Goal: Task Accomplishment & Management: Manage account settings

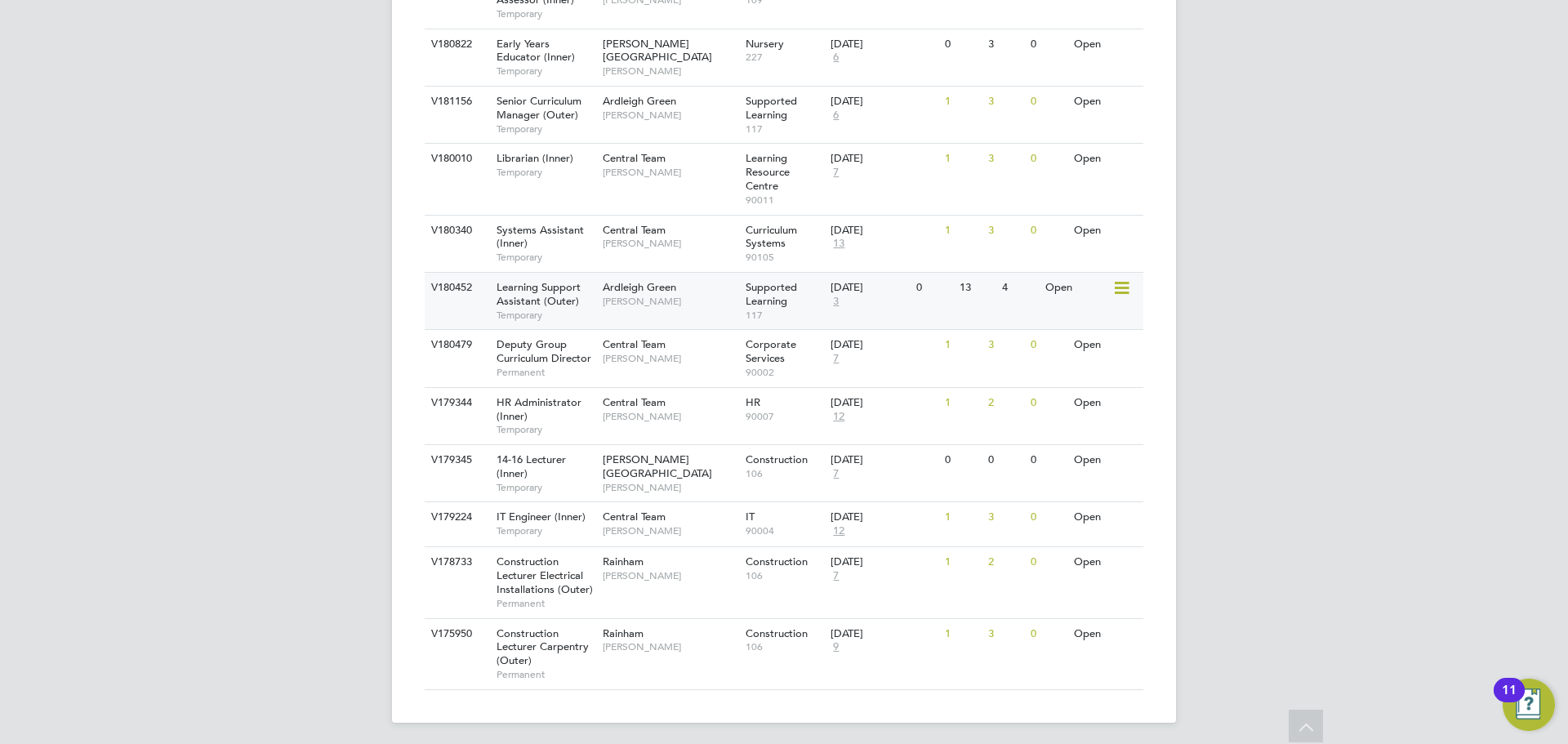
scroll to position [919, 0]
click at [584, 296] on div "Learning Support Assistant (Outer) Temporary" at bounding box center [542, 295] width 114 height 56
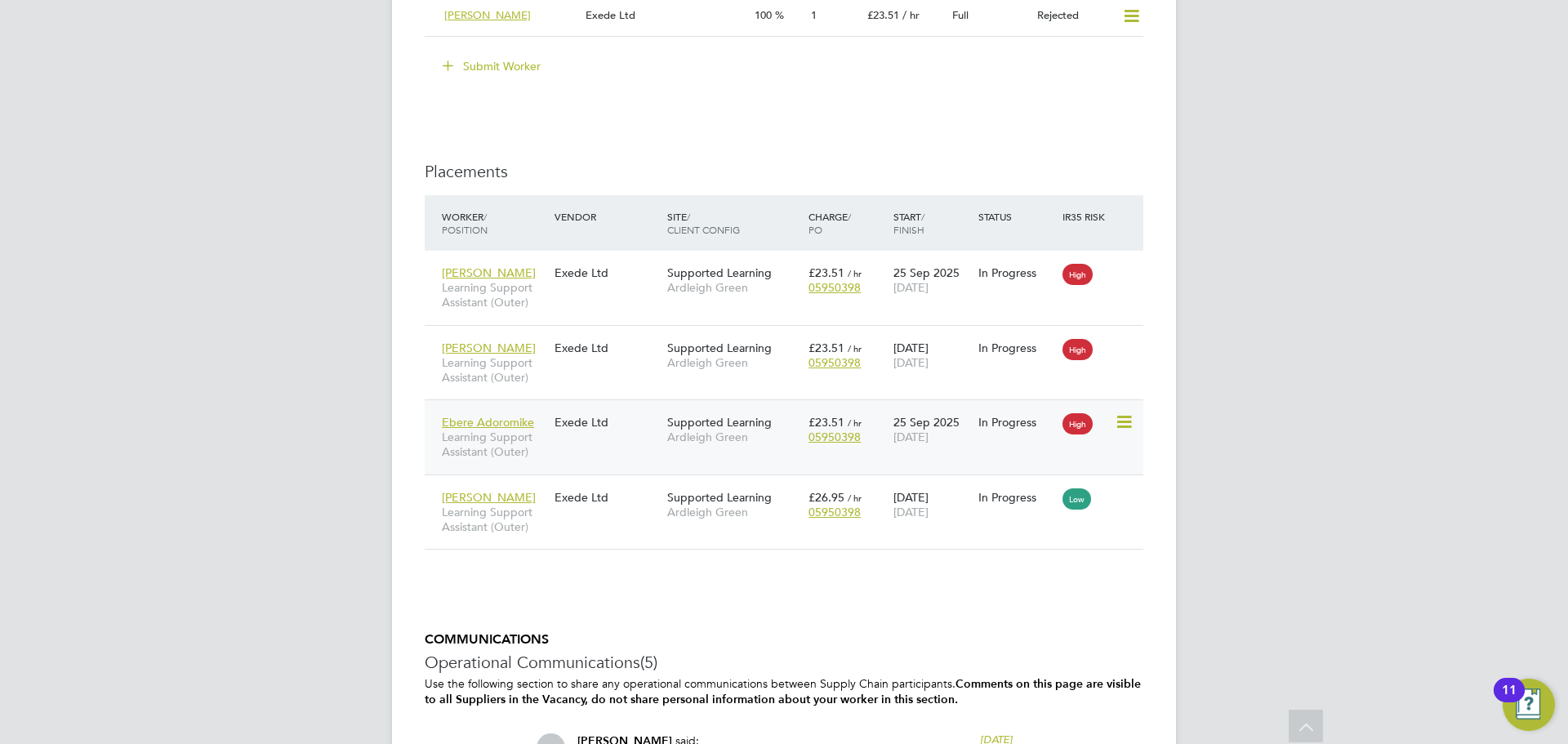
click at [560, 439] on div "Ebere Adoromike Learning Support Assistant (Outer) Exede Ltd Supported Learning…" at bounding box center [784, 437] width 718 height 75
click at [482, 447] on span "Learning Support Assistant (Outer)" at bounding box center [494, 444] width 105 height 30
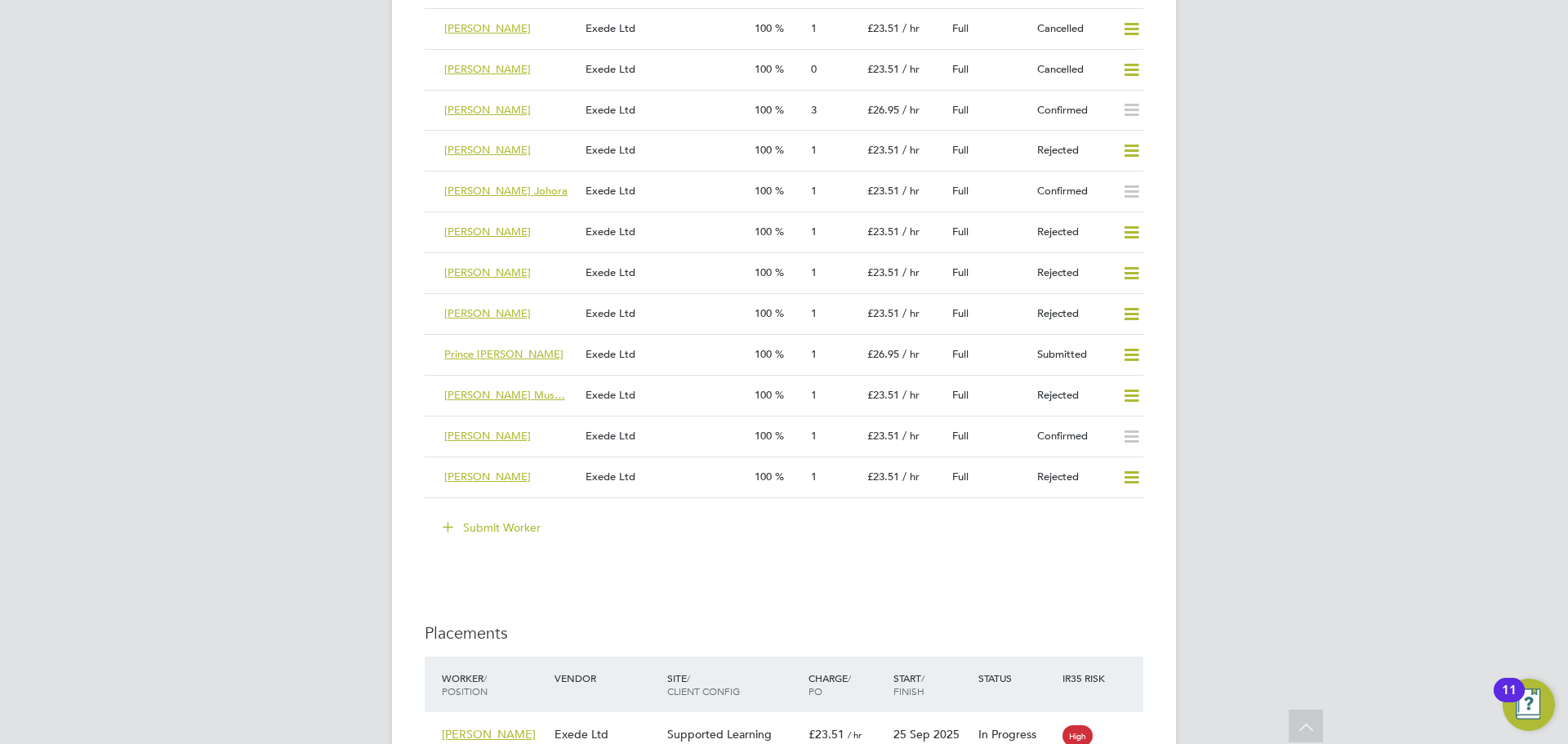
scroll to position [3184, 0]
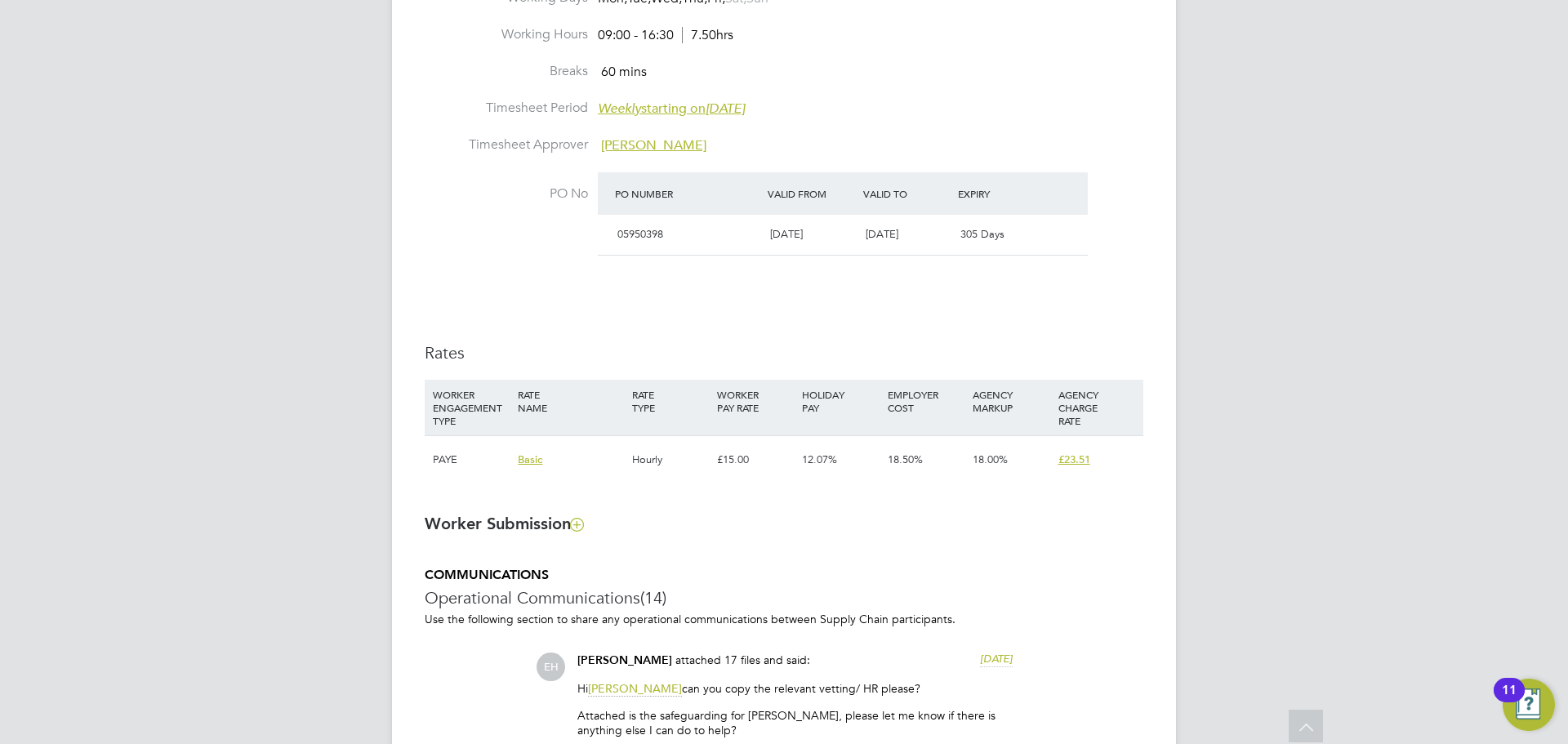
scroll to position [1062, 0]
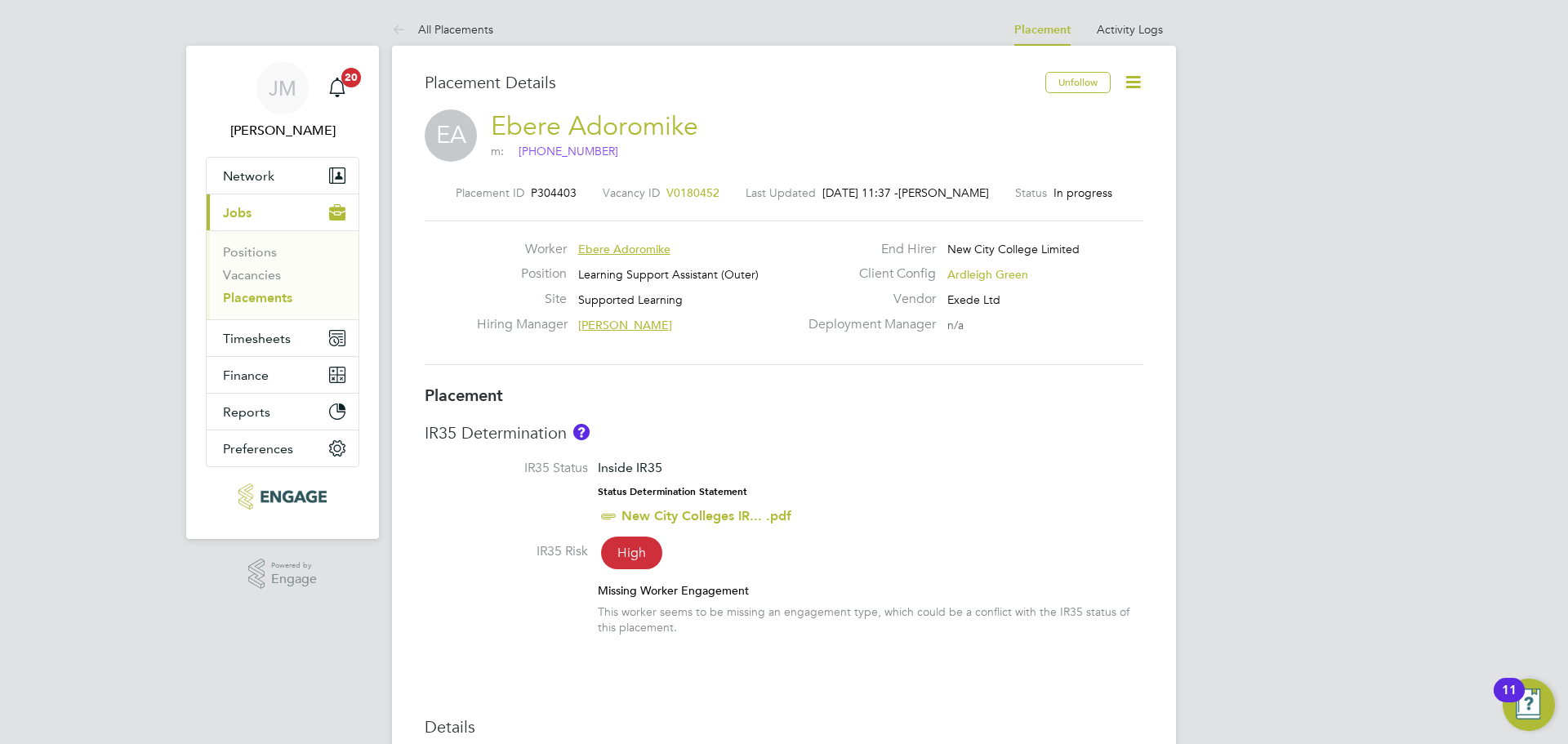
click at [631, 246] on span "Ebere Adoromike" at bounding box center [624, 249] width 92 height 15
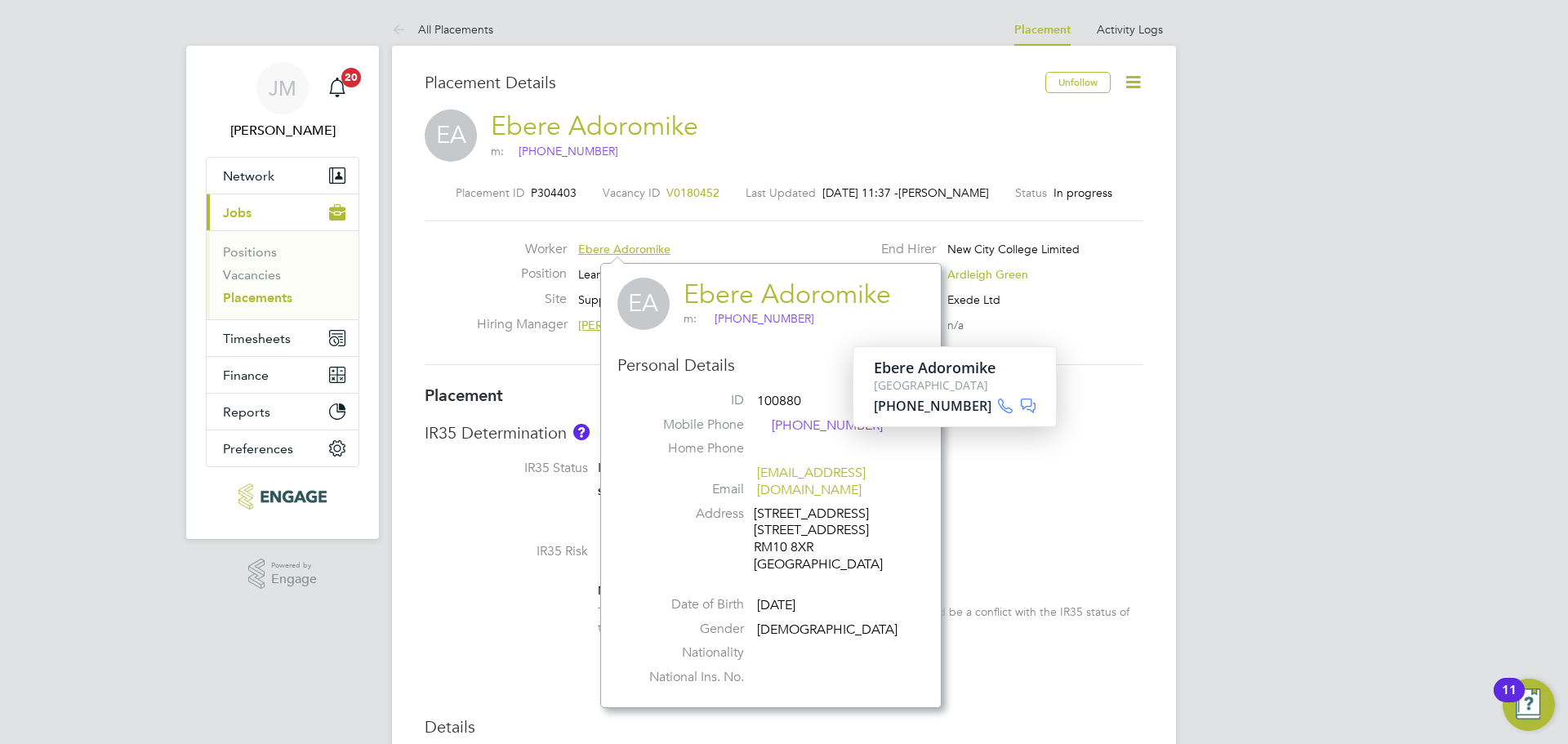
click at [716, 298] on link "Ebere Adoromike" at bounding box center [787, 294] width 207 height 32
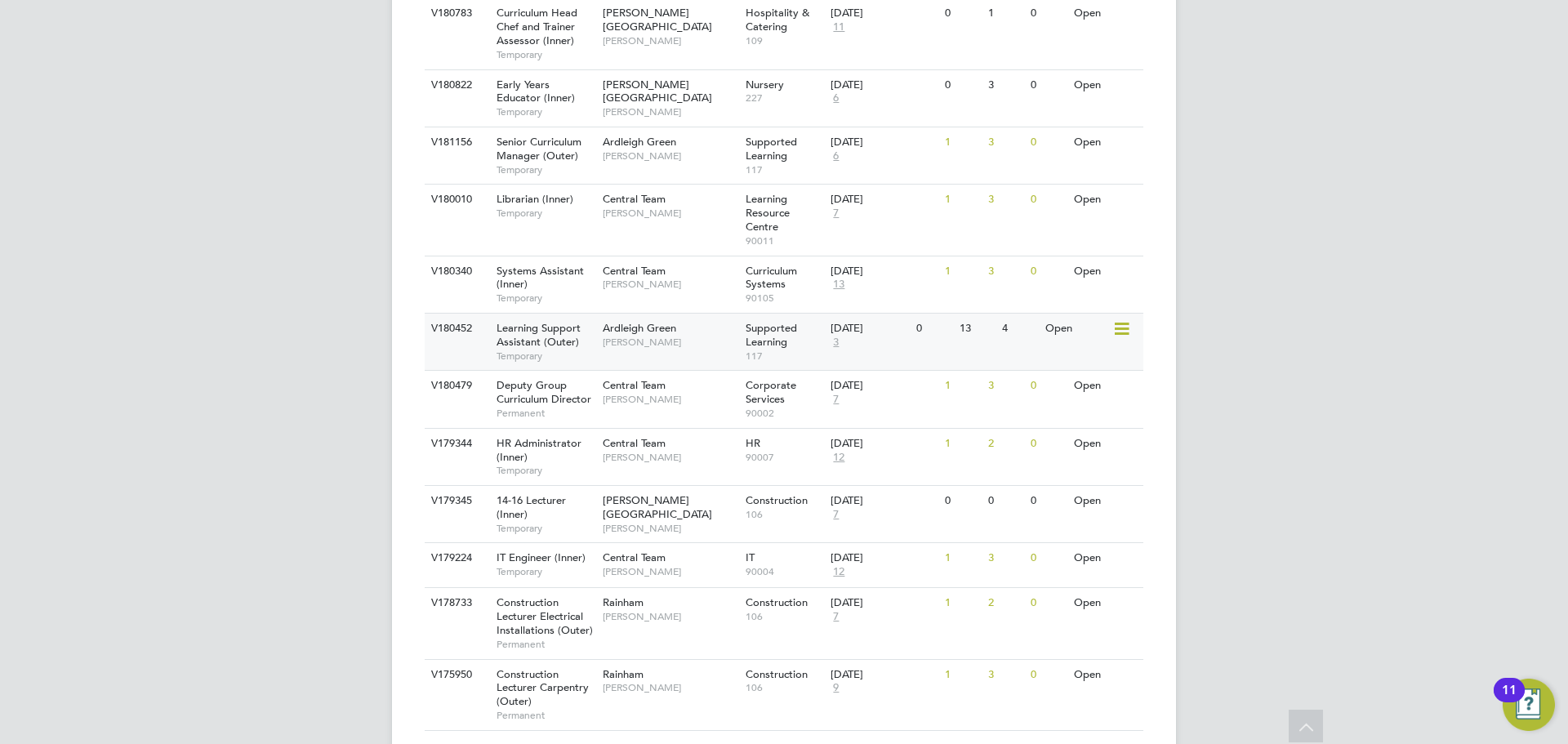
scroll to position [919, 0]
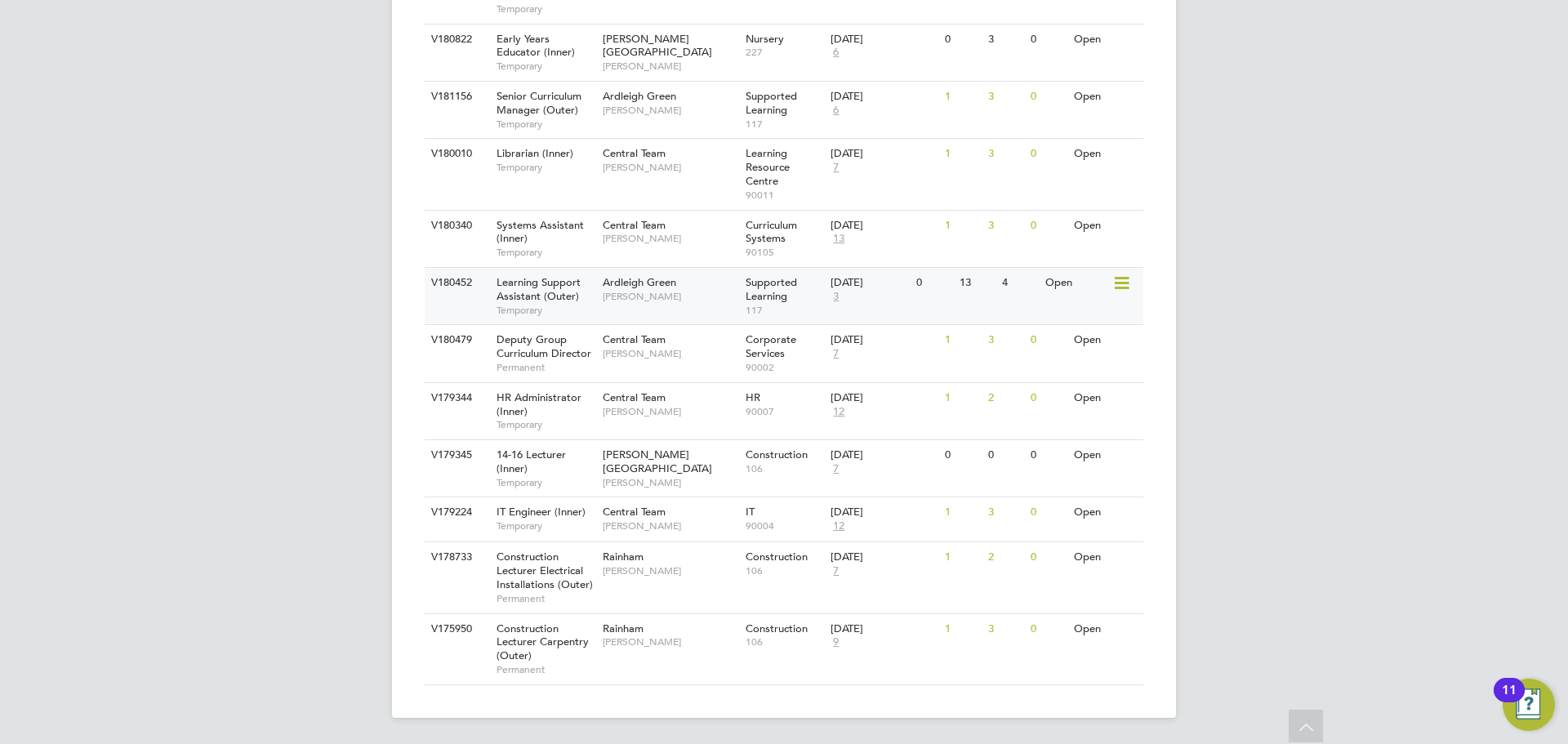
click at [594, 304] on span "Temporary" at bounding box center [545, 310] width 98 height 13
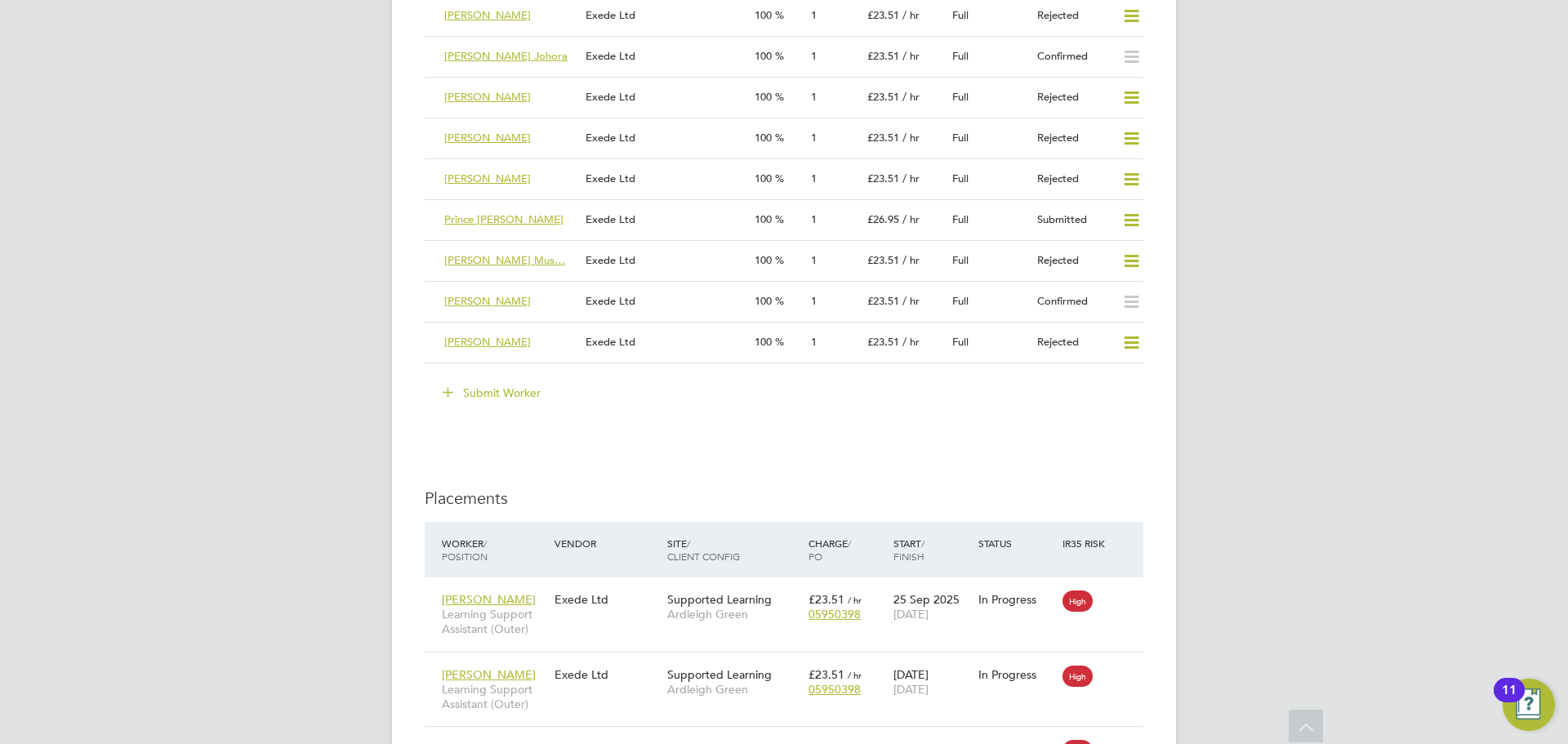
click at [520, 387] on button "Submit Worker" at bounding box center [492, 393] width 122 height 26
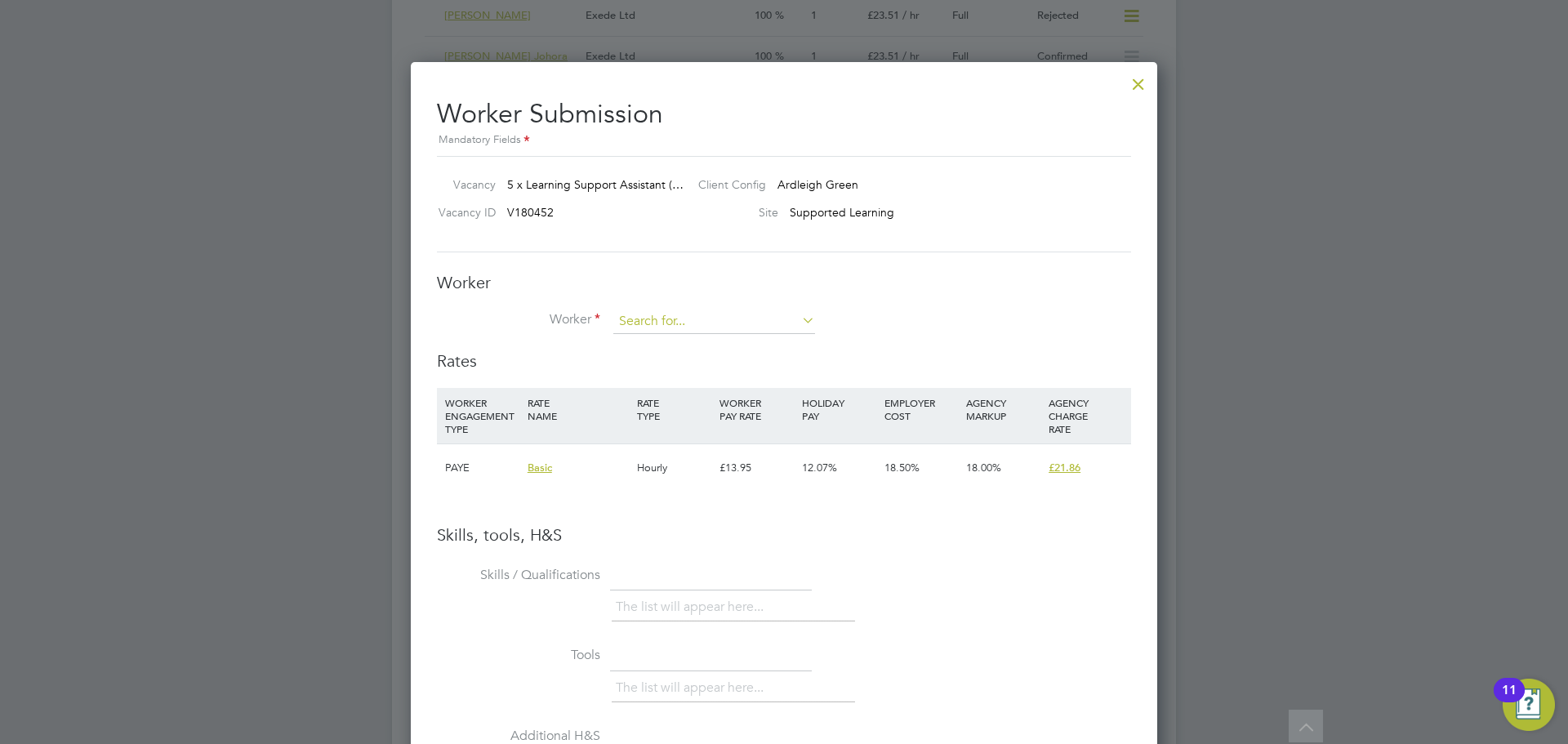
click at [691, 327] on input at bounding box center [713, 322] width 201 height 25
type input "Sarah"
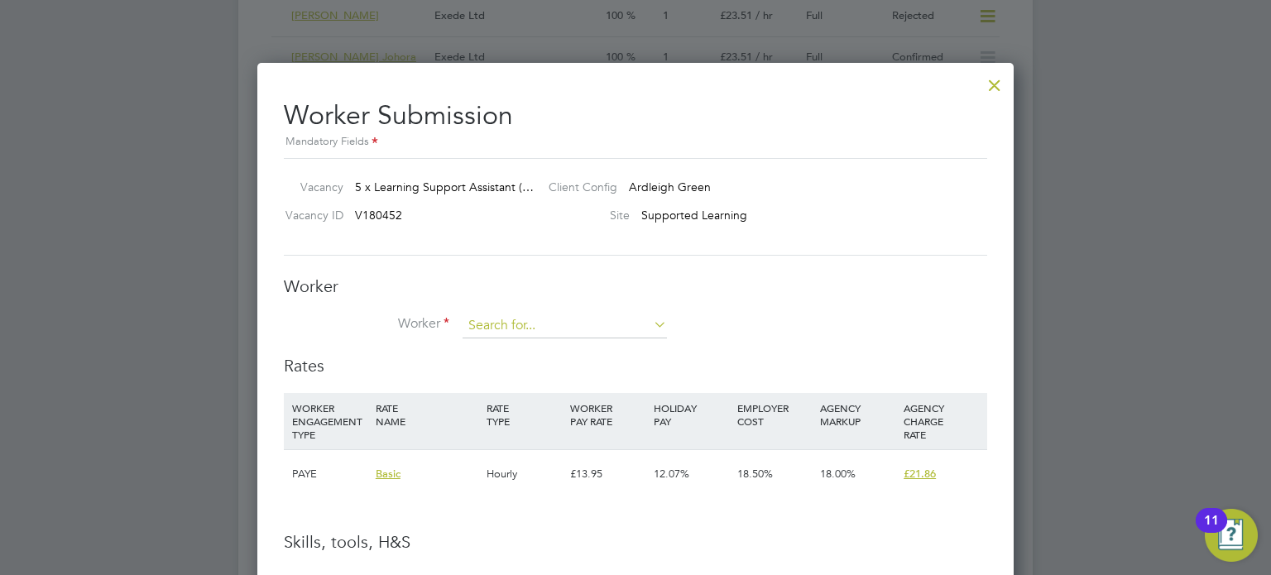
click at [504, 327] on input at bounding box center [565, 326] width 204 height 25
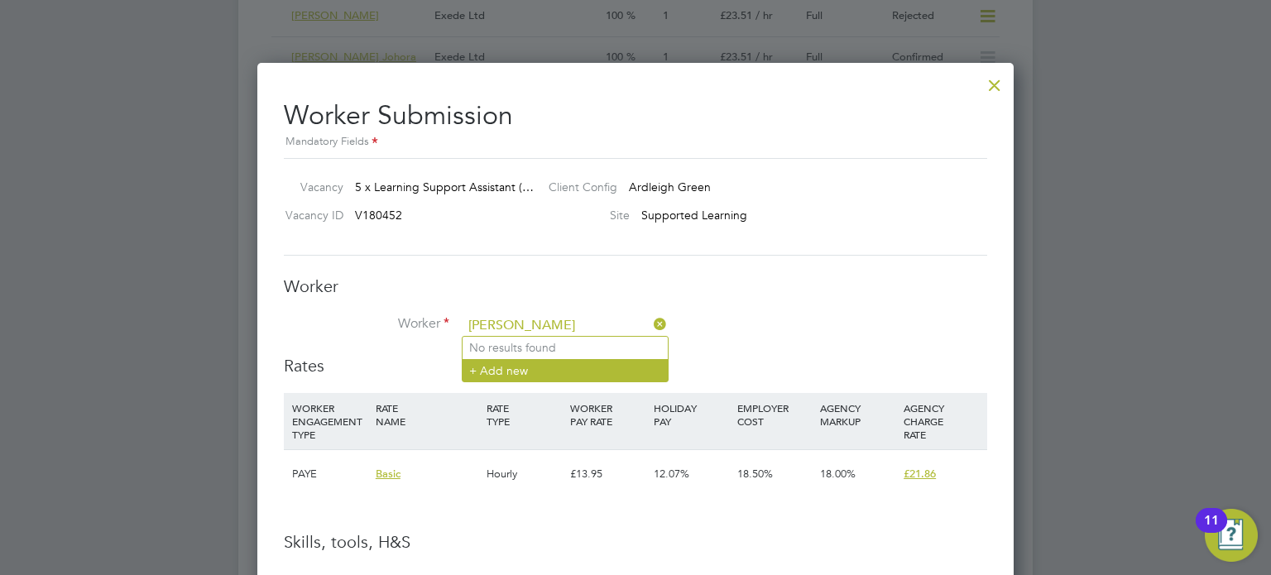
type input "Sarah"
click at [503, 370] on li "+ Add new" at bounding box center [565, 370] width 205 height 22
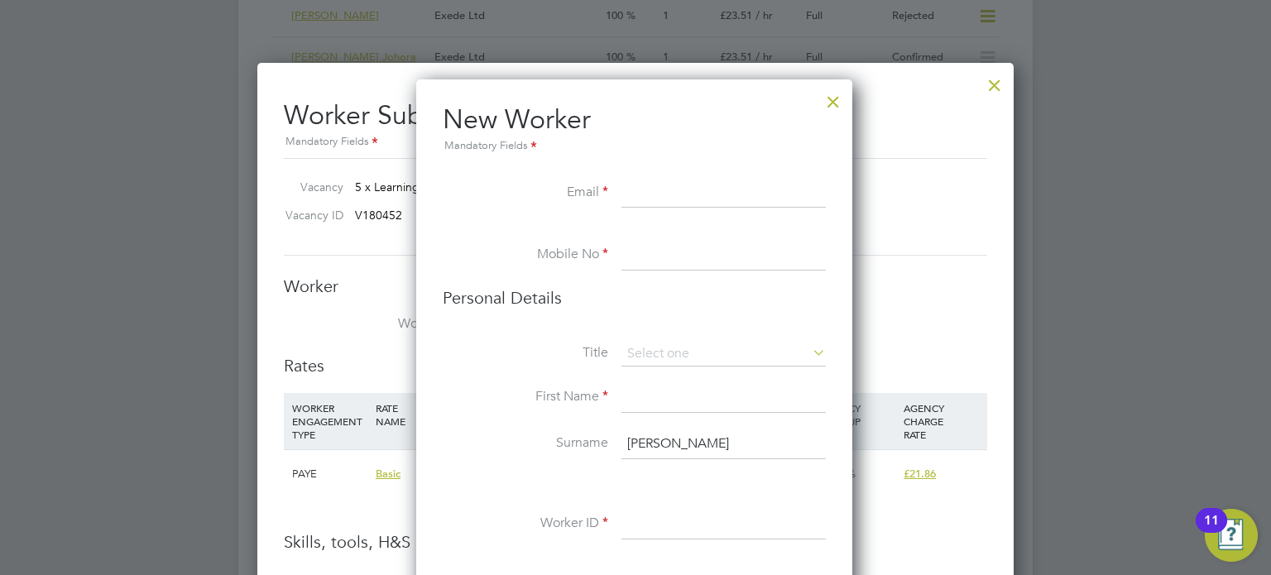
click at [726, 190] on input at bounding box center [723, 194] width 204 height 30
paste input "smumbi33@gmail.com"
type input "smumbi33@gmail.com"
click at [718, 257] on input at bounding box center [723, 256] width 204 height 30
click at [649, 251] on input at bounding box center [723, 256] width 204 height 30
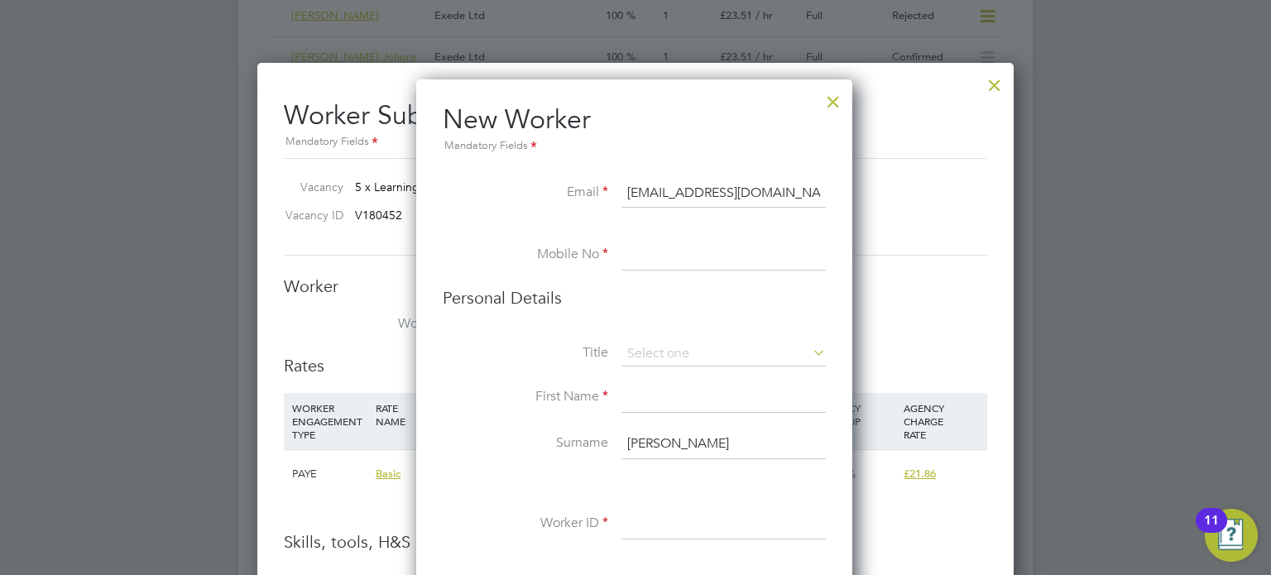
paste input "+44 7843 212161"
type input "+44 7843 212161"
click at [678, 353] on input at bounding box center [723, 354] width 204 height 25
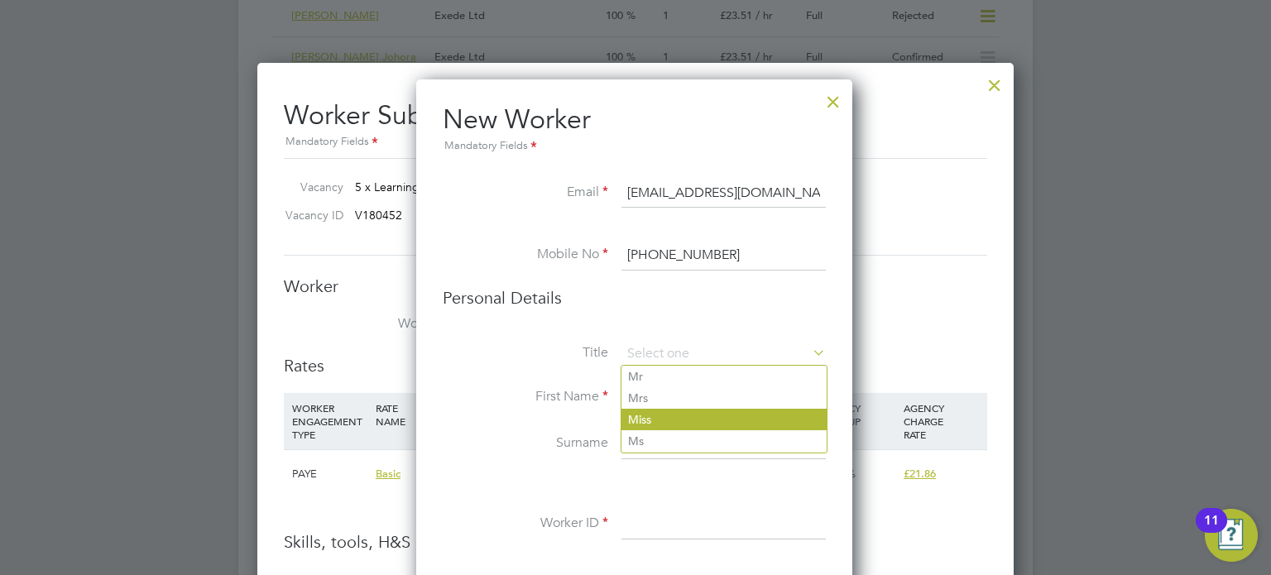
click at [676, 416] on li "Miss" at bounding box center [723, 420] width 205 height 22
type input "Miss"
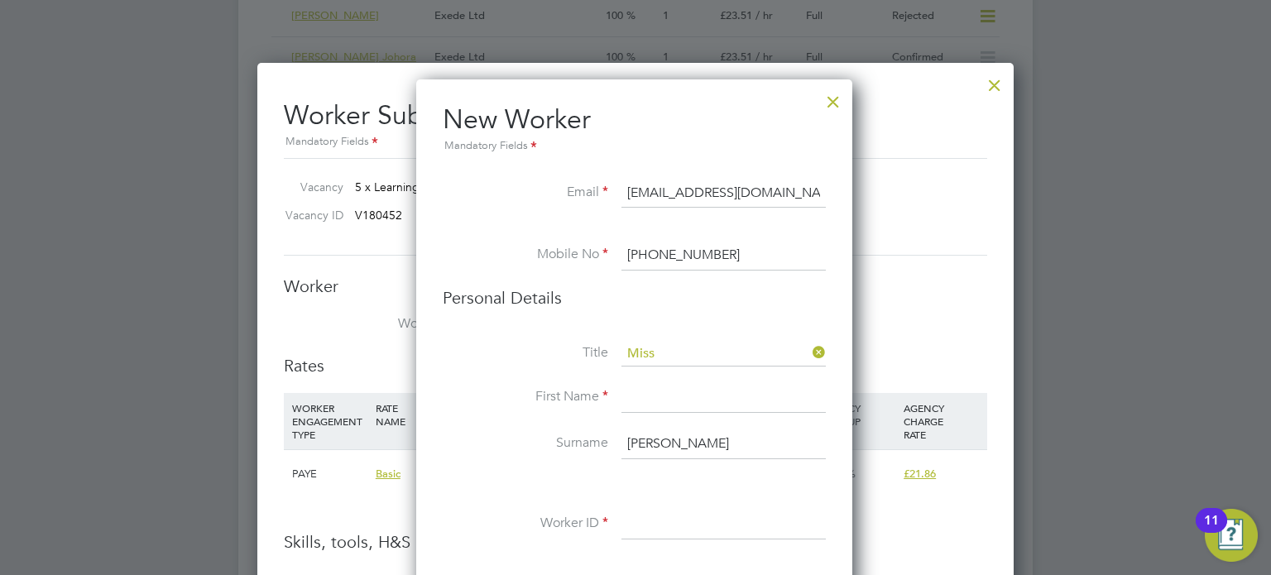
click at [675, 386] on input at bounding box center [723, 398] width 204 height 30
type input "Sarah"
drag, startPoint x: 678, startPoint y: 440, endPoint x: 625, endPoint y: 445, distance: 53.2
click at [625, 445] on input "Sarah" at bounding box center [723, 444] width 204 height 30
type input "Wanijuru"
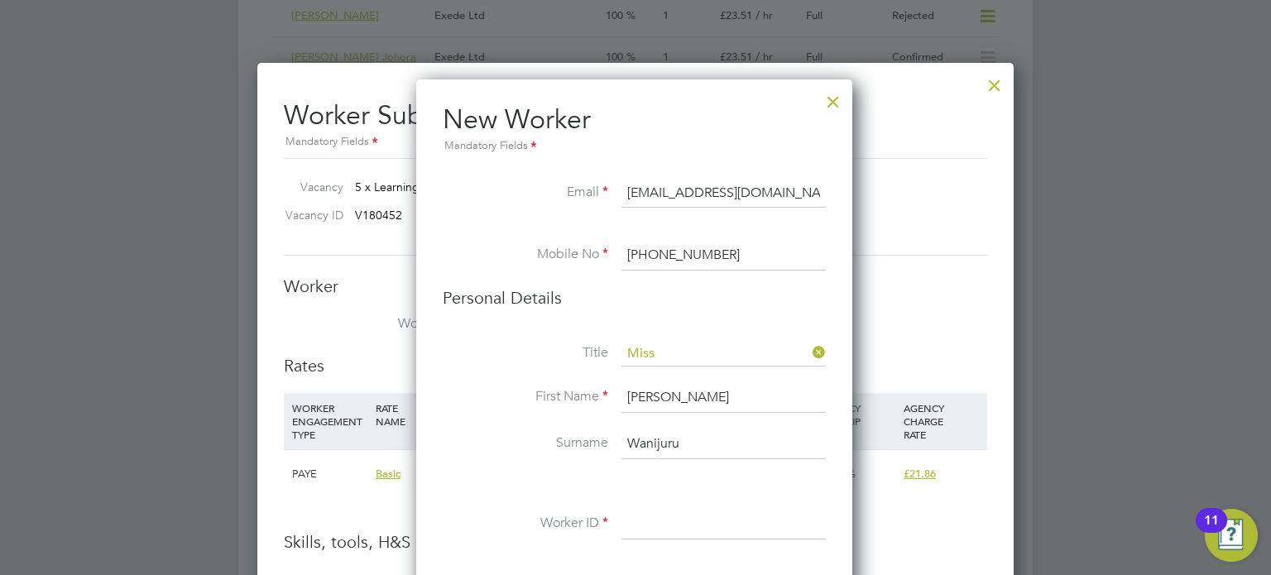
click at [738, 515] on input at bounding box center [723, 525] width 204 height 30
drag, startPoint x: 684, startPoint y: 524, endPoint x: 650, endPoint y: 539, distance: 37.4
click at [684, 524] on input at bounding box center [723, 525] width 204 height 30
paste input "113262"
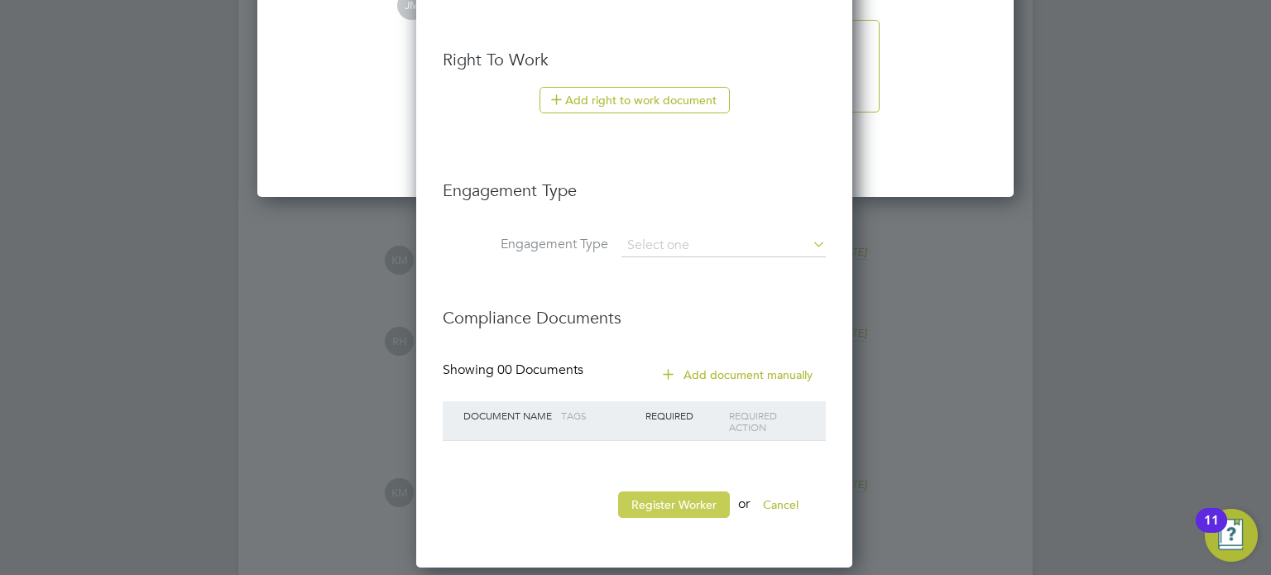
type input "113262"
click at [663, 498] on button "Register Worker" at bounding box center [674, 504] width 112 height 26
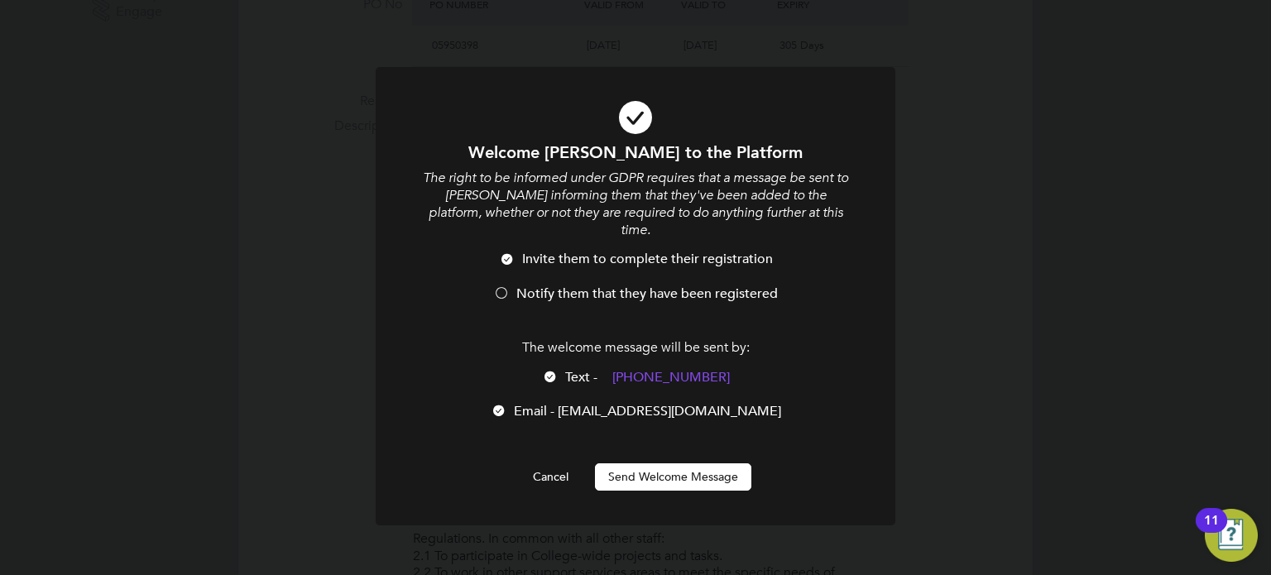
click at [538, 285] on span "Notify them that they have been registered" at bounding box center [646, 293] width 261 height 17
click at [659, 470] on button "Send Welcome Message" at bounding box center [673, 476] width 156 height 26
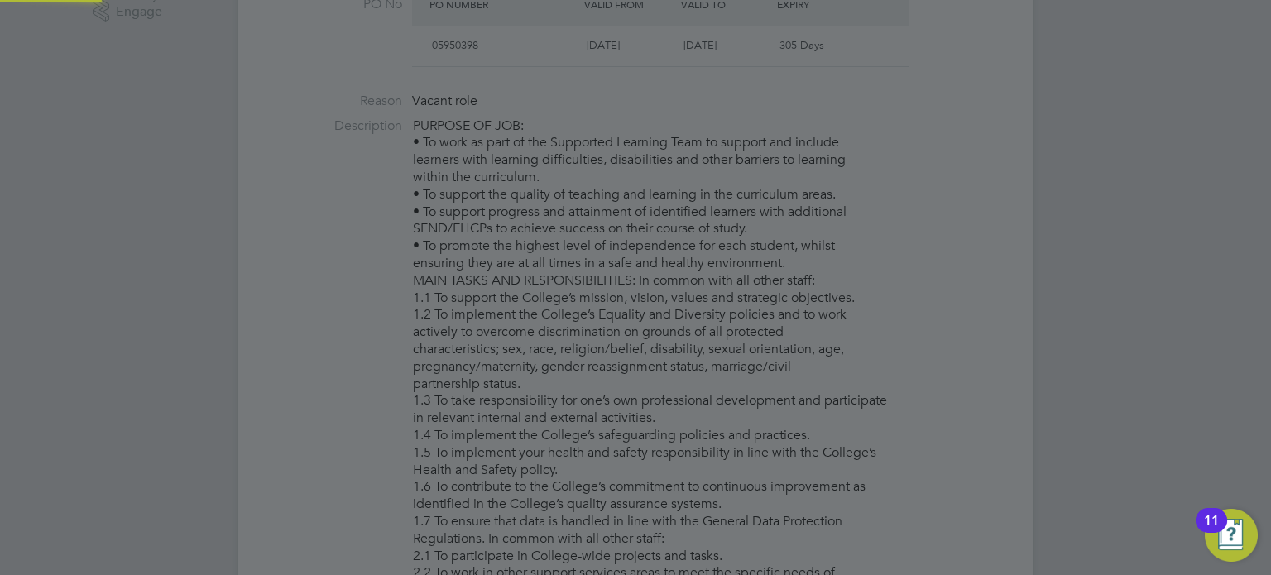
type input "Sarah Wanijuru (113262)"
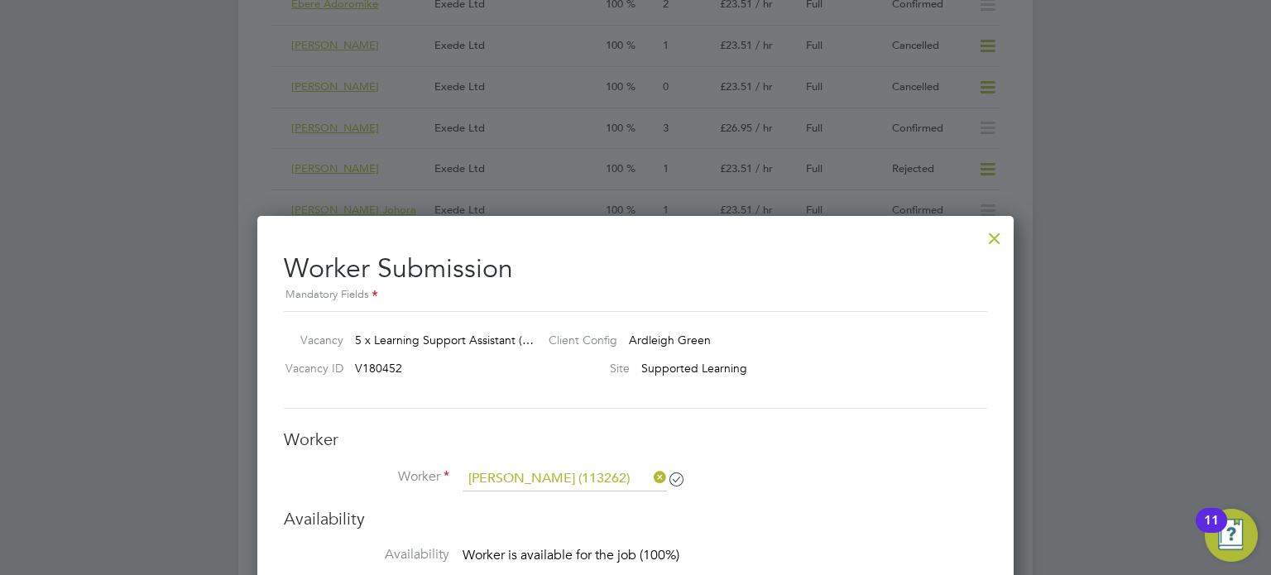
scroll to position [3236, 0]
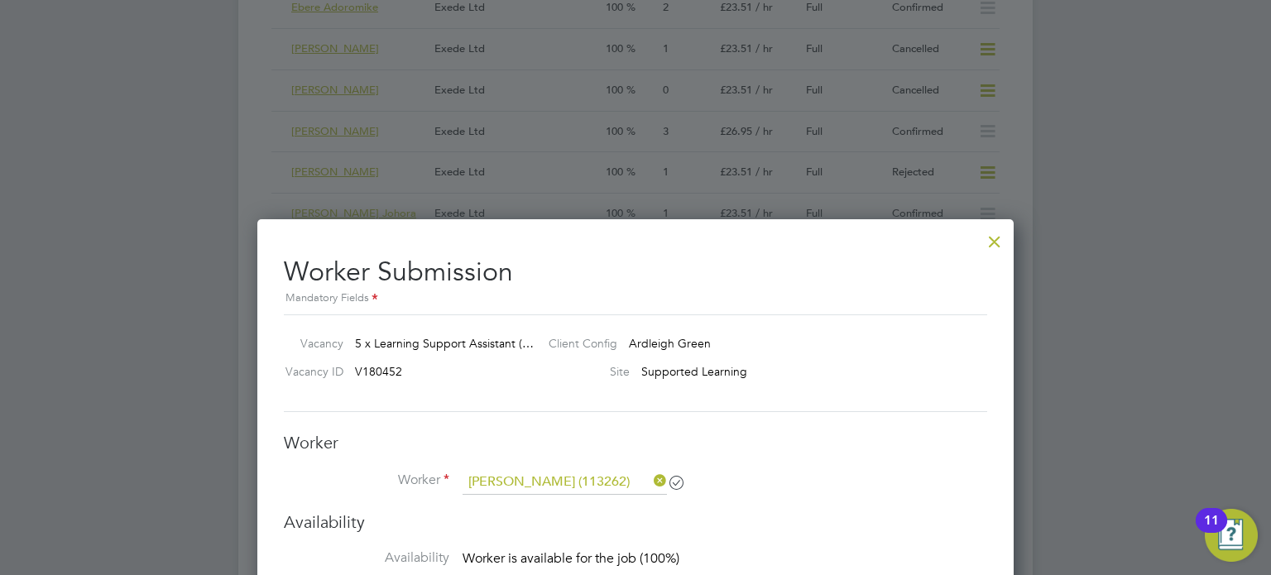
drag, startPoint x: 996, startPoint y: 243, endPoint x: 979, endPoint y: 261, distance: 24.6
click at [996, 244] on div at bounding box center [995, 238] width 30 height 30
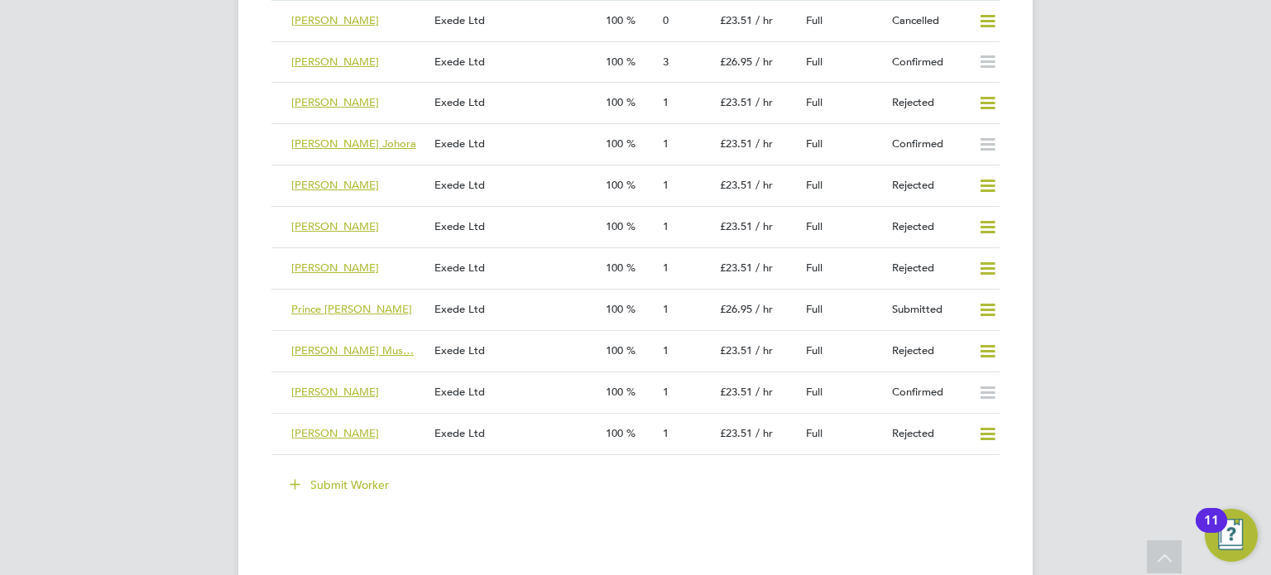
scroll to position [3310, 0]
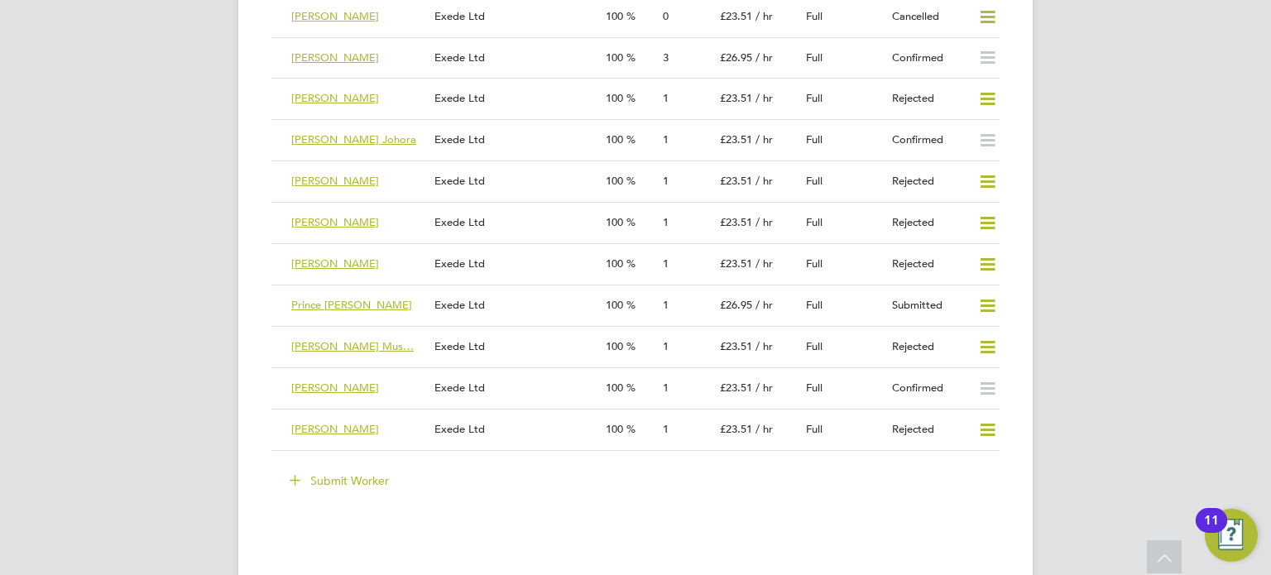
click at [362, 474] on button "Submit Worker" at bounding box center [340, 480] width 124 height 26
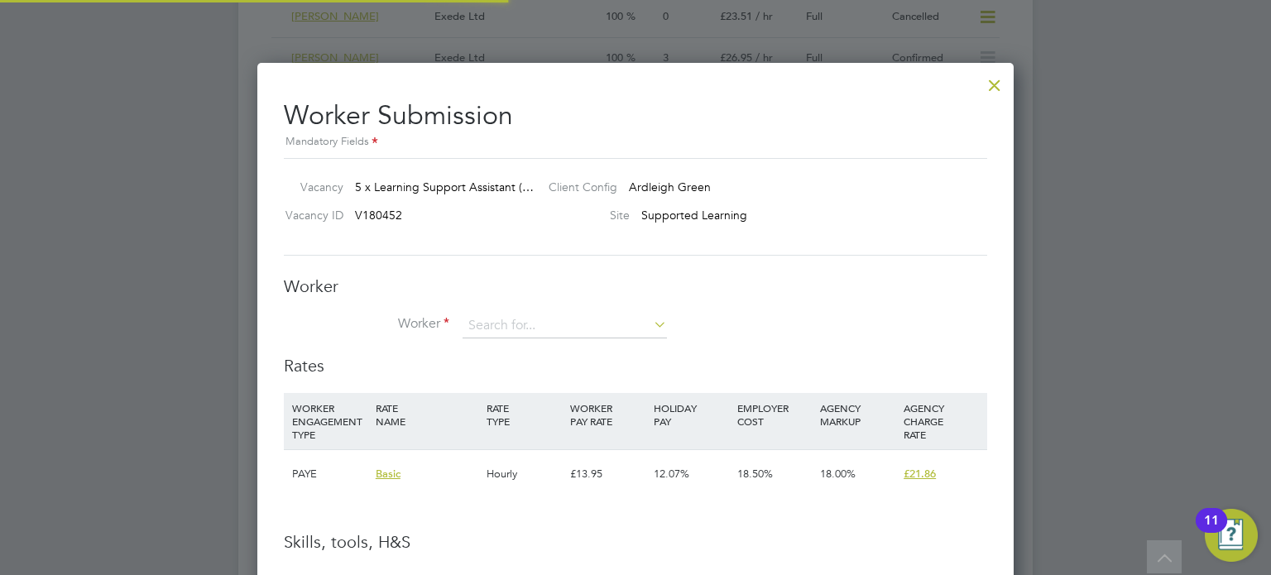
scroll to position [1042, 757]
click at [521, 320] on input at bounding box center [565, 326] width 204 height 25
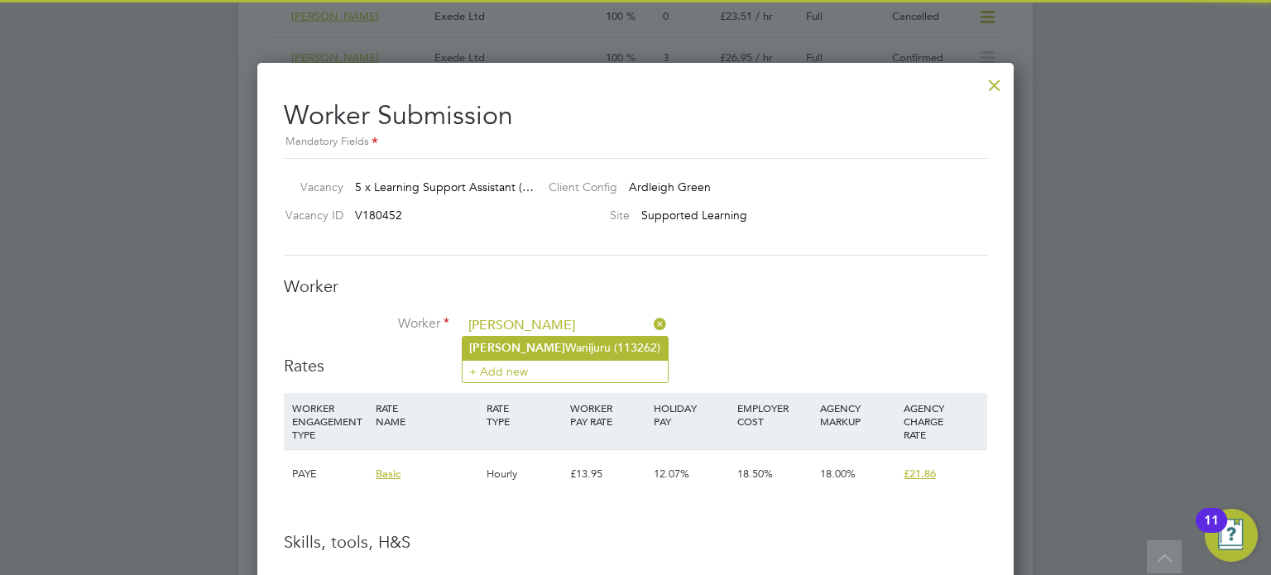
click at [530, 351] on li "Sarah Wanijuru (113262)" at bounding box center [565, 348] width 205 height 22
type input "Sarah Wanijuru (113262)"
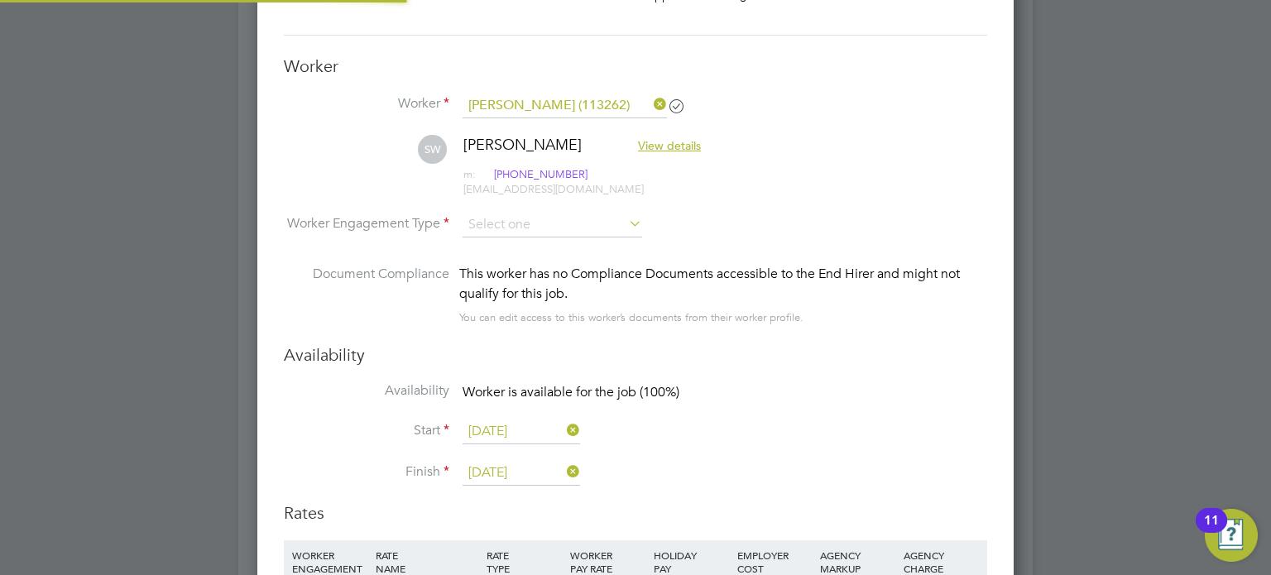
scroll to position [9, 7]
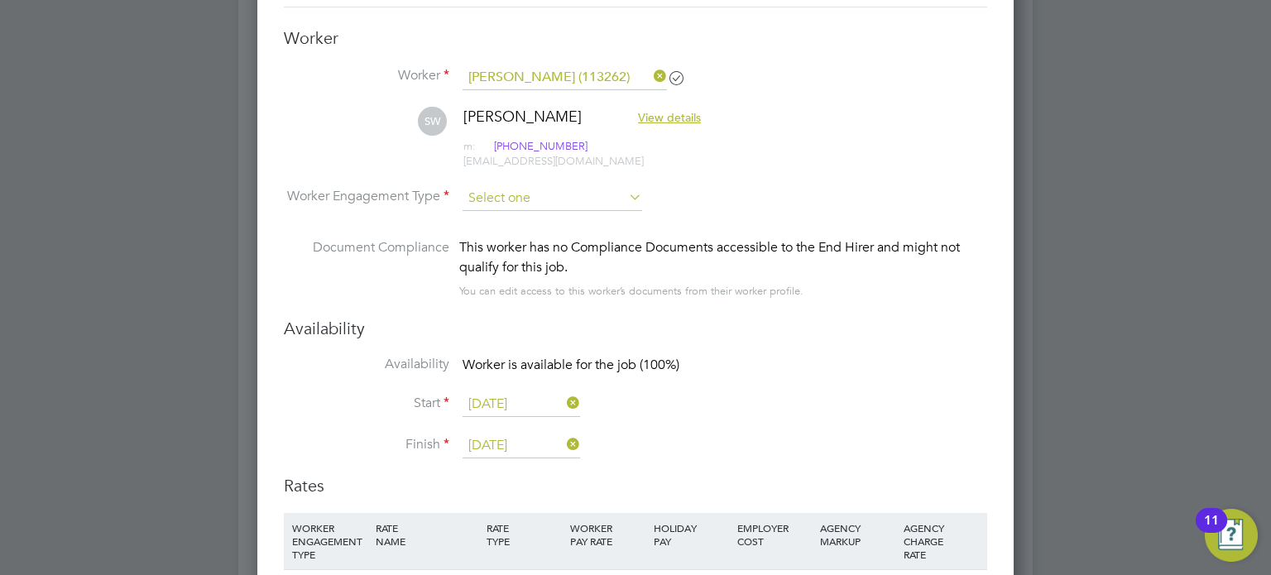
click at [567, 199] on input at bounding box center [553, 198] width 180 height 25
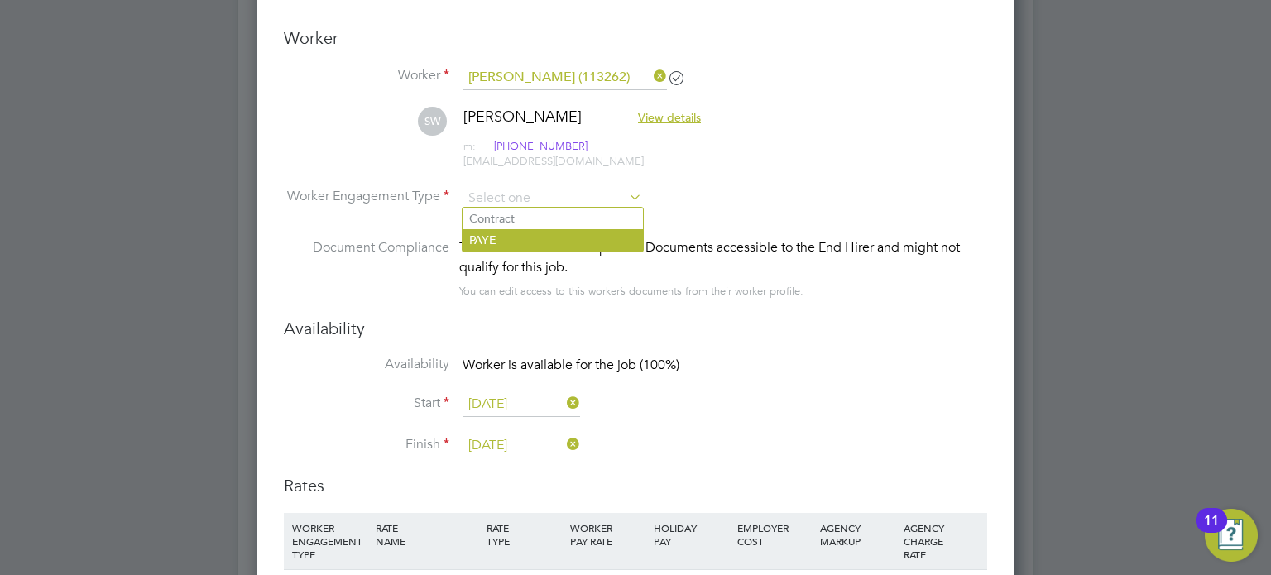
click at [556, 234] on li "PAYE" at bounding box center [553, 240] width 180 height 22
type input "PAYE"
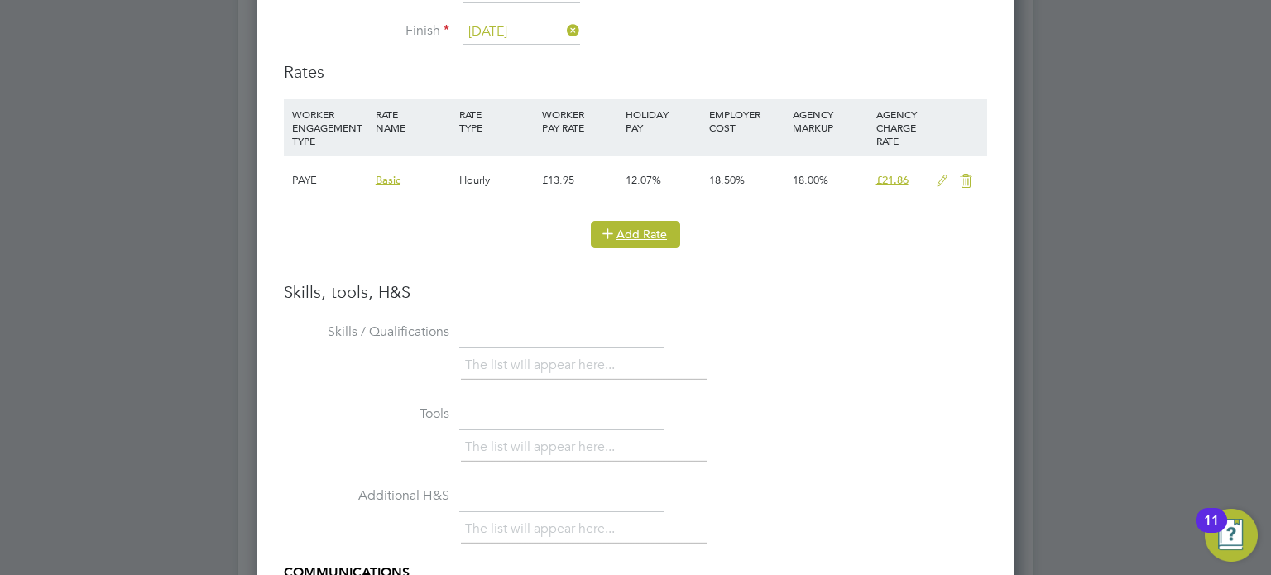
click at [642, 229] on button "Add Rate" at bounding box center [635, 234] width 89 height 26
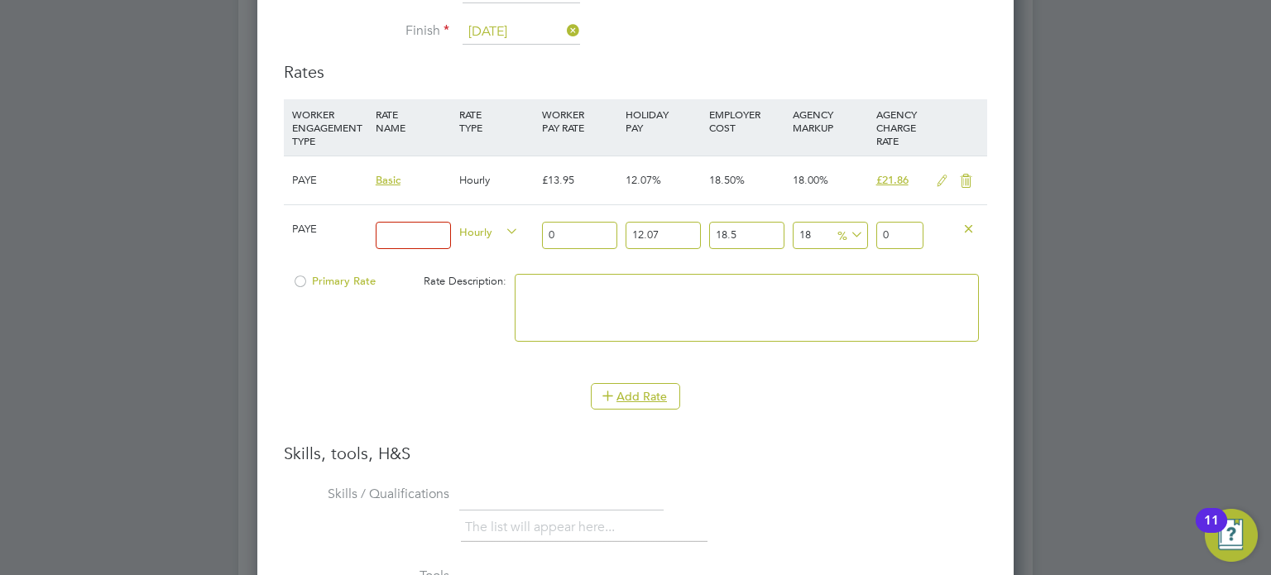
click at [940, 178] on icon at bounding box center [942, 181] width 21 height 13
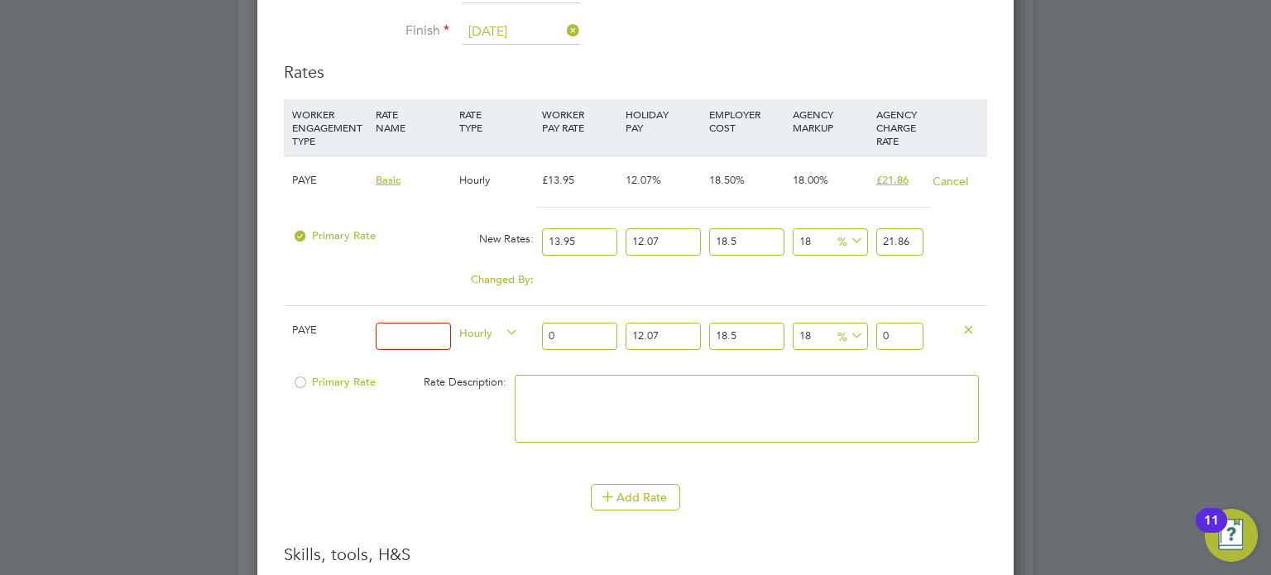
click at [602, 235] on input "13.95" at bounding box center [579, 241] width 75 height 27
type input "13.9"
type input "21.782339859"
type input "13"
type input "20.37197253"
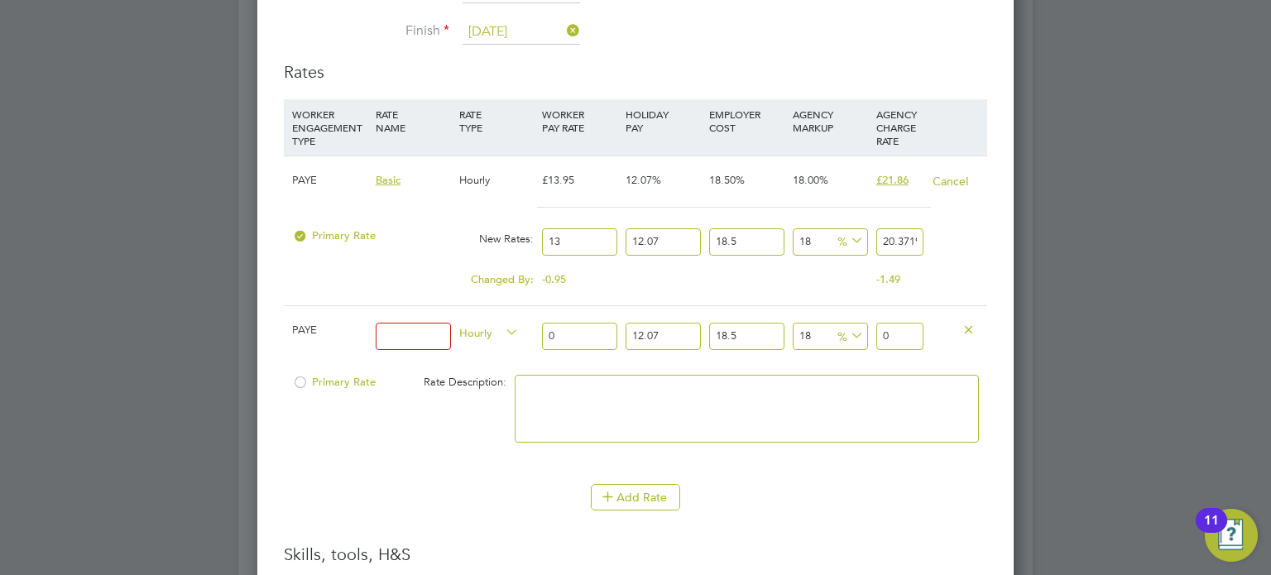
type input "1"
type input "1.56707481"
type input "15"
type input "23.50612215"
type input "15"
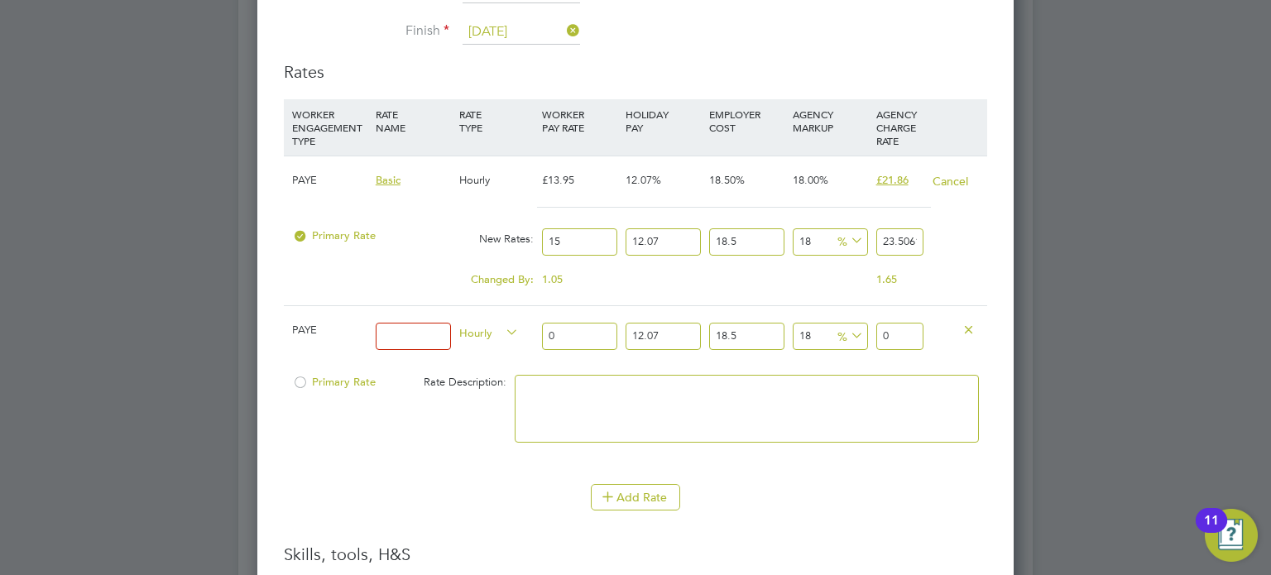
click at [831, 484] on div "Add Rate" at bounding box center [635, 497] width 703 height 26
click at [894, 522] on li "WORKER ENGAGEMENT TYPE RATE NAME RATE TYPE WORKER PAY RATE HOLIDAY PAY EMPLOYER…" at bounding box center [635, 321] width 703 height 444
click at [985, 251] on div "Primary Rate New Rates: 15 12.07 n/a 18.5 n/a 18 3.58567965 % 23.50612215" at bounding box center [635, 242] width 703 height 44
click at [581, 334] on input "0" at bounding box center [579, 336] width 75 height 27
type input "1"
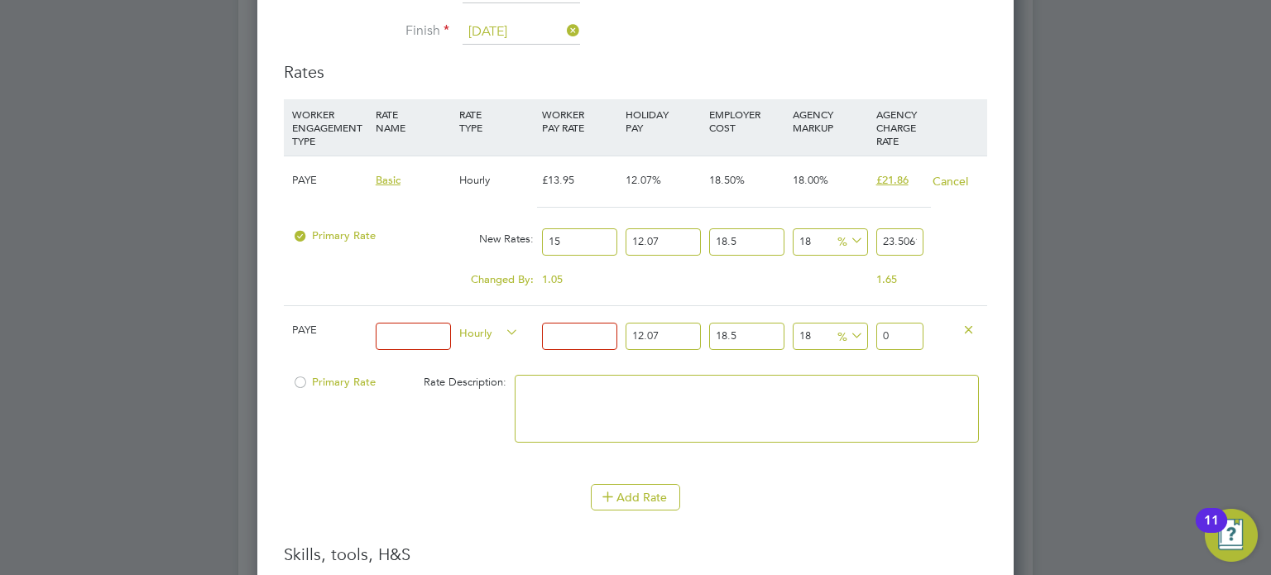
type input "1.56707481"
type input "17"
type input "26.64027177"
type input "17.2"
type input "26.953686732"
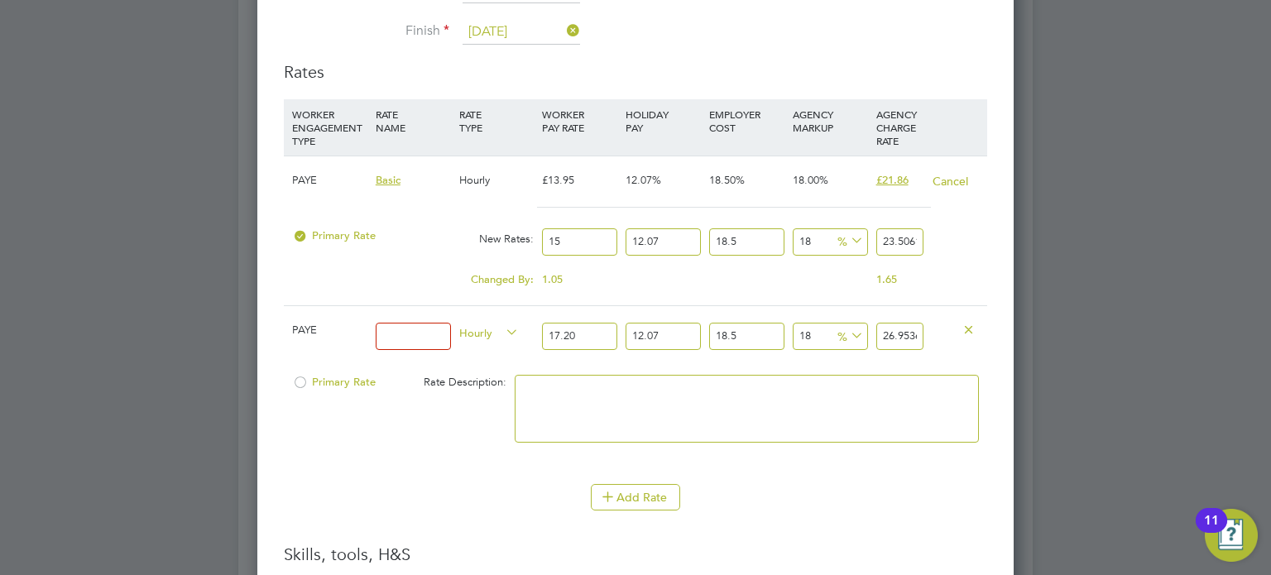
type input "17.20"
click at [877, 502] on div "Add Rate" at bounding box center [635, 497] width 703 height 26
click at [630, 390] on textarea at bounding box center [747, 409] width 464 height 68
click at [600, 386] on textarea "Personal Care rate" at bounding box center [747, 409] width 464 height 68
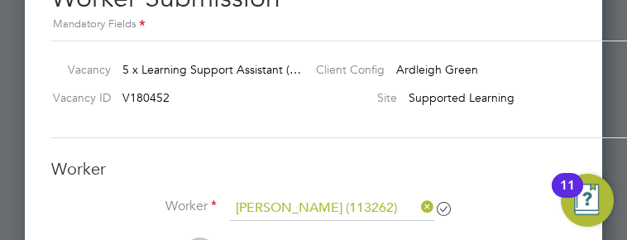
type textarea "Personal Care LSA rate"
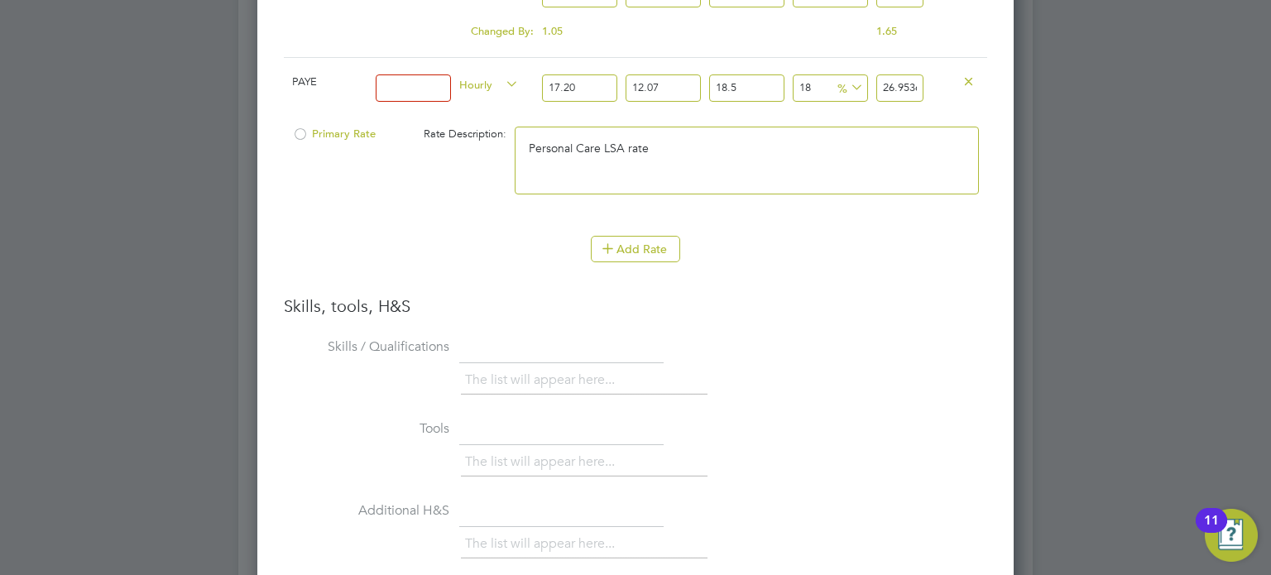
click at [870, 269] on li "Add Rate" at bounding box center [635, 257] width 703 height 43
click at [429, 85] on input at bounding box center [413, 87] width 75 height 27
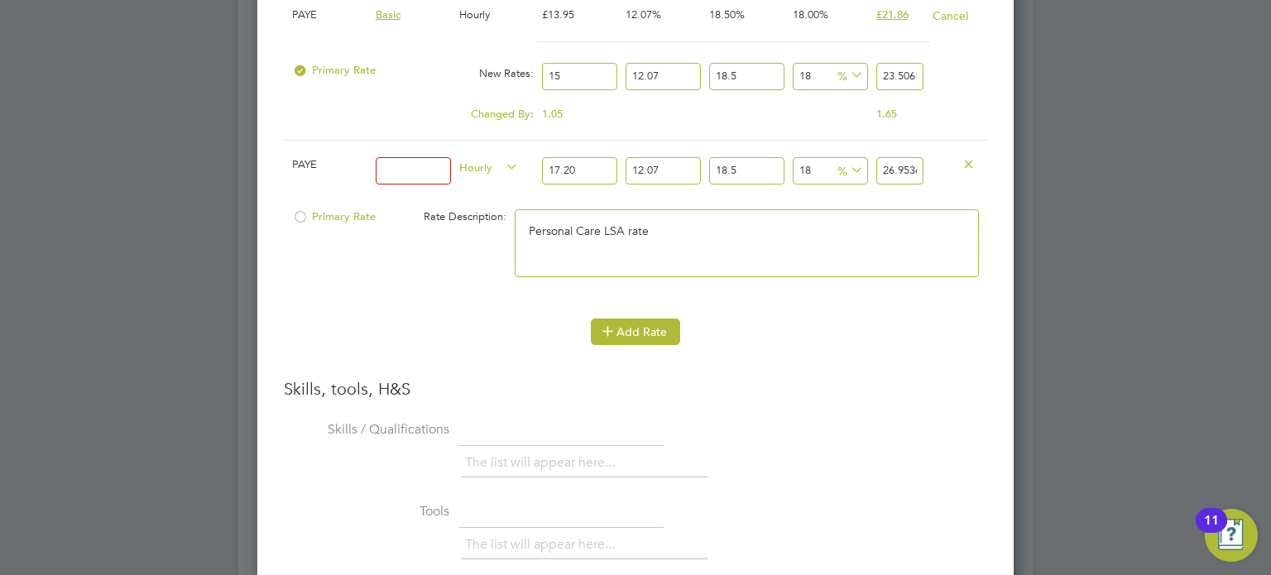
click at [665, 324] on button "Add Rate" at bounding box center [635, 332] width 89 height 26
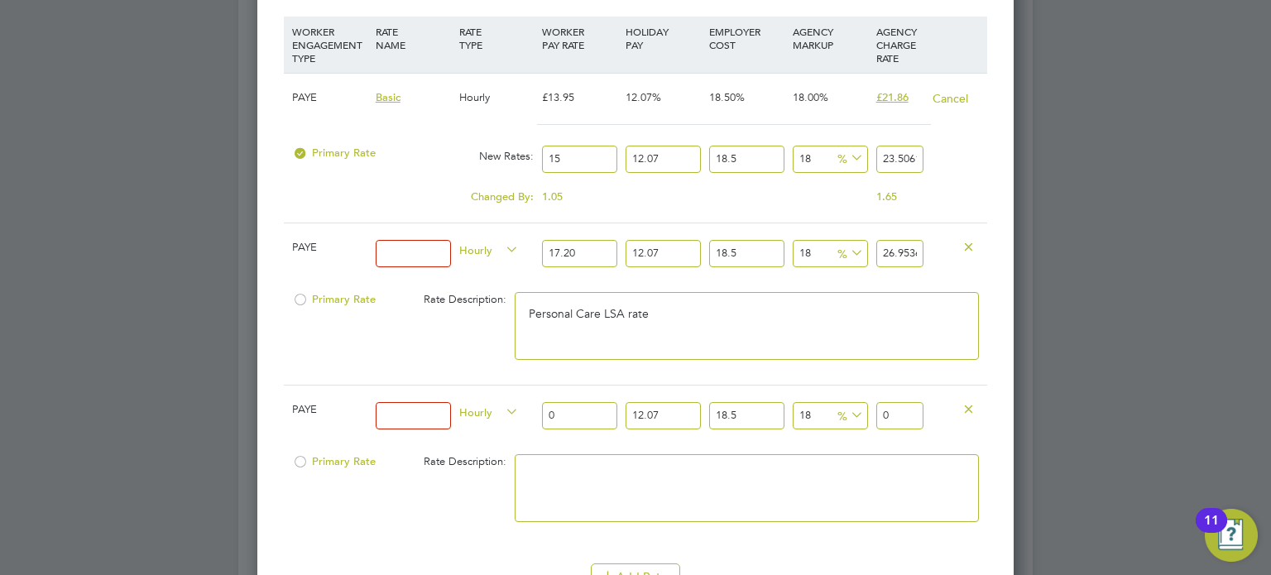
click at [968, 403] on icon at bounding box center [968, 408] width 12 height 12
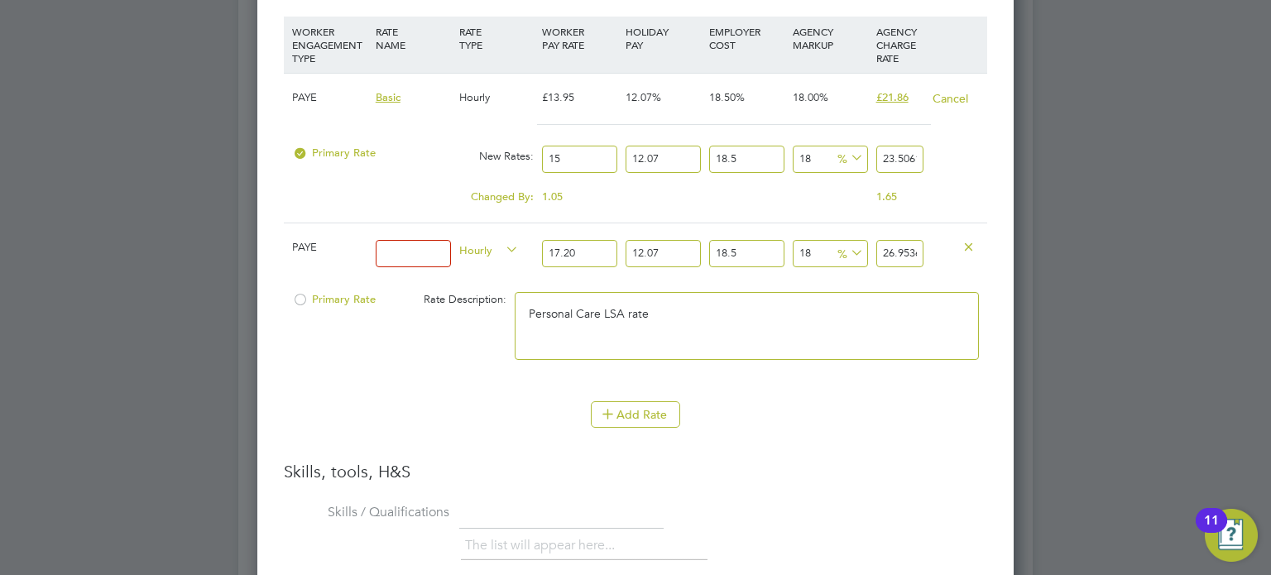
click at [411, 247] on input at bounding box center [413, 253] width 75 height 27
type input "LSA with Personal Care"
click at [793, 464] on h3 "Skills, tools, H&S" at bounding box center [635, 472] width 703 height 22
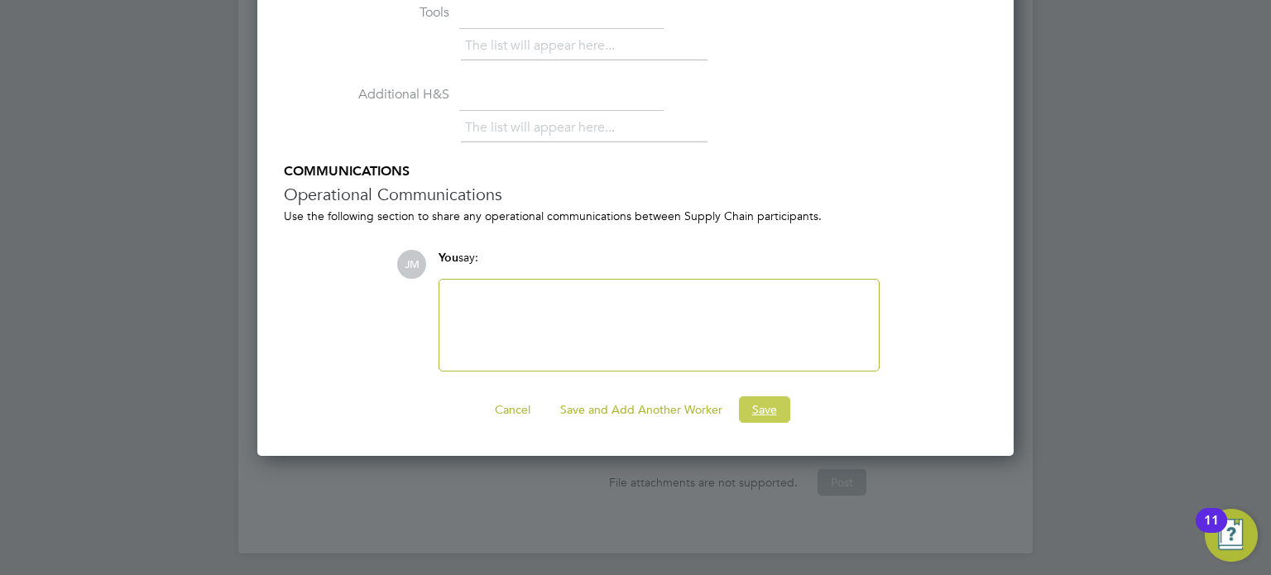
click at [773, 405] on button "Save" at bounding box center [764, 409] width 51 height 26
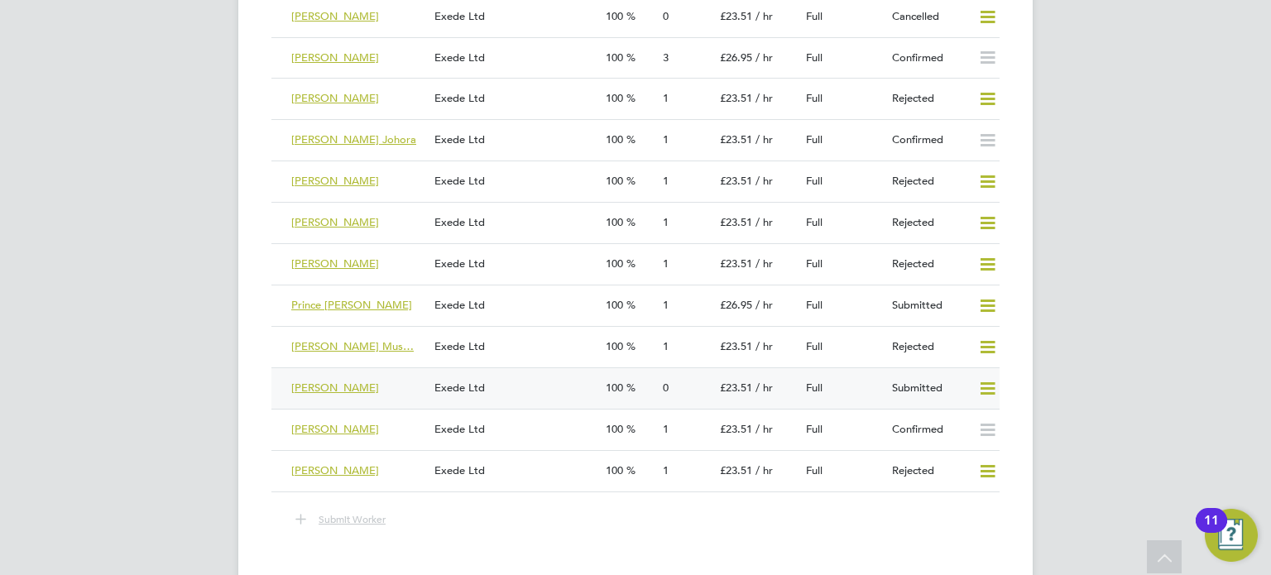
click at [387, 383] on div "Sarah Wanijuru" at bounding box center [356, 388] width 143 height 27
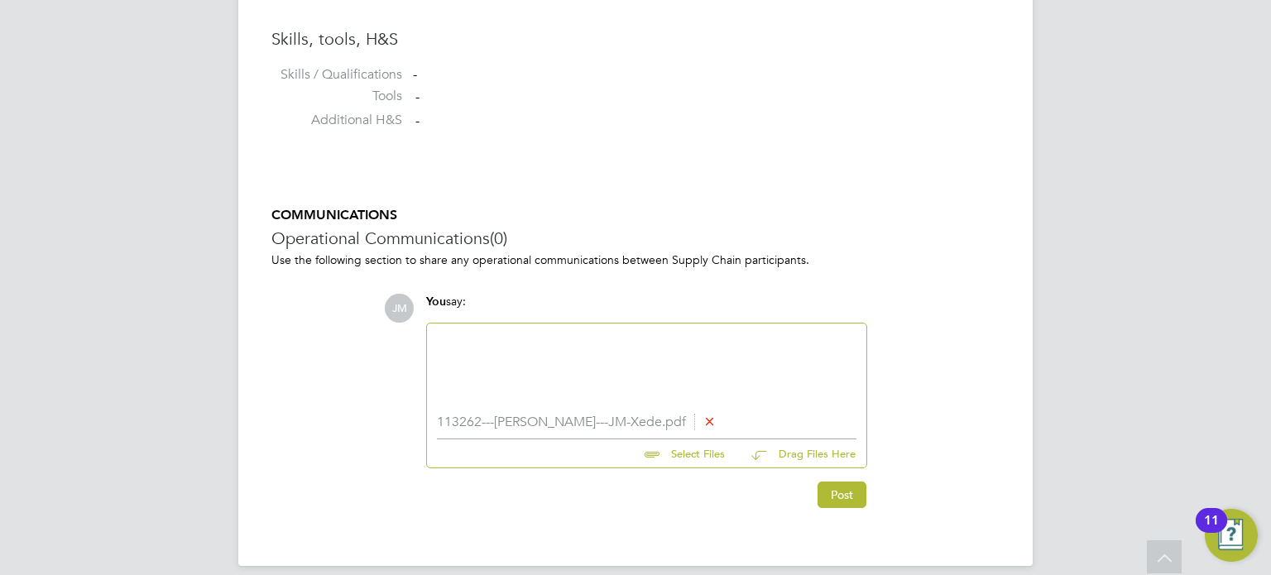
click at [503, 359] on div at bounding box center [646, 368] width 419 height 71
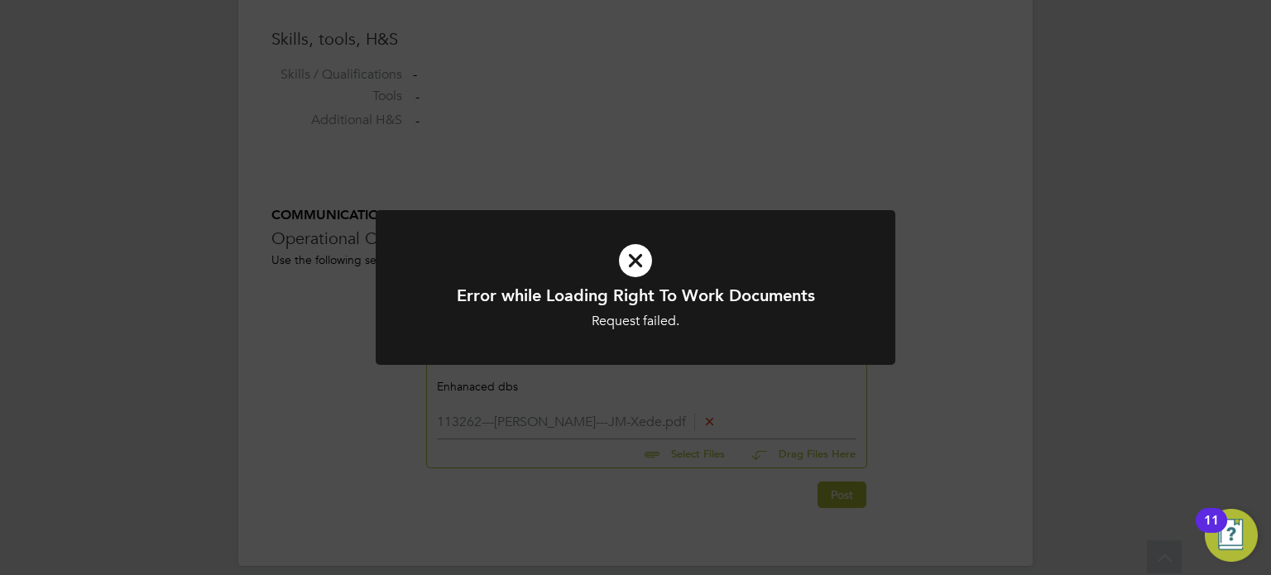
click at [935, 290] on div "Error while Loading Right To Work Documents Request failed. Cancel Okay" at bounding box center [635, 287] width 1271 height 575
click at [952, 343] on div "Error while Retrieving Documents Request failed. Cancel Okay" at bounding box center [635, 287] width 1271 height 575
click at [947, 333] on div "Error while Retrieving Documents Request failed. Cancel Okay" at bounding box center [635, 287] width 1271 height 575
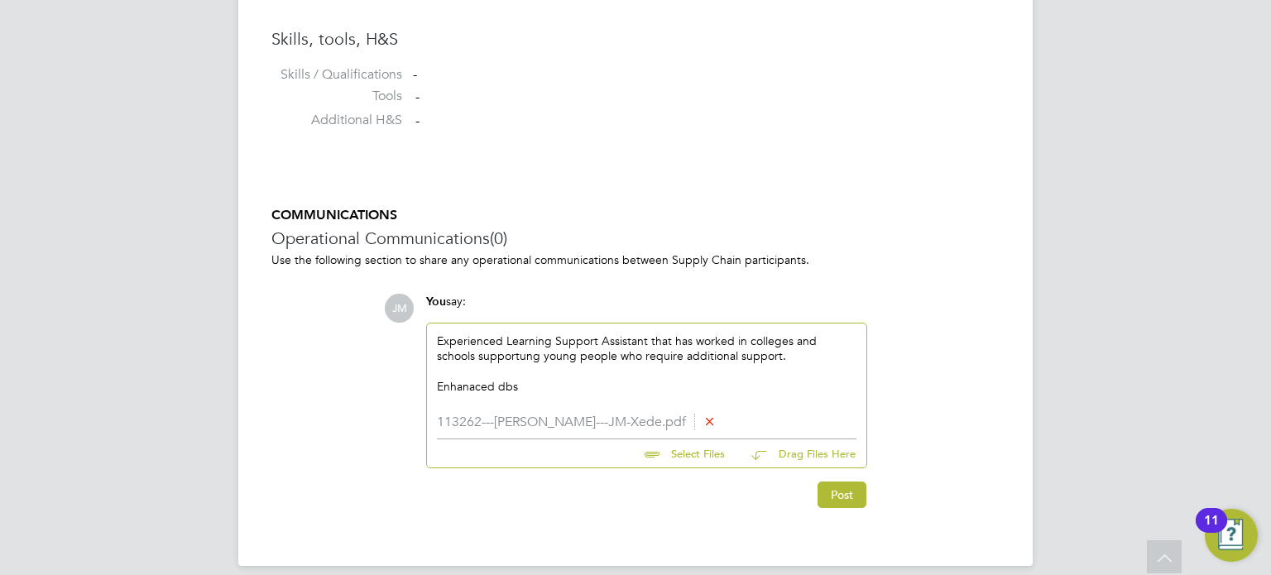
click at [536, 379] on div "Enhanaced dbs" at bounding box center [646, 386] width 419 height 15
click at [473, 388] on div "Enhanaced dbs" at bounding box center [646, 386] width 419 height 15
click at [515, 390] on div "Enhanced dbs" at bounding box center [646, 386] width 419 height 15
click at [585, 391] on div "Enhanced DBS on the UDS available full time" at bounding box center [646, 386] width 419 height 15
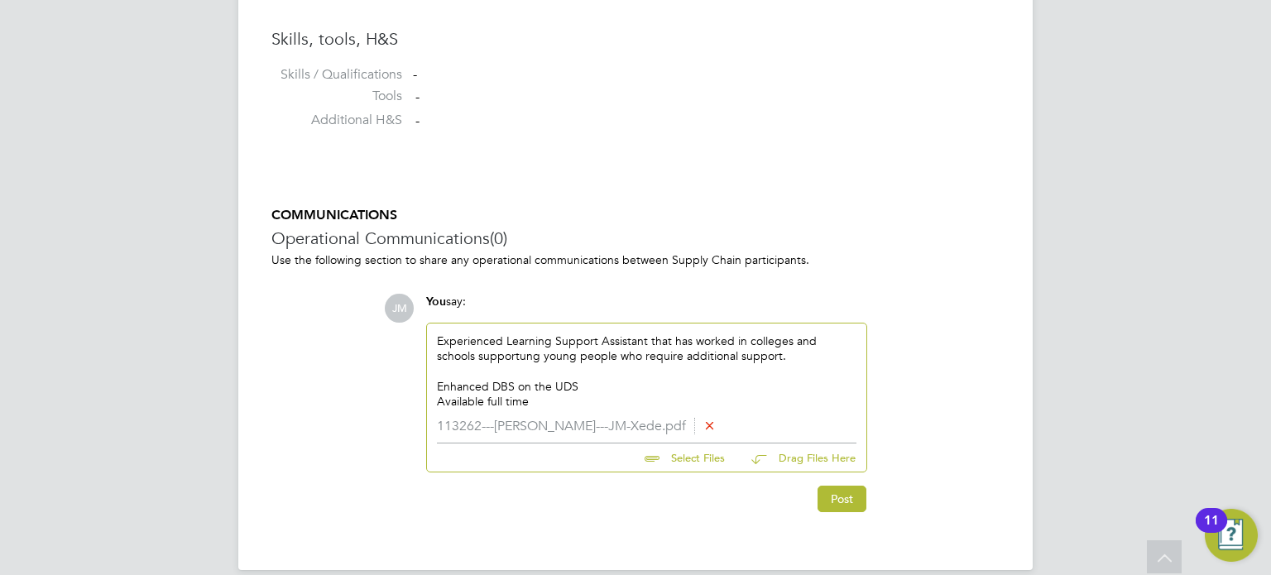
click at [484, 356] on div "Experienced Learning Support Assistant that has worked in colleges and schools …" at bounding box center [646, 370] width 419 height 75
click at [909, 333] on div "JM You say: Experienced Learning Support Assistant that has worked in colleges …" at bounding box center [692, 403] width 616 height 218
click at [739, 353] on div "Experienced Learning Support Assistant that has worked in colleges and schools …" at bounding box center [646, 370] width 419 height 75
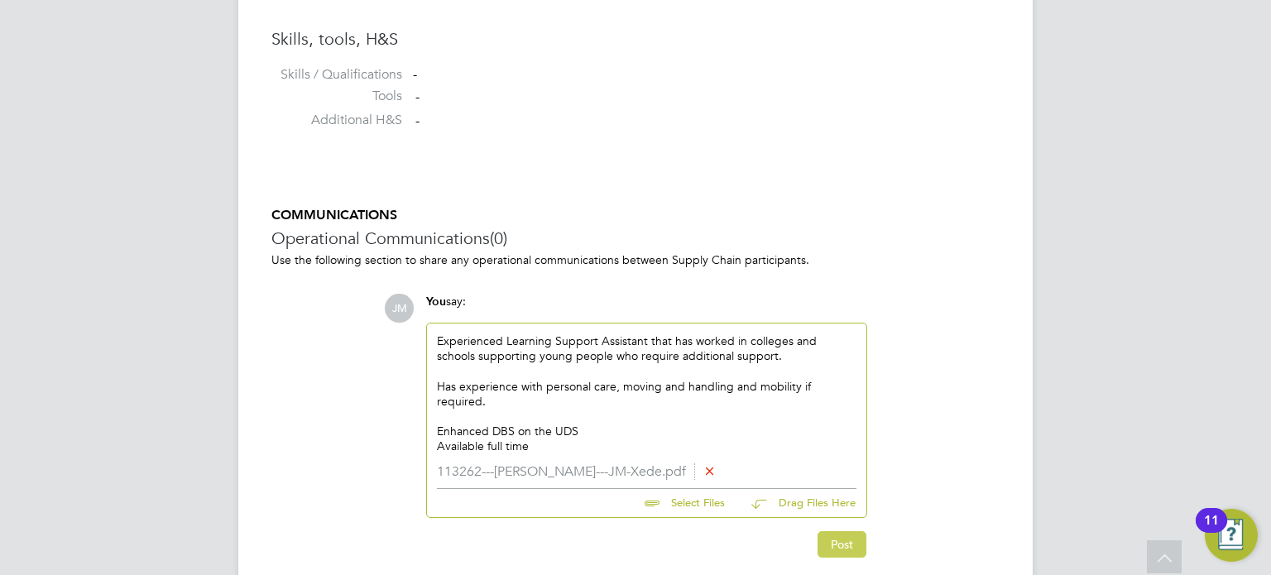
click at [827, 539] on button "Post" at bounding box center [841, 544] width 49 height 26
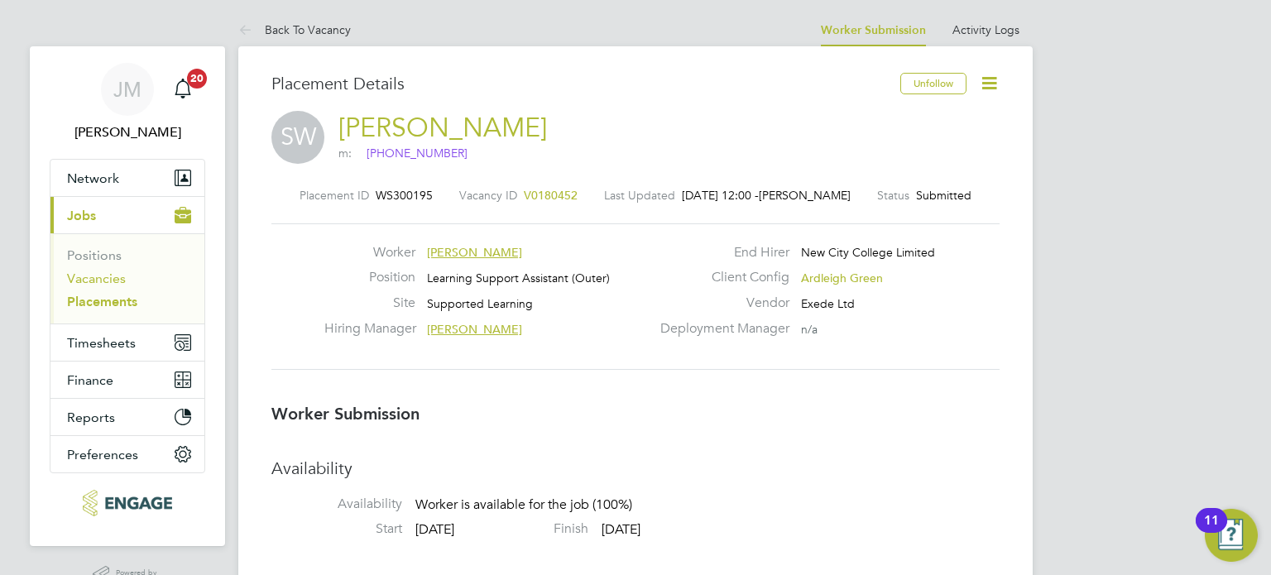
click at [113, 276] on link "Vacancies" at bounding box center [96, 279] width 59 height 16
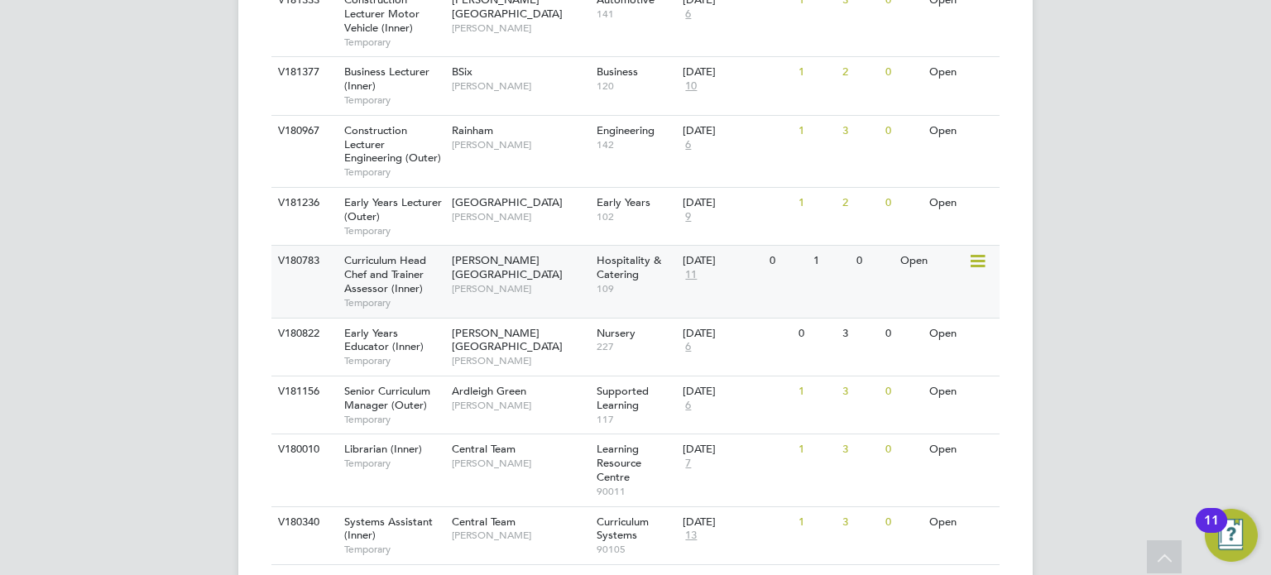
scroll to position [662, 0]
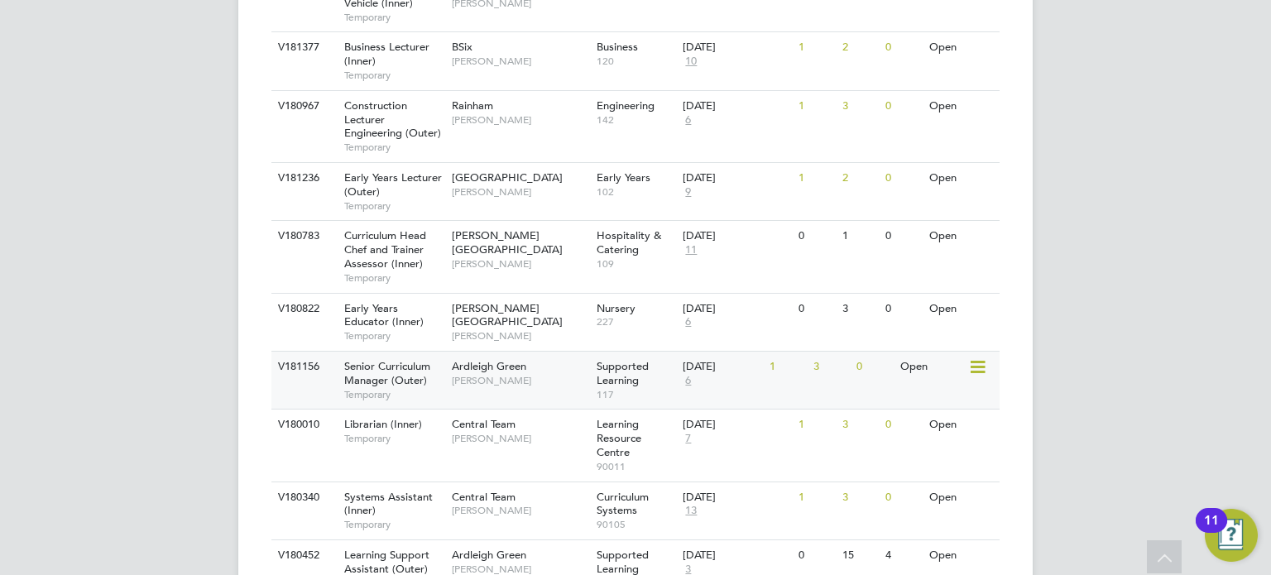
click at [516, 383] on span "Rachel Johnson" at bounding box center [520, 380] width 137 height 13
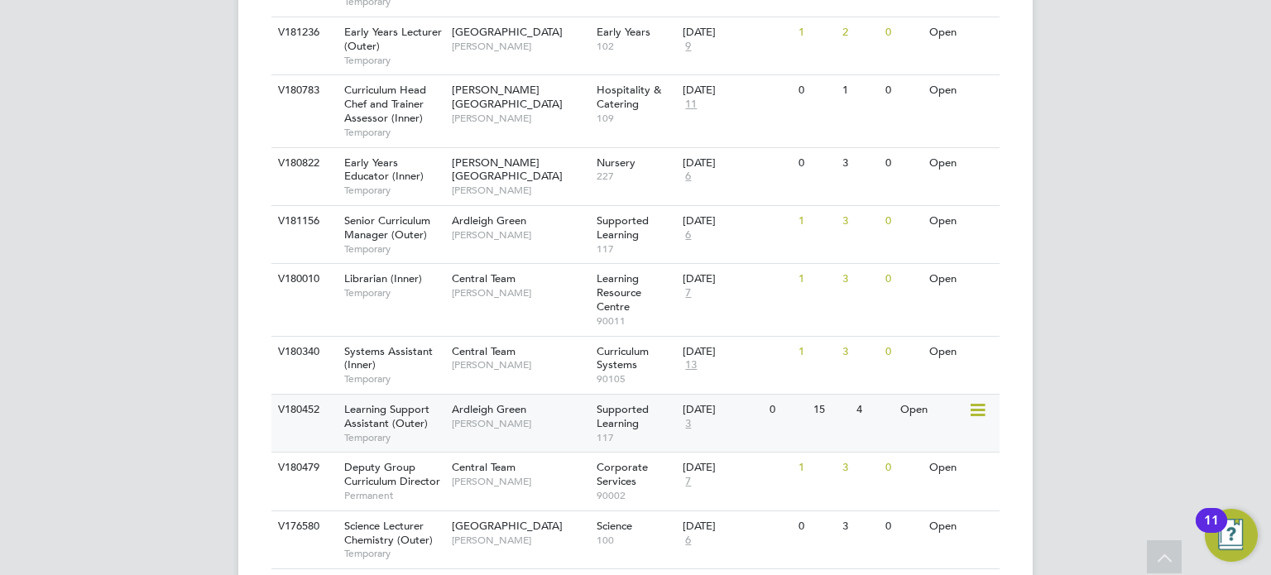
scroll to position [827, 0]
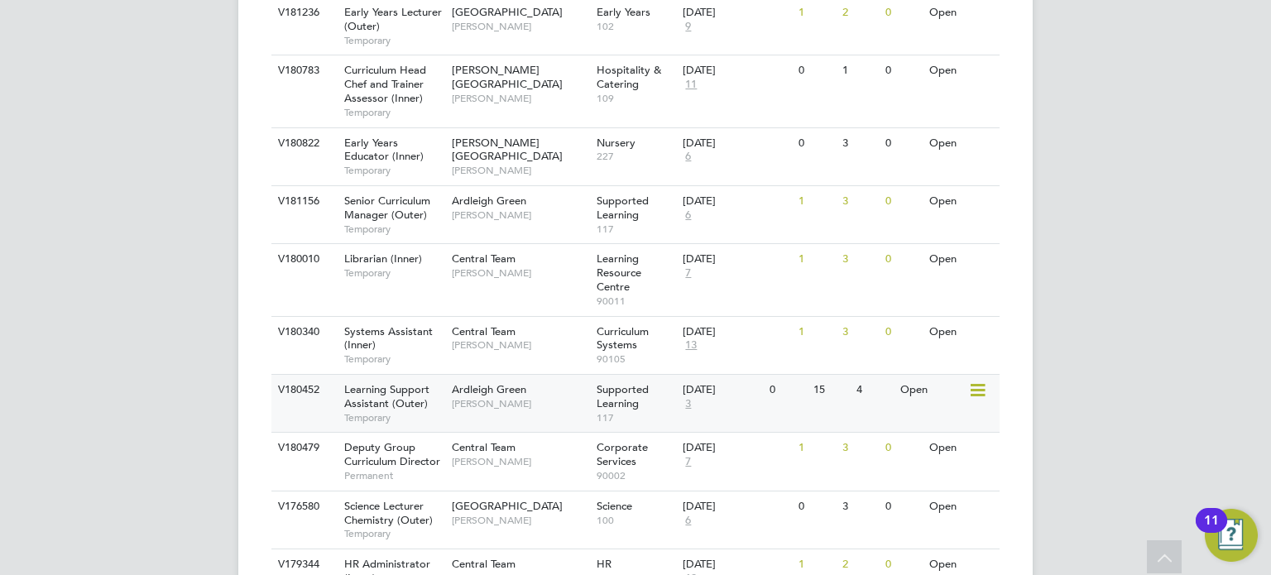
click at [505, 404] on span "[PERSON_NAME]" at bounding box center [520, 403] width 137 height 13
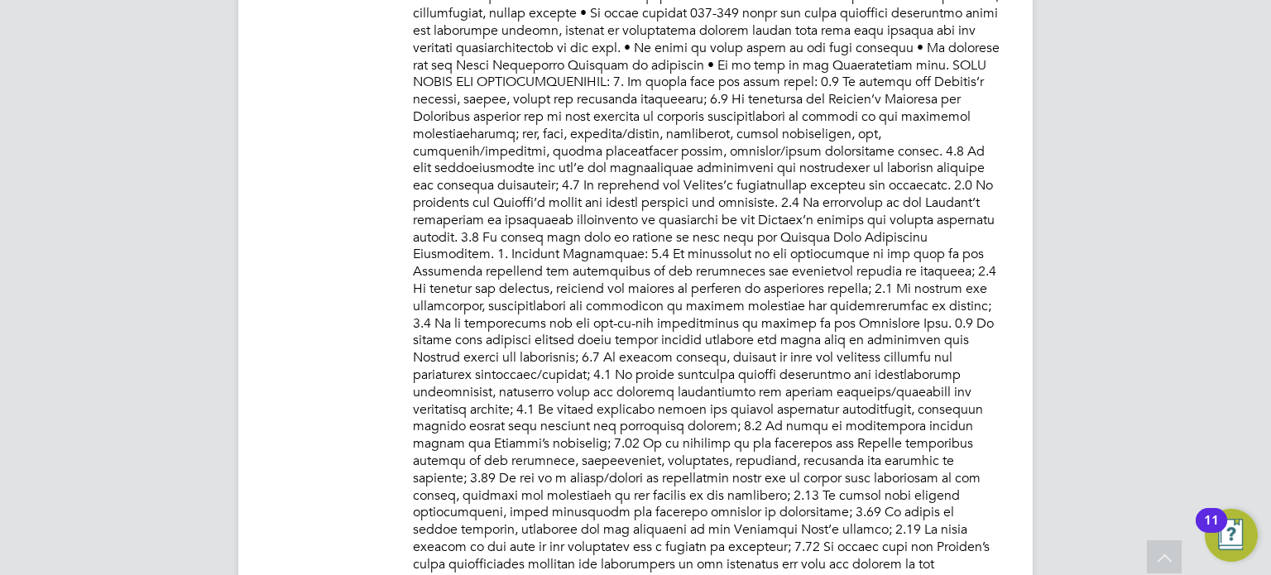
scroll to position [414, 0]
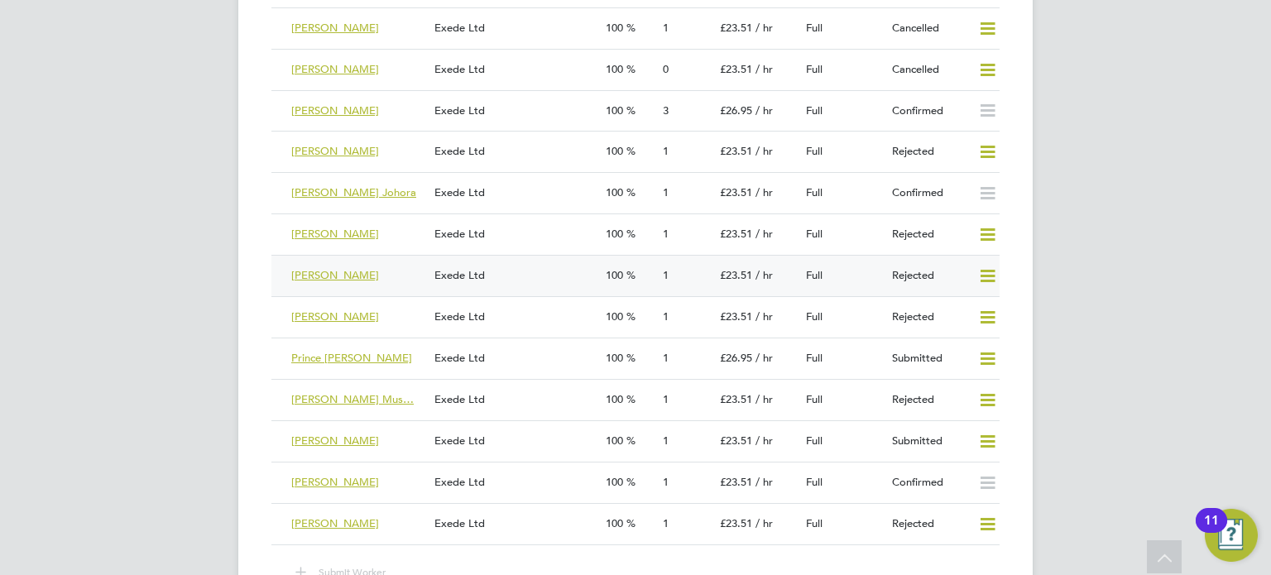
scroll to position [3392, 0]
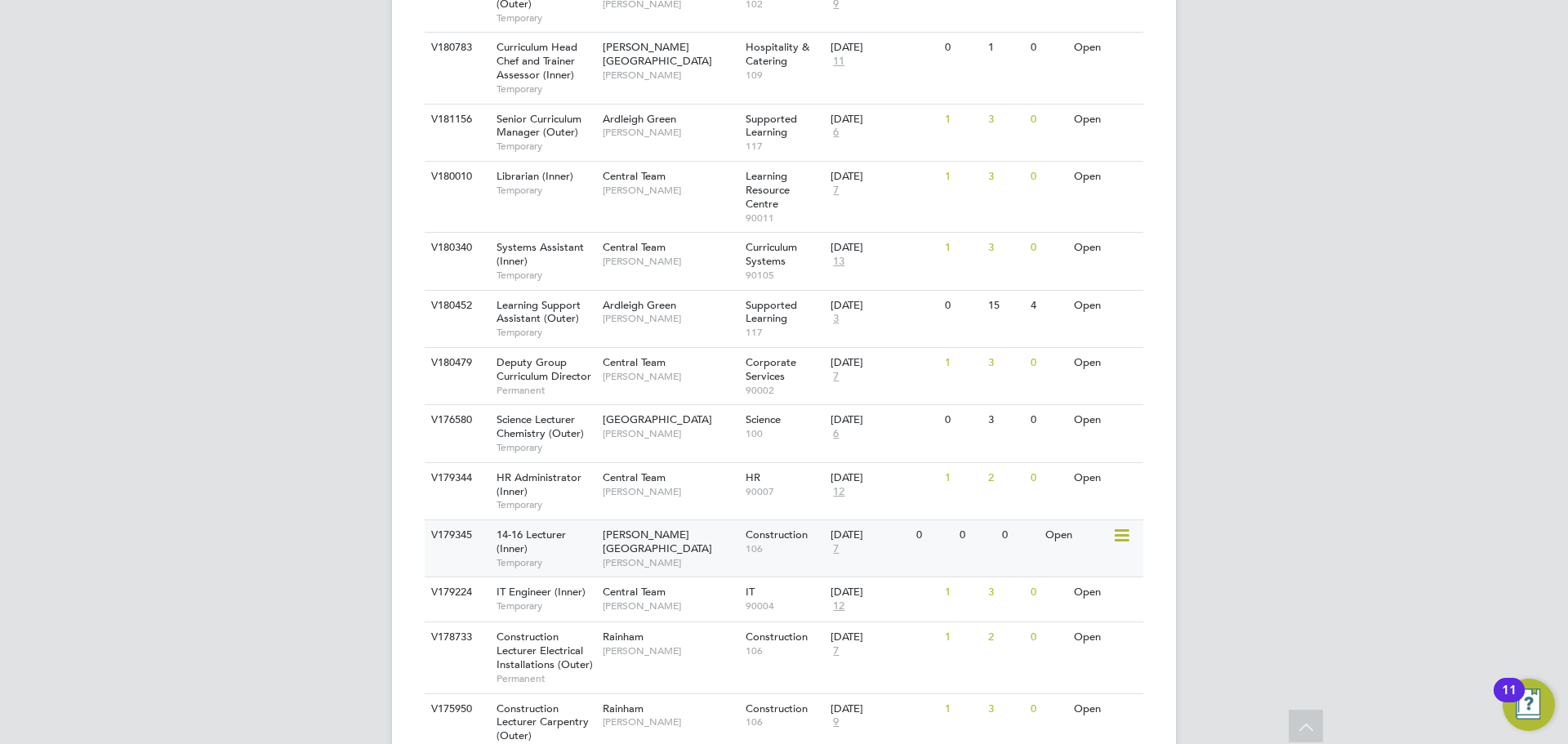
scroll to position [919, 0]
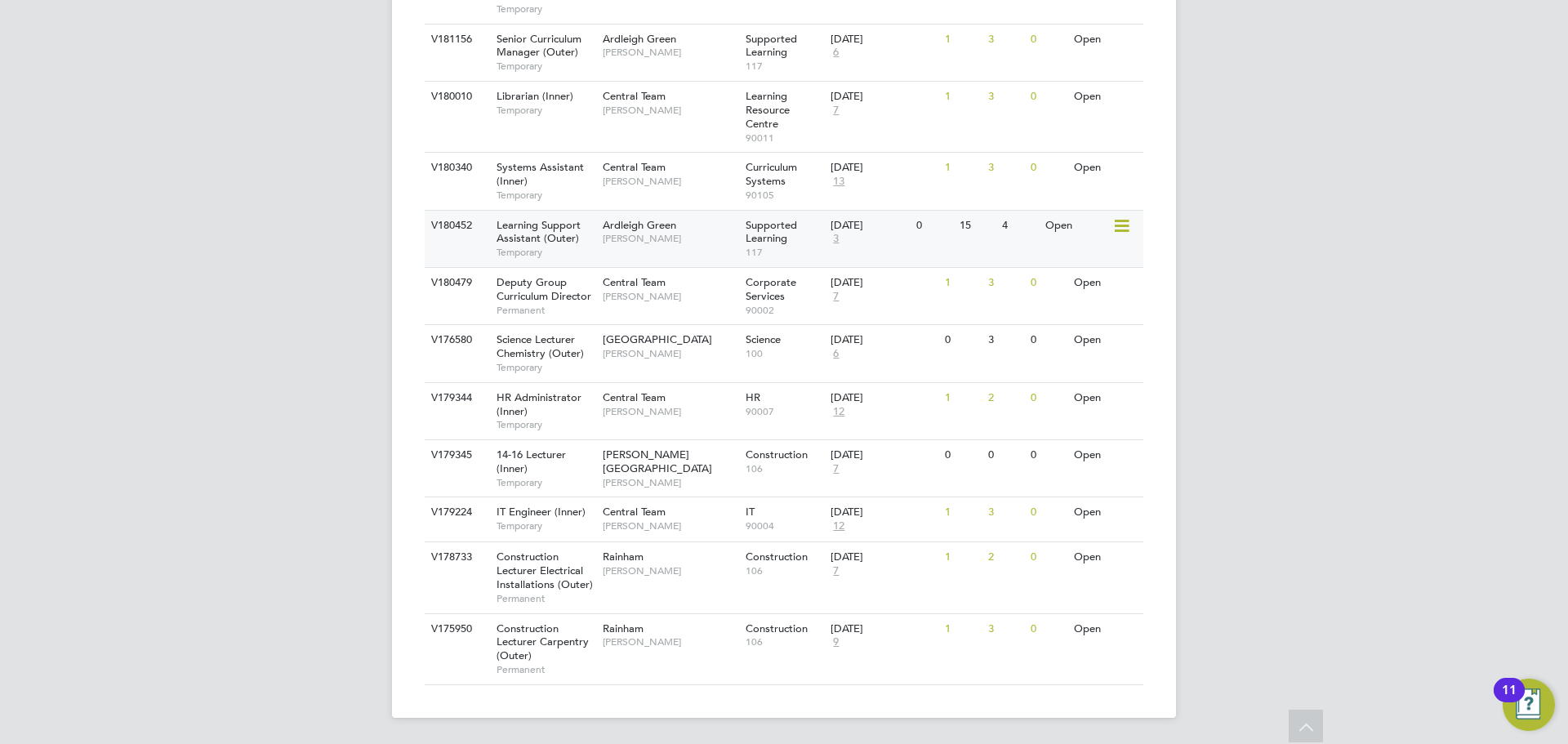
click at [628, 240] on span "[PERSON_NAME]" at bounding box center [670, 238] width 135 height 13
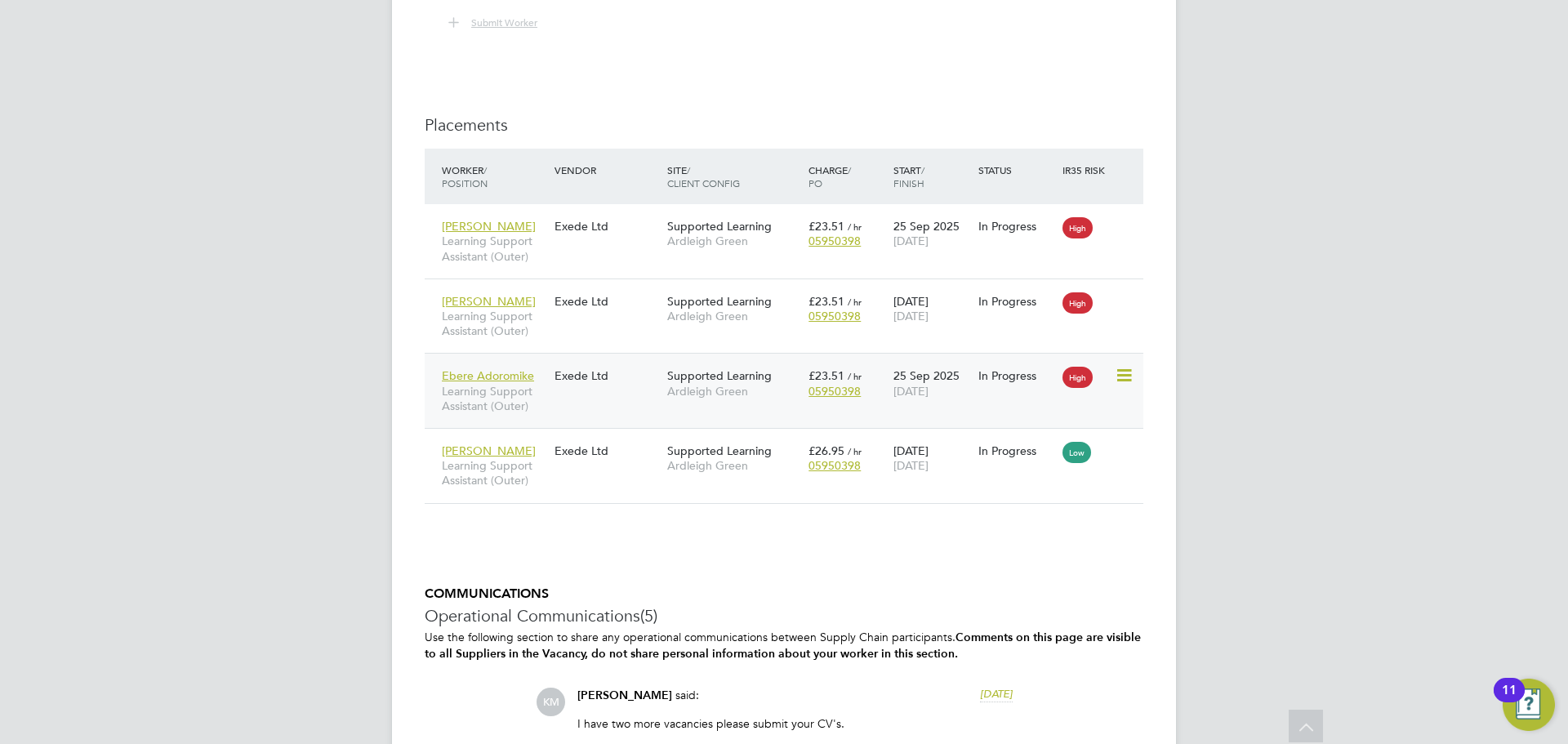
click at [1123, 373] on icon at bounding box center [1122, 376] width 17 height 20
click at [482, 376] on span "Ebere Adoromike" at bounding box center [487, 375] width 92 height 15
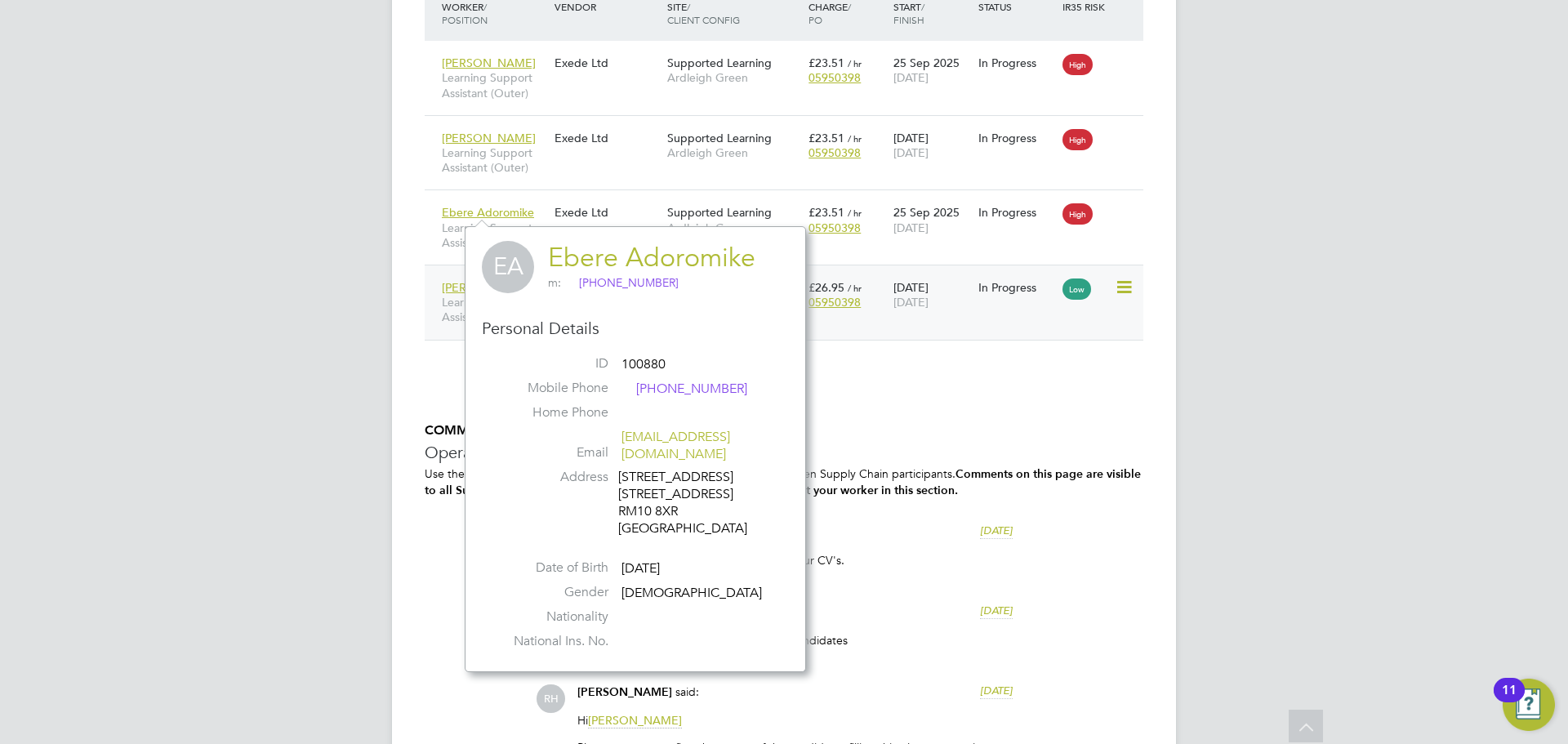
click at [455, 314] on span "Learning Support Assistant (Outer)" at bounding box center [494, 310] width 105 height 30
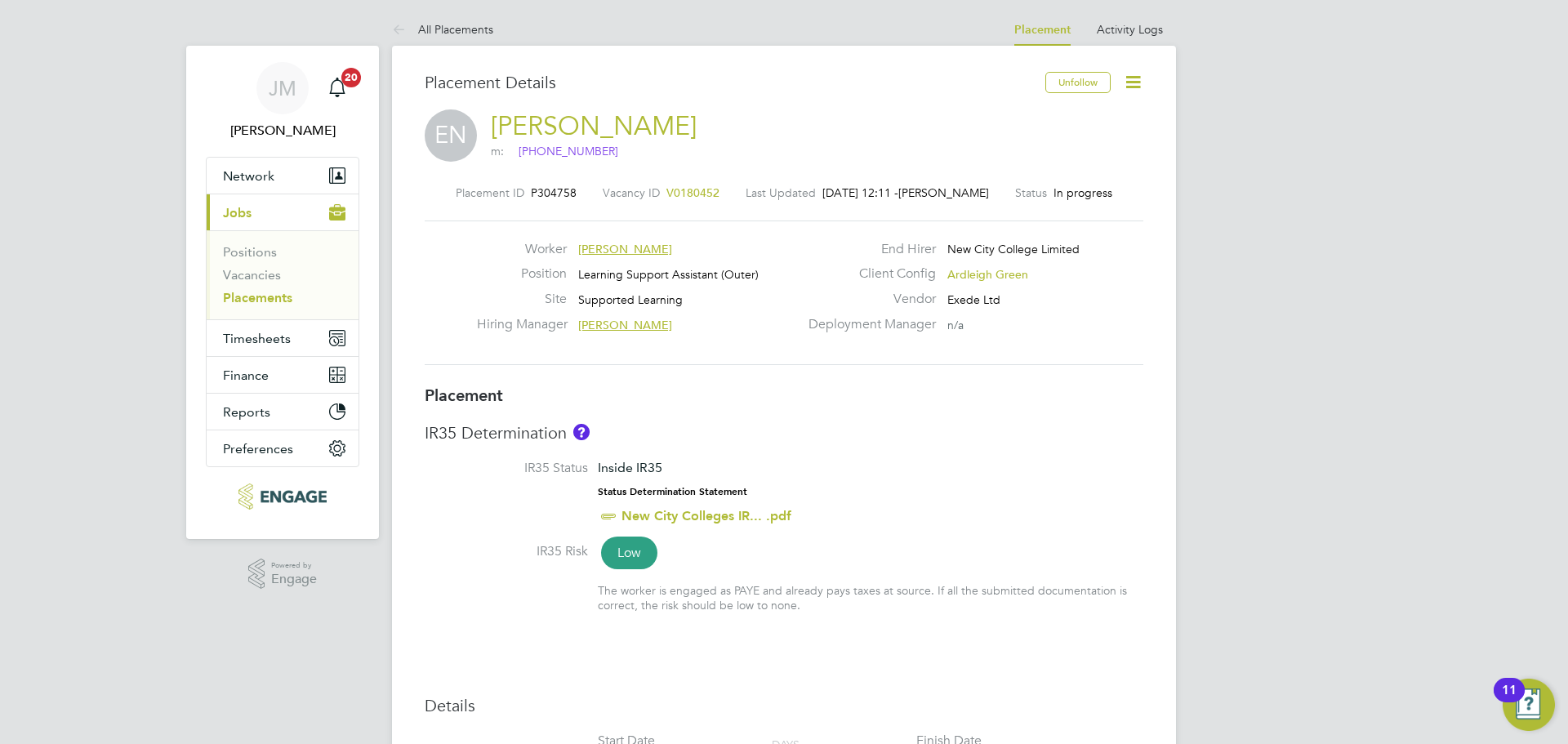
click at [1130, 88] on icon at bounding box center [1133, 82] width 21 height 21
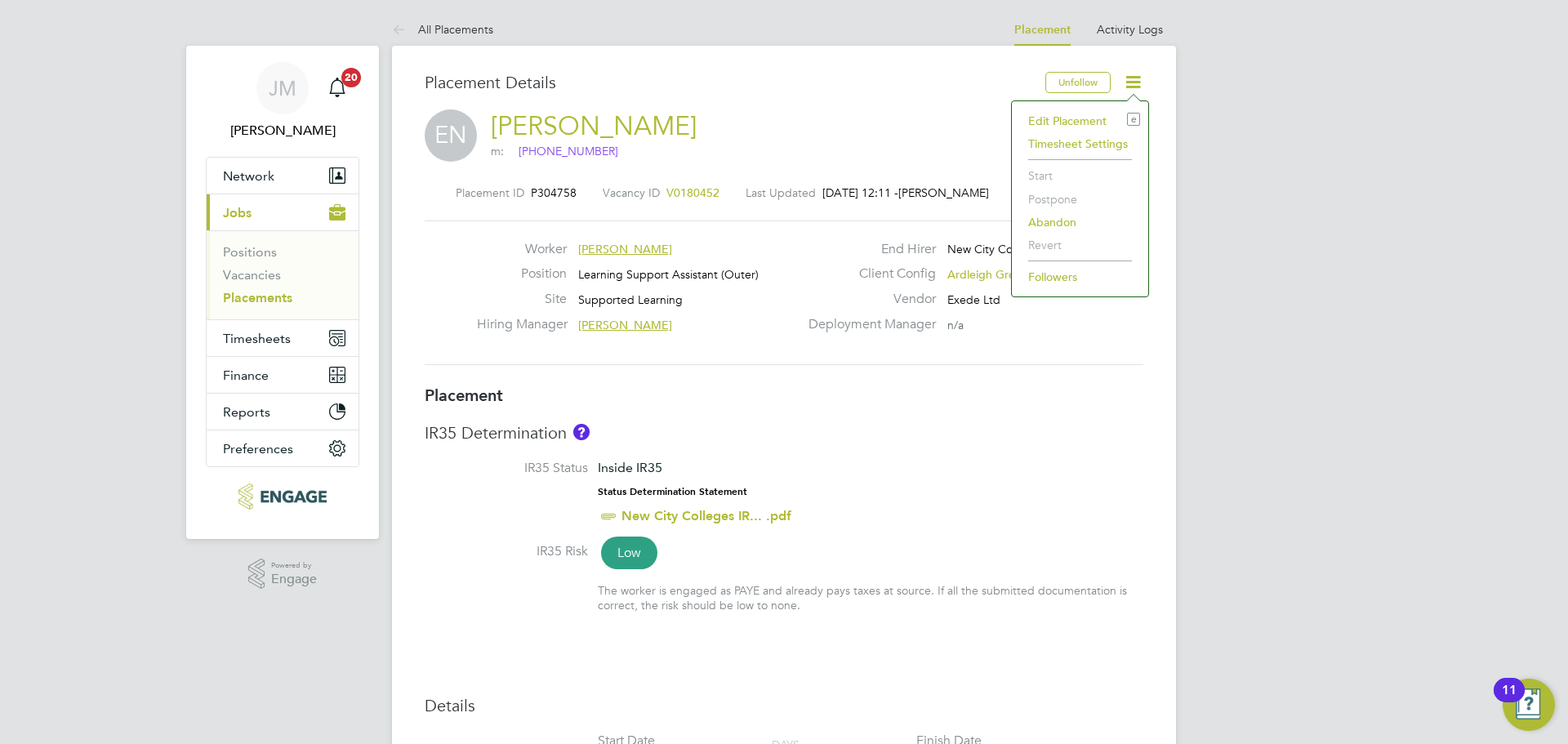
click at [1070, 117] on li "Edit Placement e" at bounding box center [1080, 120] width 120 height 23
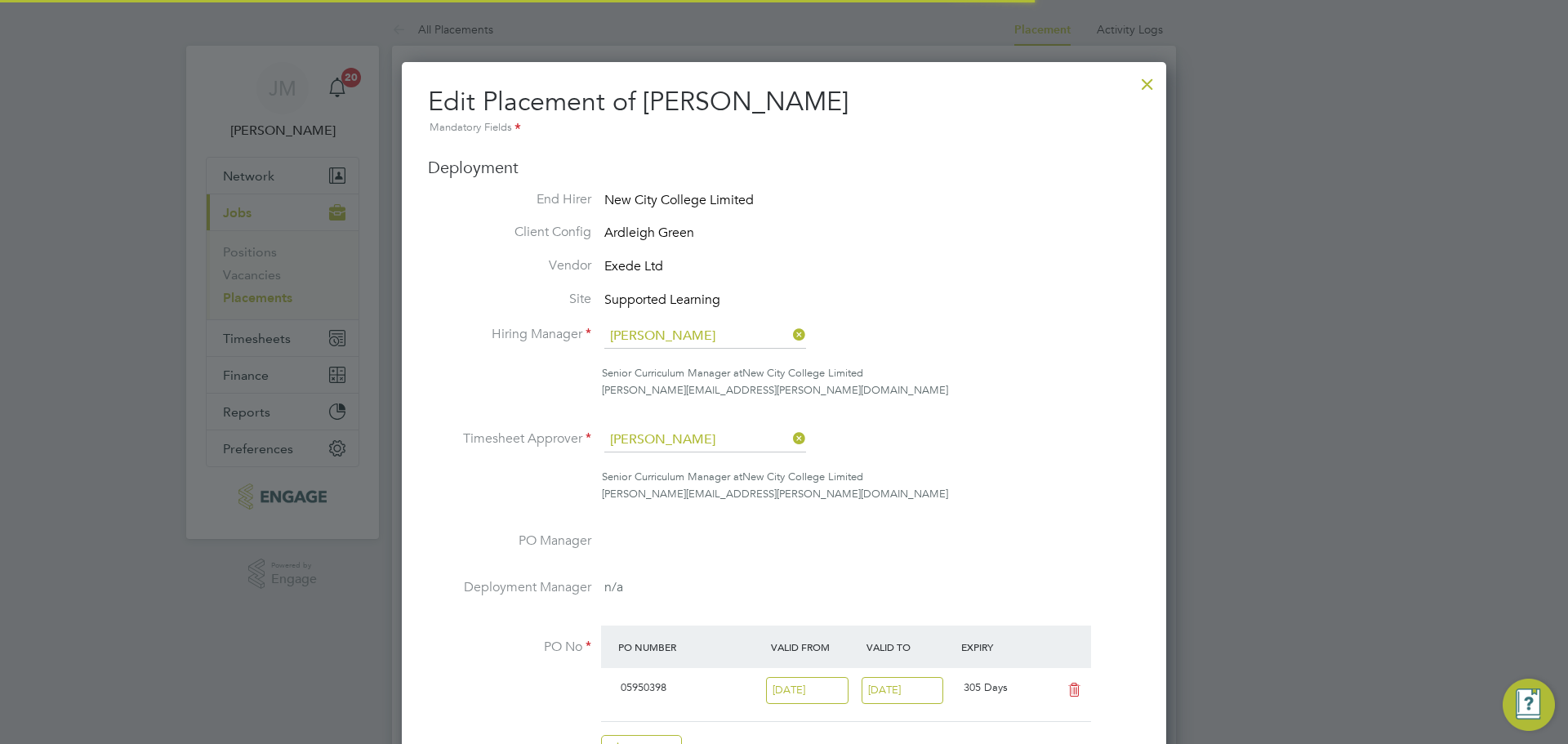
scroll to position [8, 8]
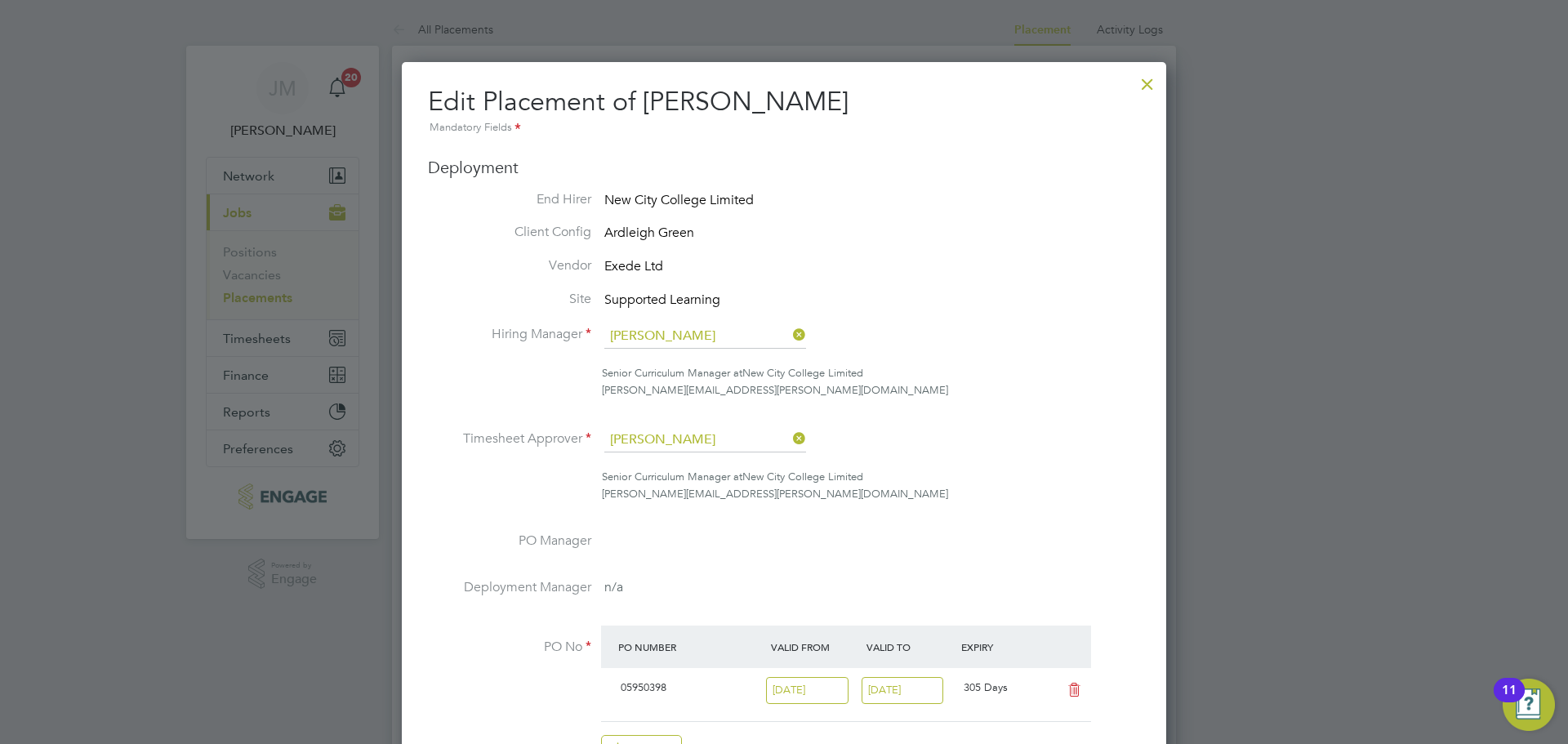
click at [1152, 87] on div at bounding box center [1148, 80] width 30 height 30
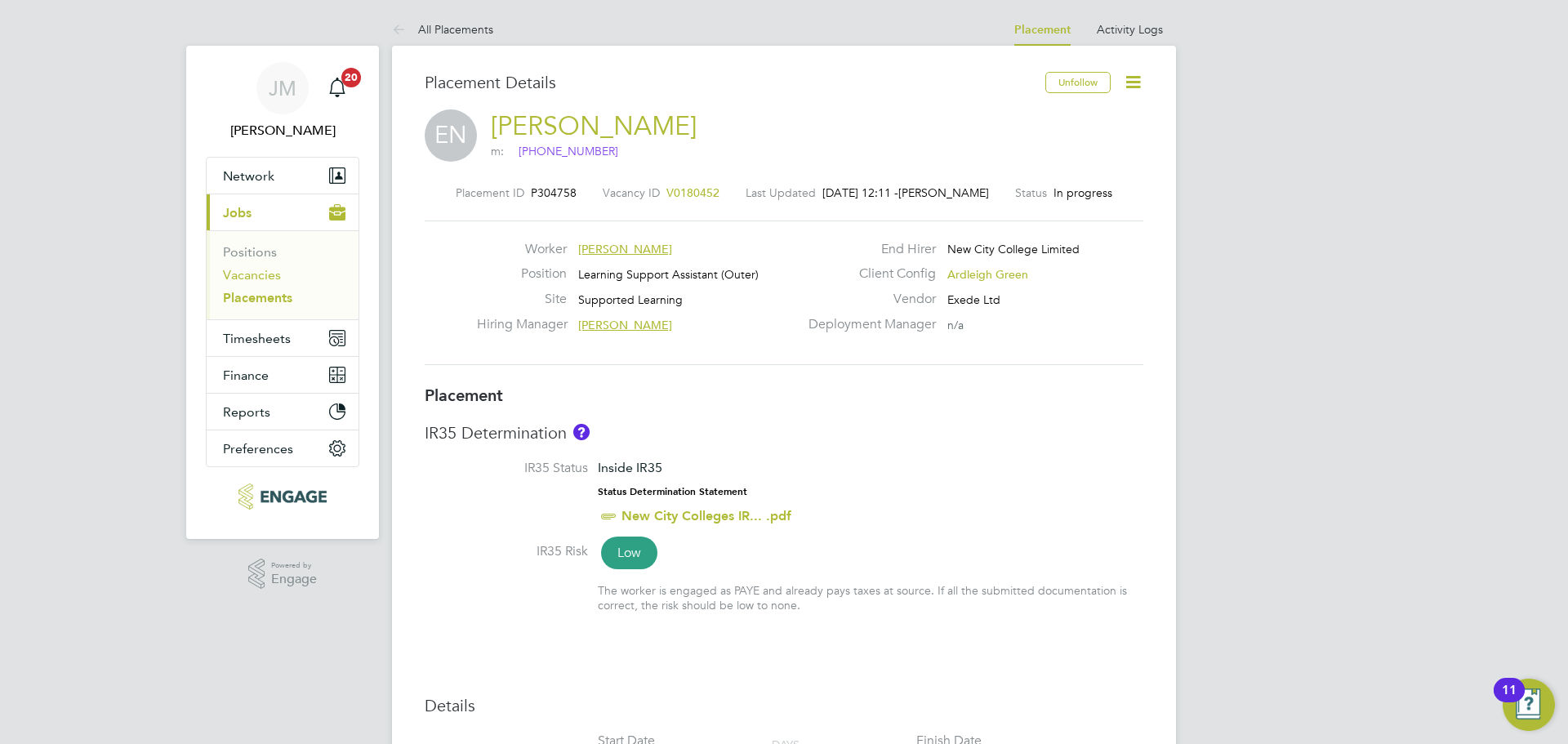
click at [263, 271] on link "Vacancies" at bounding box center [252, 275] width 58 height 16
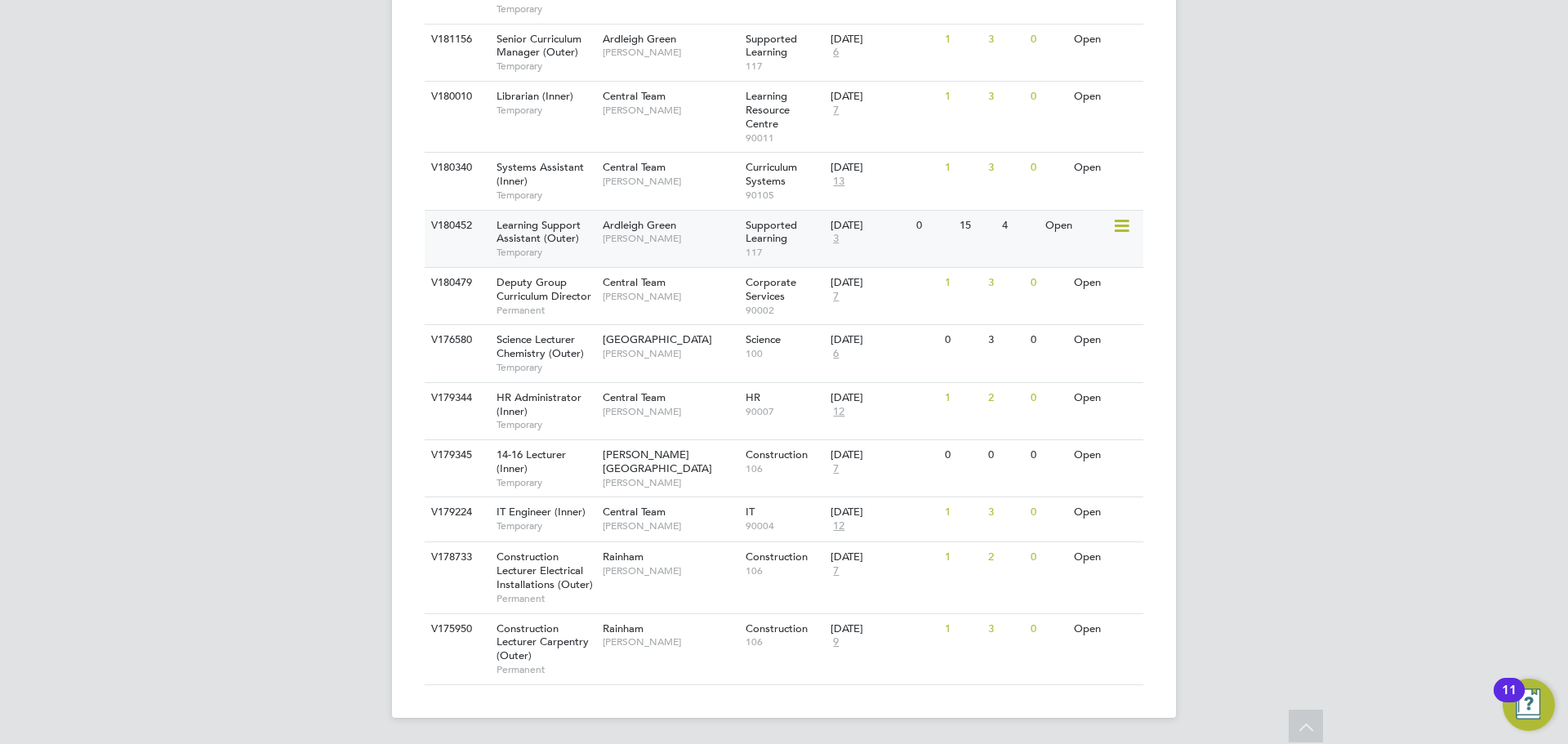
click at [543, 249] on span "Temporary" at bounding box center [545, 252] width 98 height 13
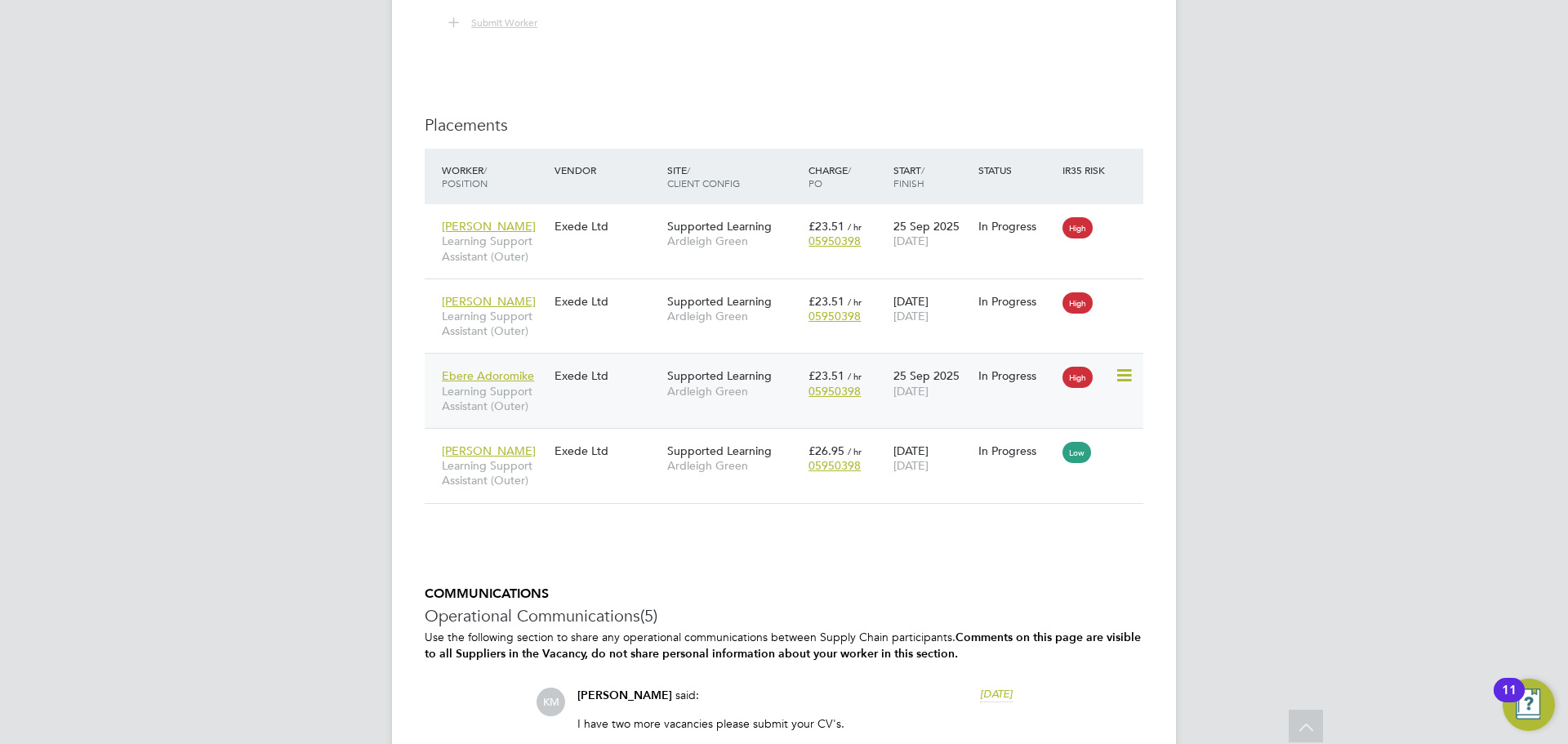
click at [480, 392] on span "Learning Support Assistant (Outer)" at bounding box center [494, 399] width 105 height 30
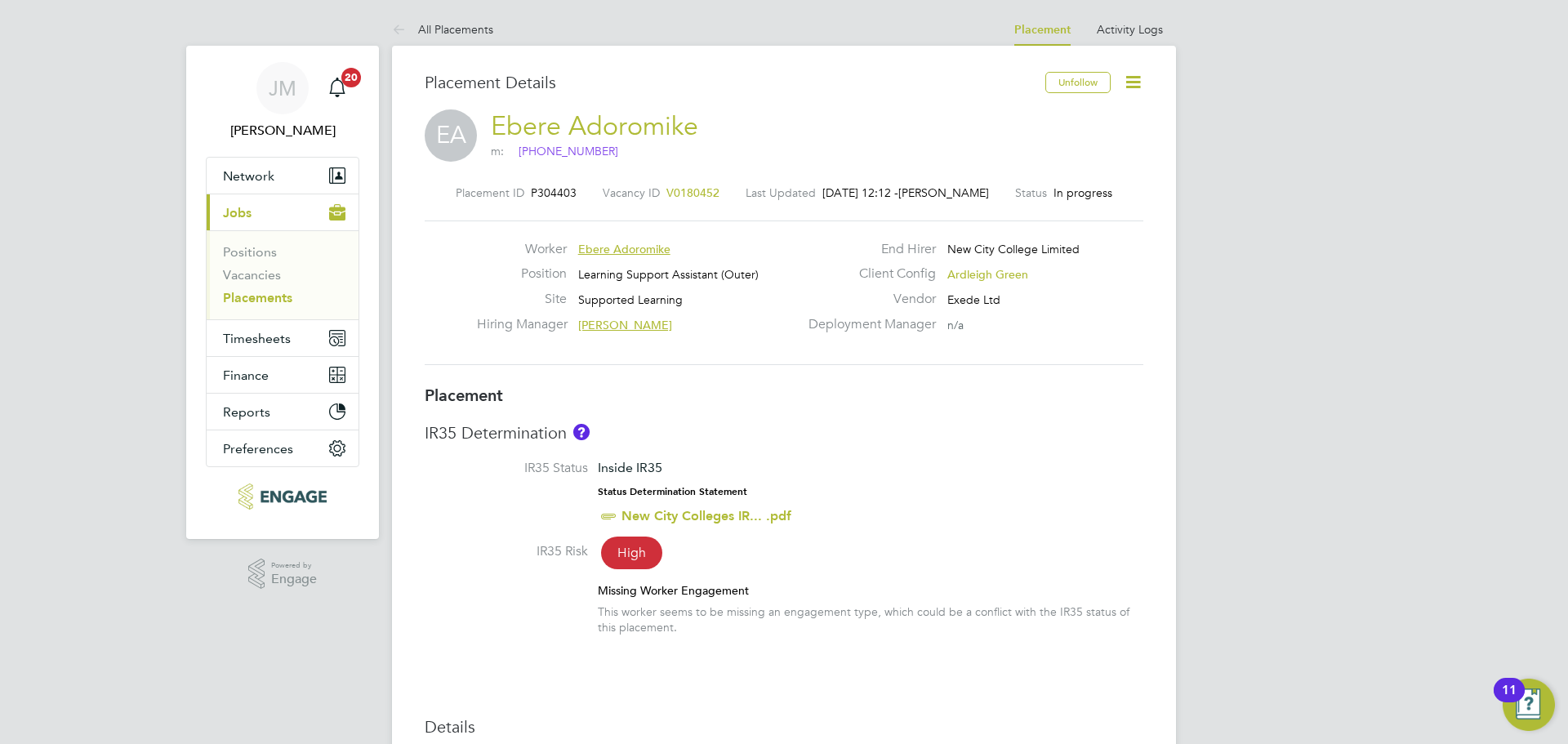
click at [1136, 78] on icon at bounding box center [1133, 82] width 21 height 21
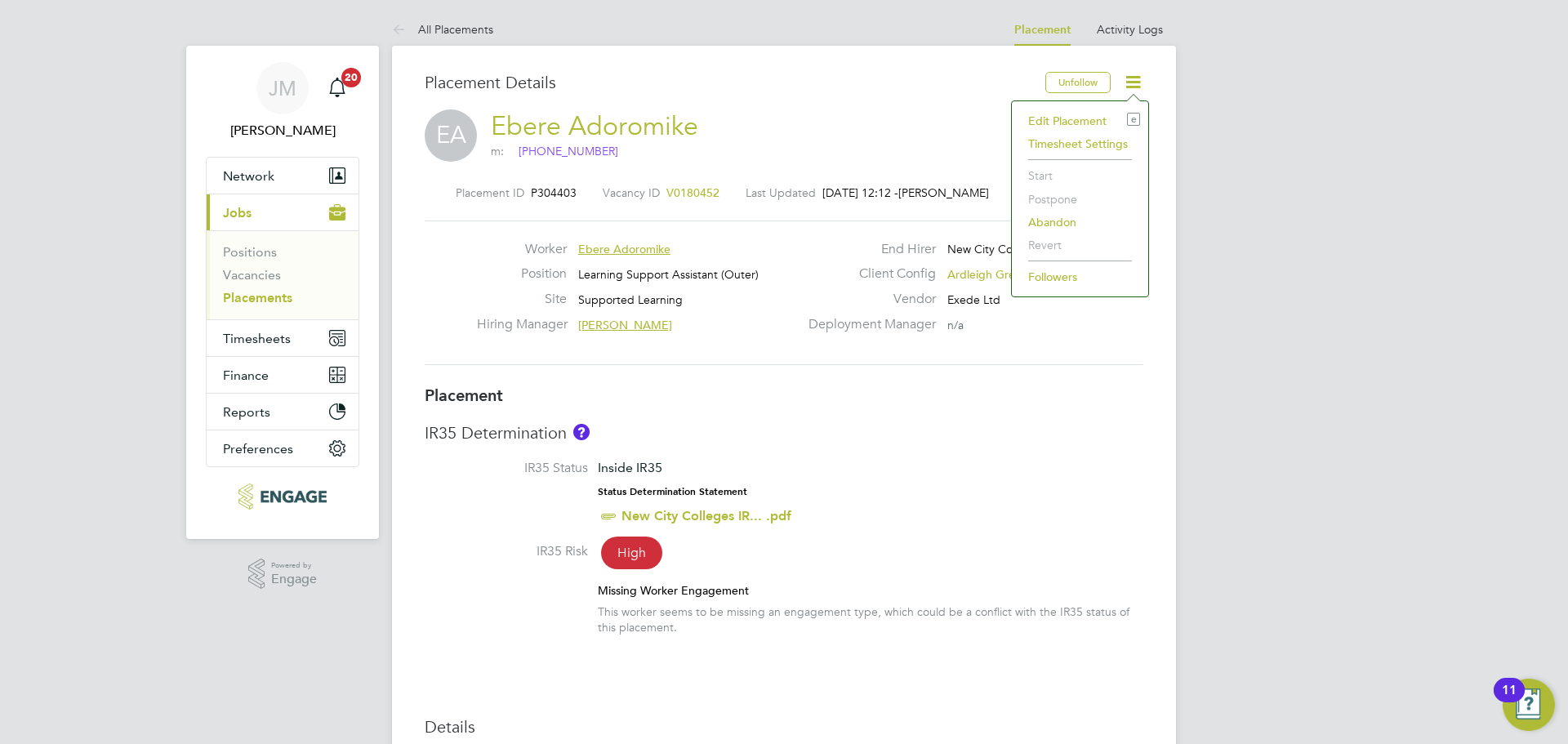
click at [1081, 115] on li "Edit Placement e" at bounding box center [1080, 120] width 120 height 23
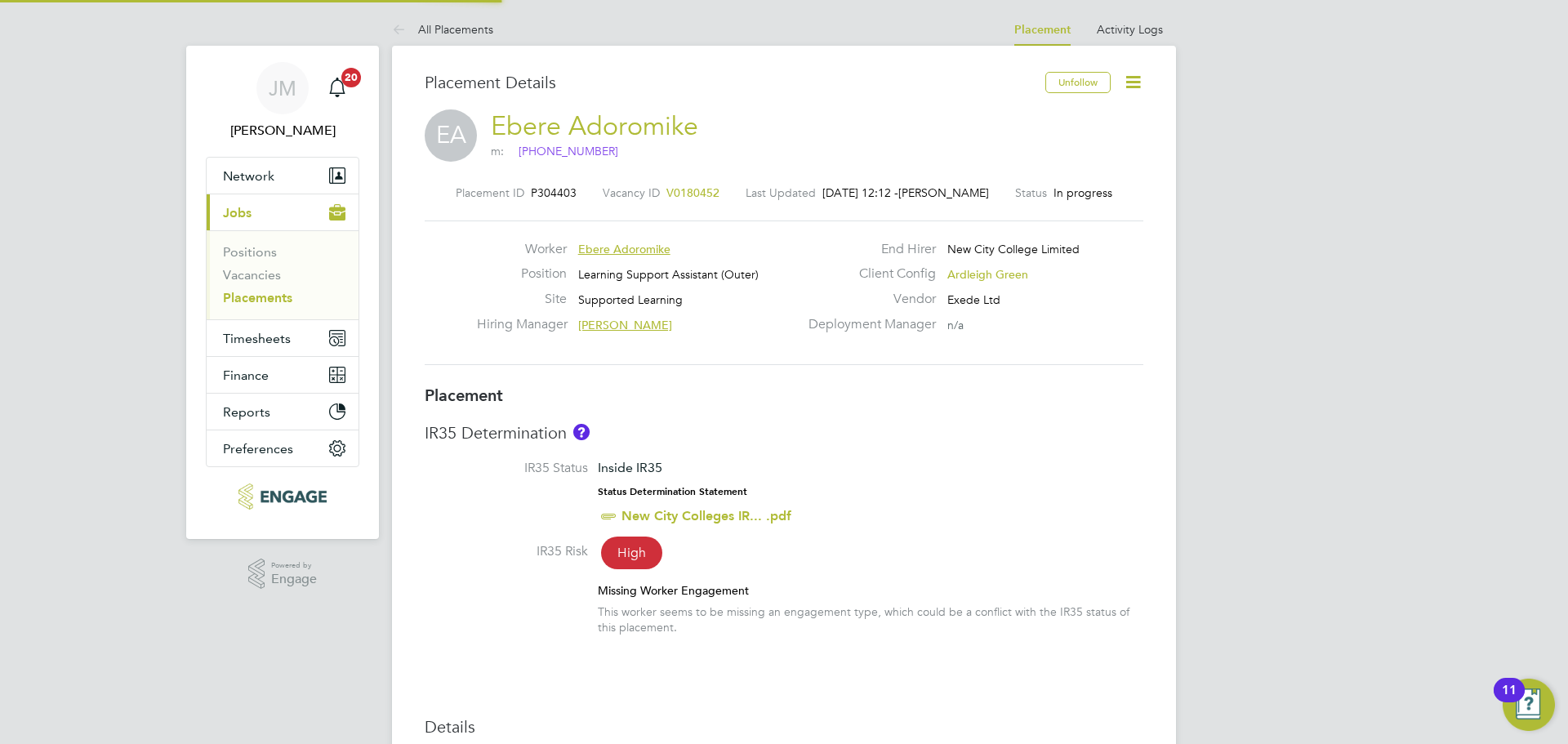
type input "[PERSON_NAME]"
type input "25 Sep 2025"
type input "[DATE]"
type input "09:00"
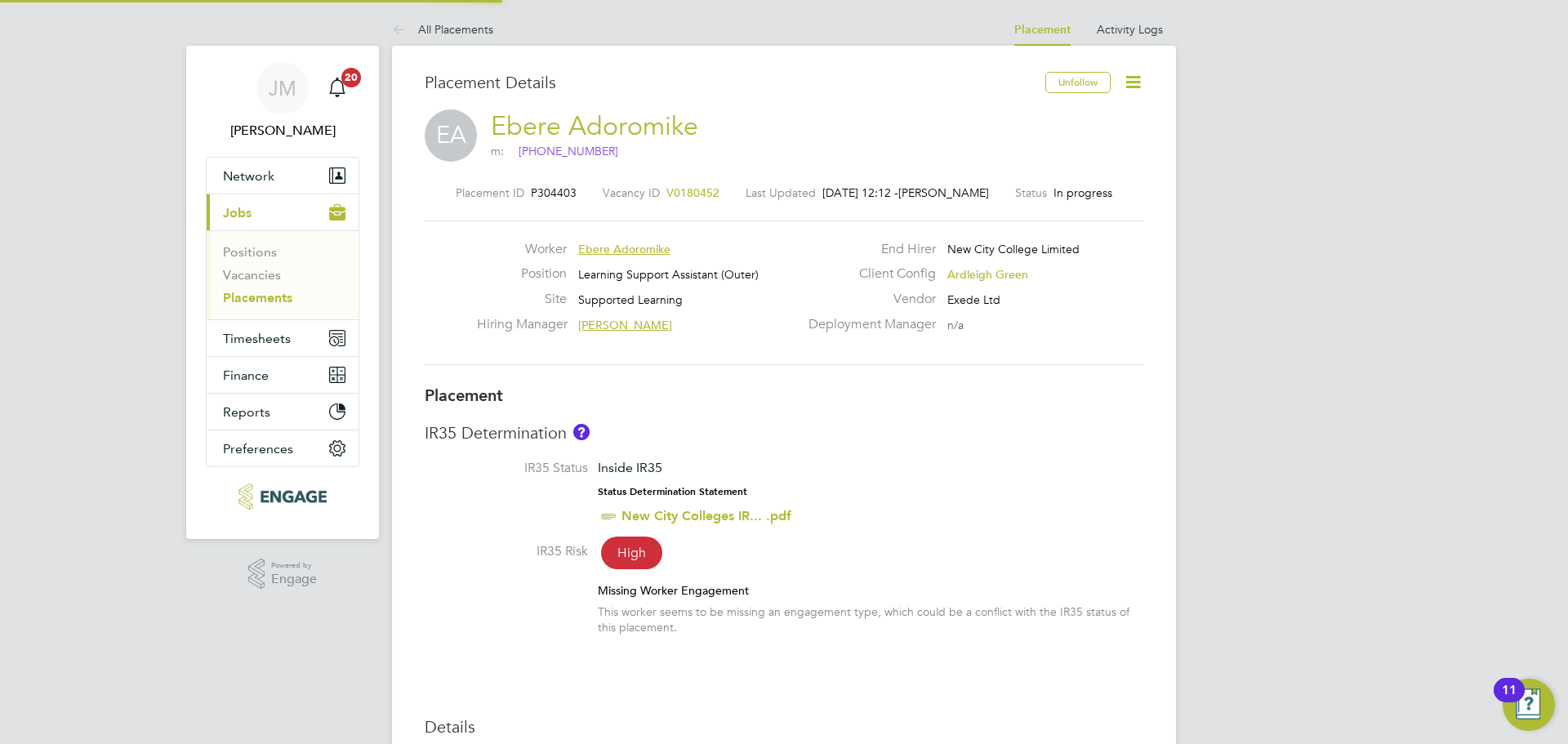
type input "16:30"
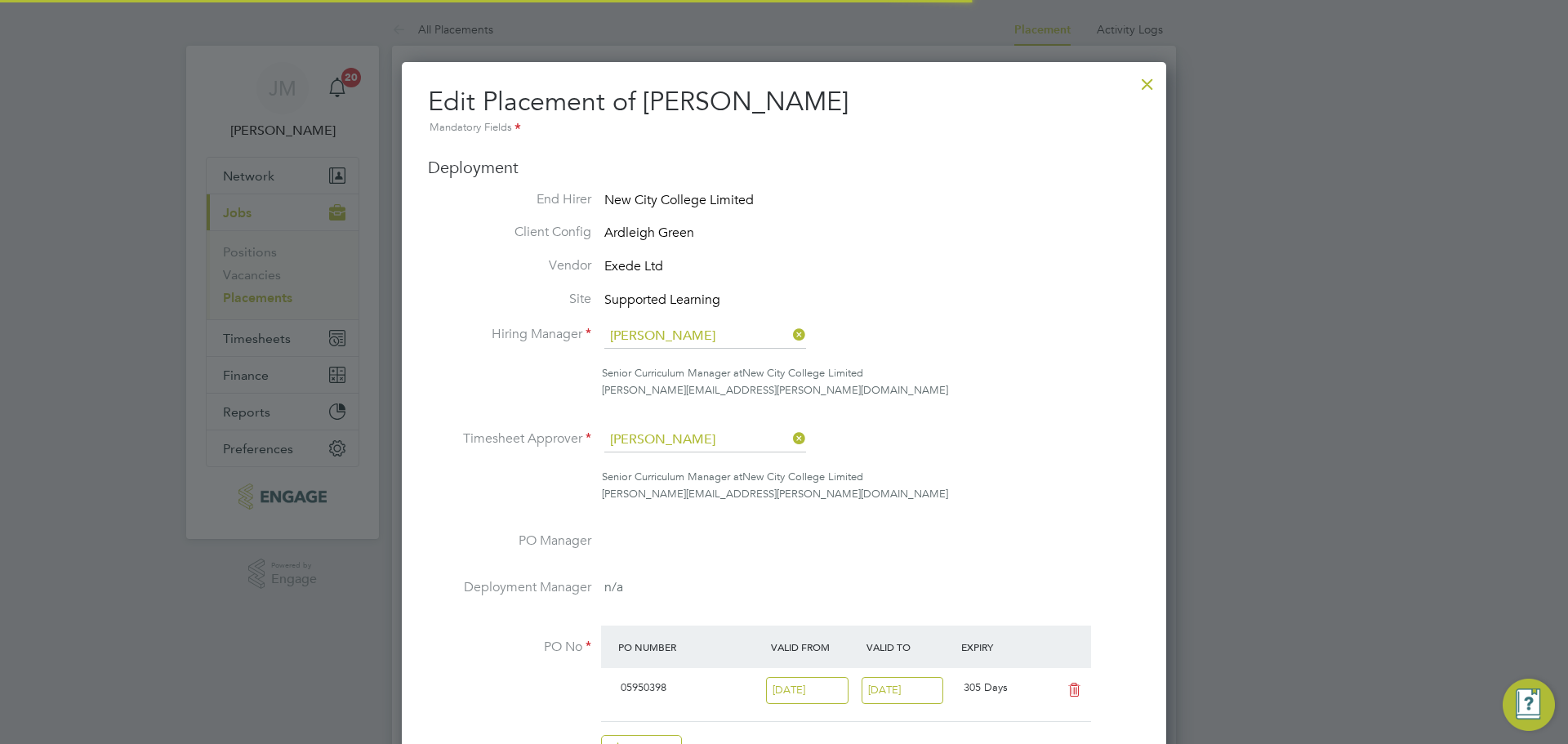
scroll to position [8, 8]
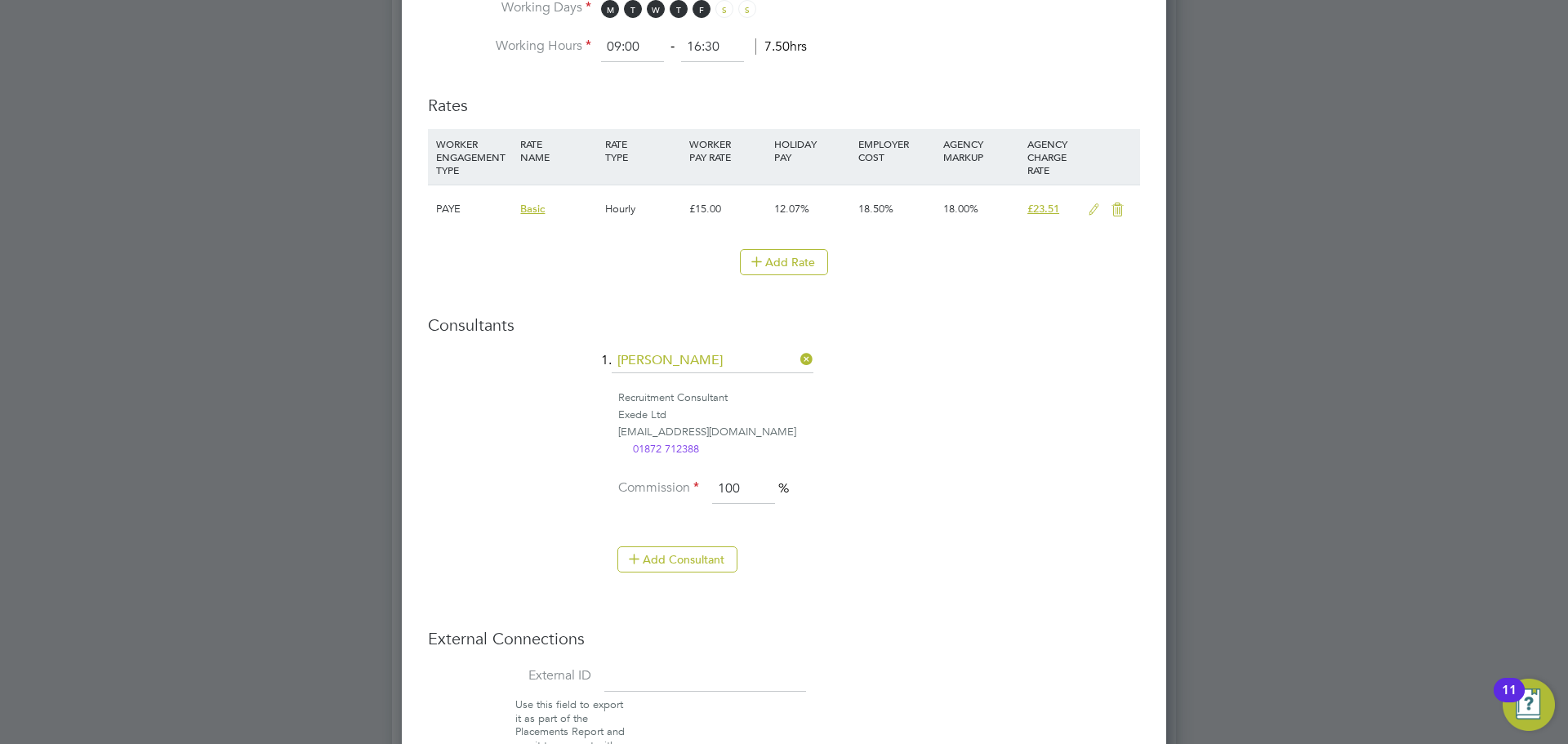
click at [1097, 205] on icon at bounding box center [1093, 209] width 21 height 13
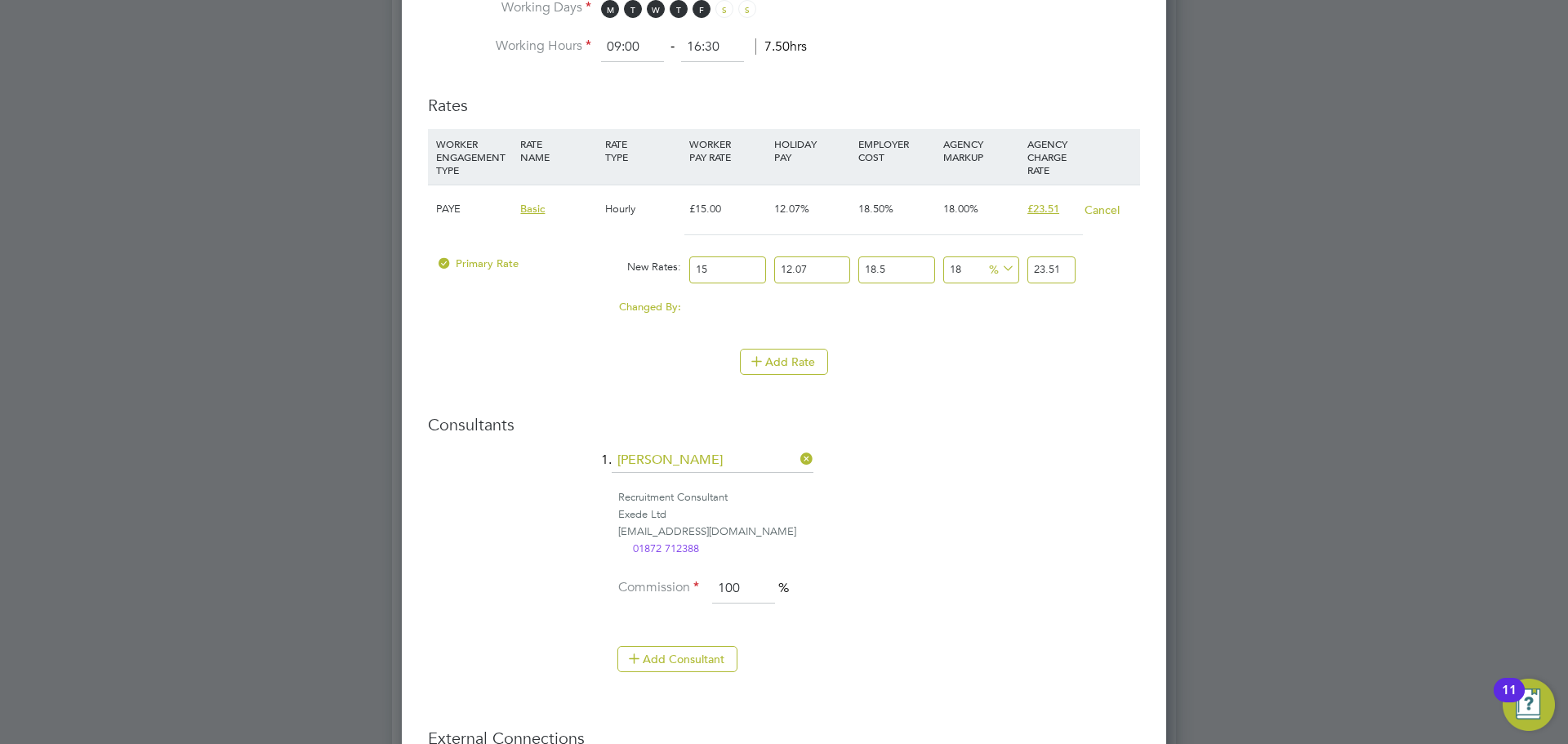
drag, startPoint x: 728, startPoint y: 270, endPoint x: 684, endPoint y: 272, distance: 44.0
click at [684, 272] on div "Primary Rate New Rates: 15 12.07 n/a 18.5 n/a 18 0 % 23.51" at bounding box center [784, 270] width 711 height 43
type input "1"
type input "1.56707481"
type input "17"
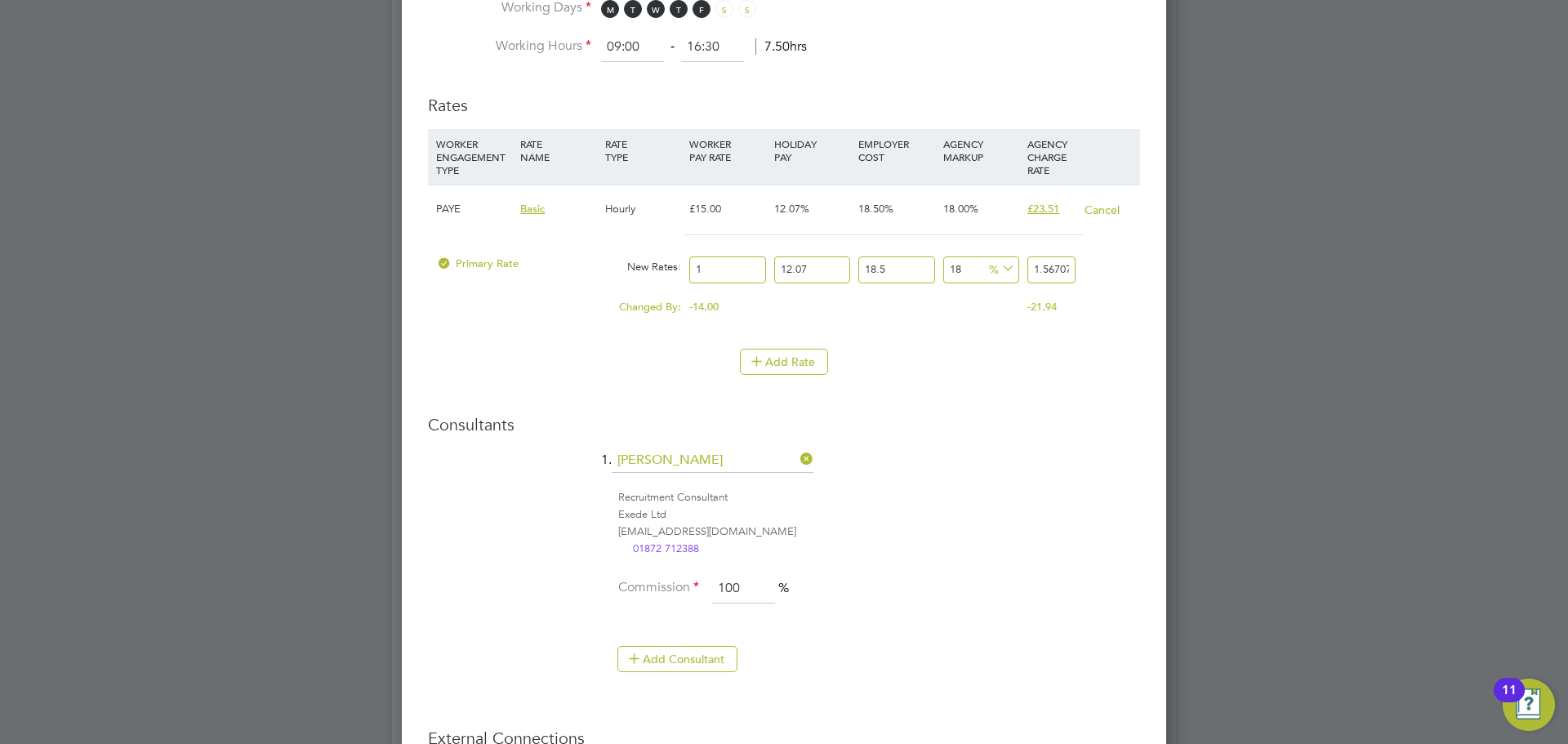
type input "26.64027177"
type input "17.2"
type input "26.953686732"
type input "17.20"
click at [1089, 426] on h3 "Consultants" at bounding box center [784, 424] width 711 height 22
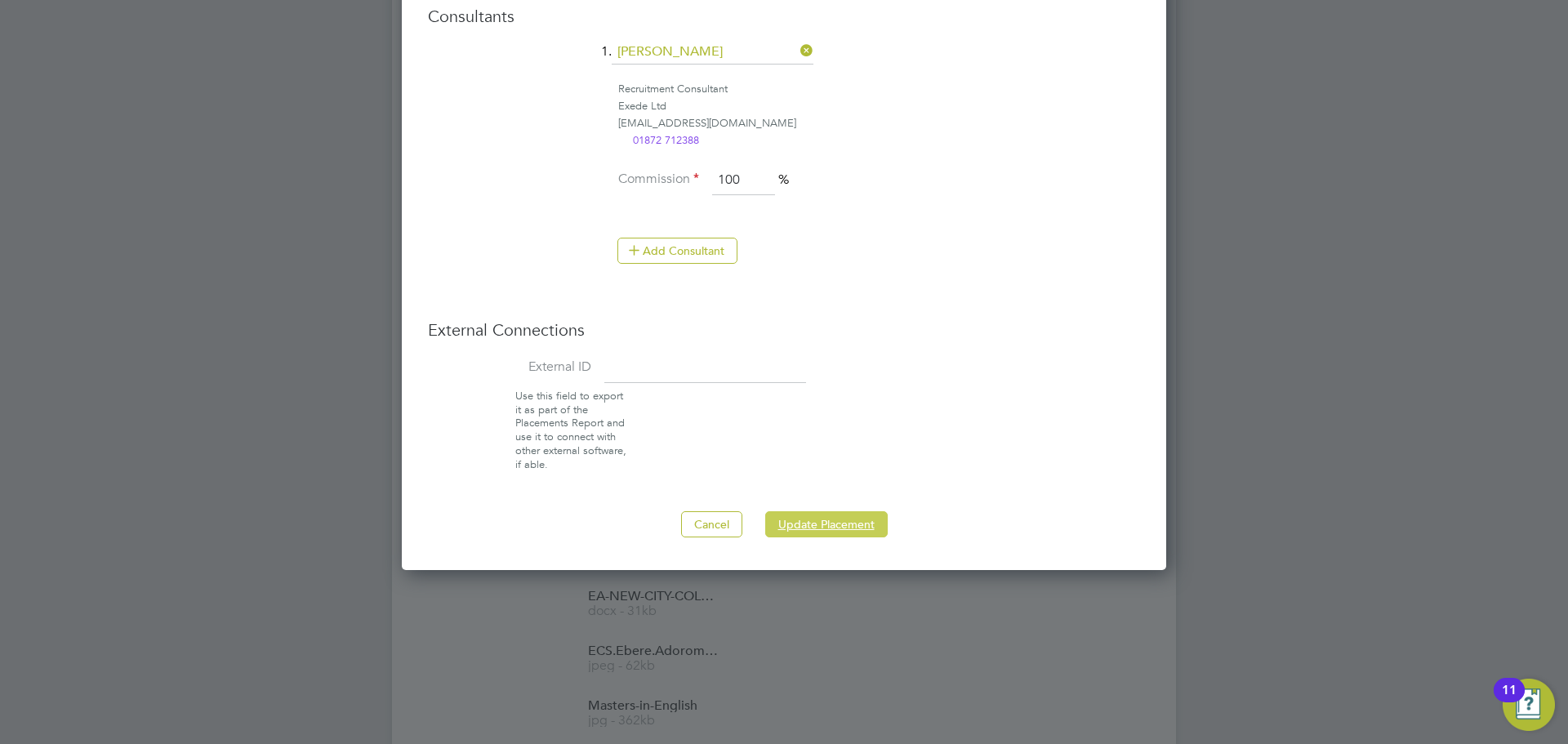
click at [795, 512] on button "Update Placement" at bounding box center [826, 524] width 122 height 26
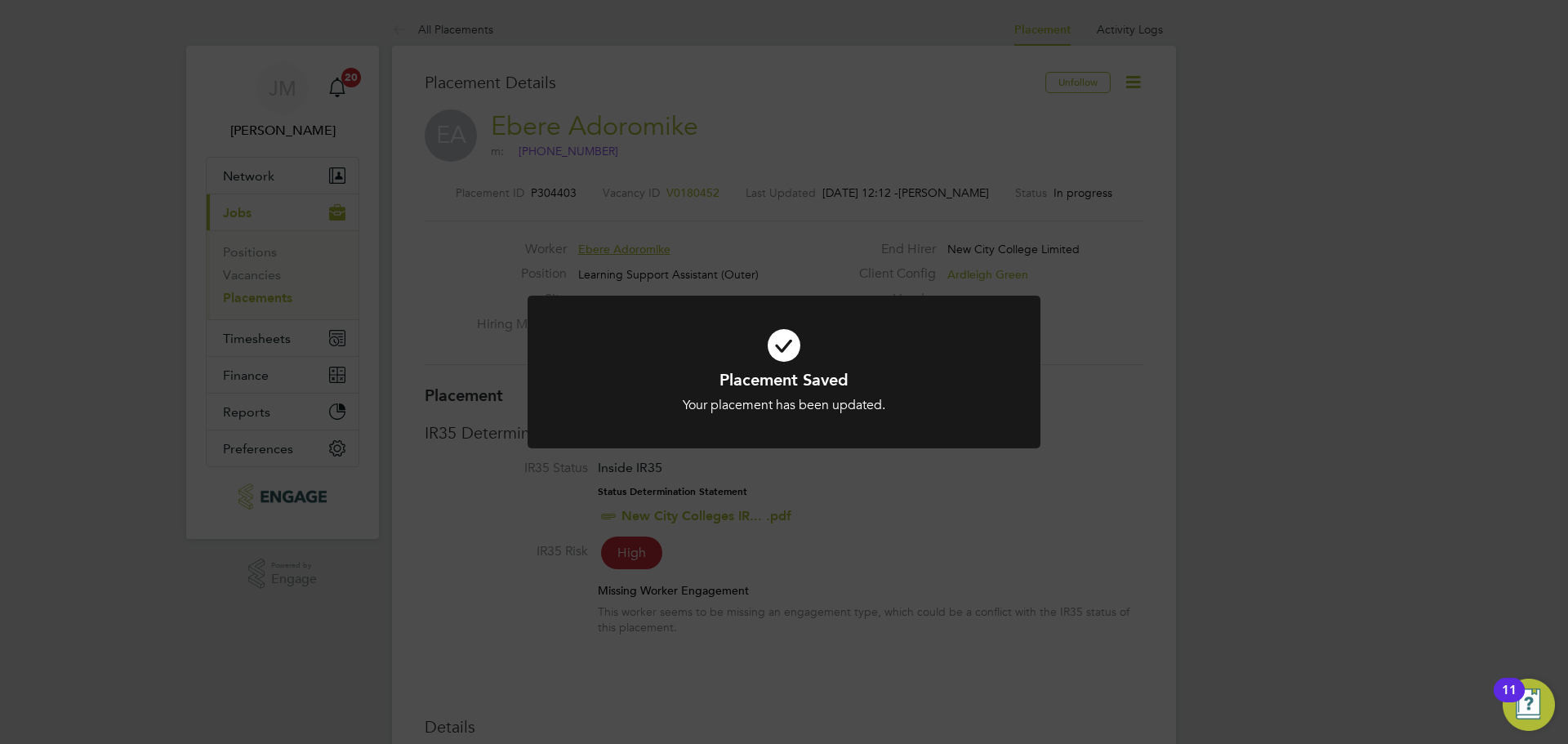
click at [1197, 413] on div "Placement Saved Your placement has been updated. Cancel Okay" at bounding box center [784, 372] width 1568 height 744
